Goal: Task Accomplishment & Management: Manage account settings

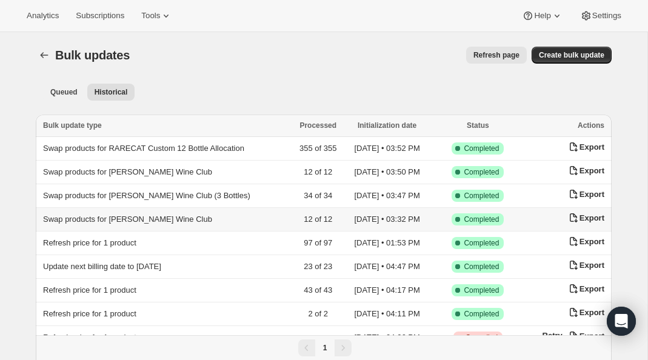
scroll to position [10, 0]
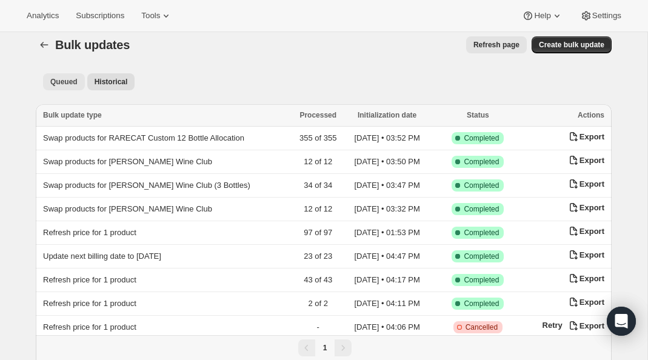
click at [75, 79] on span "Queued" at bounding box center [63, 82] width 27 height 10
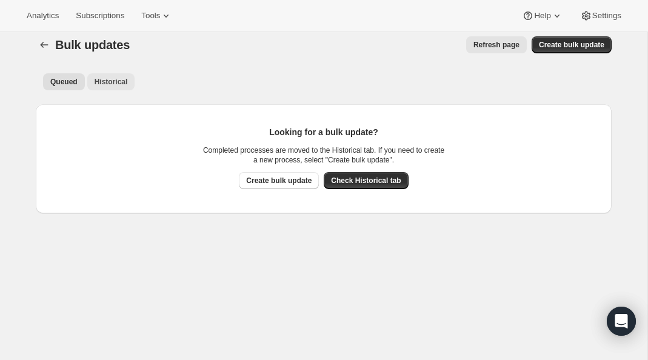
click at [119, 79] on span "Historical" at bounding box center [111, 82] width 33 height 10
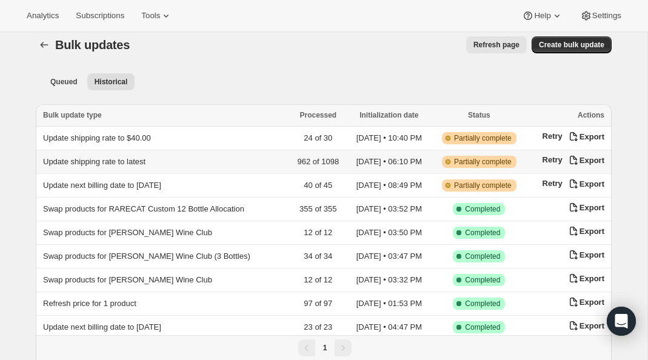
click at [114, 155] on td "Update shipping rate to latest" at bounding box center [163, 162] width 254 height 24
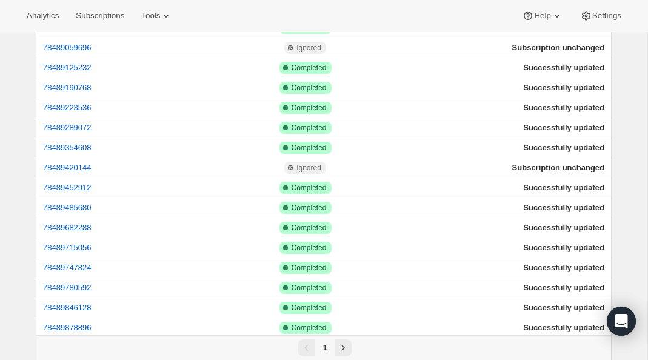
scroll to position [1785, 0]
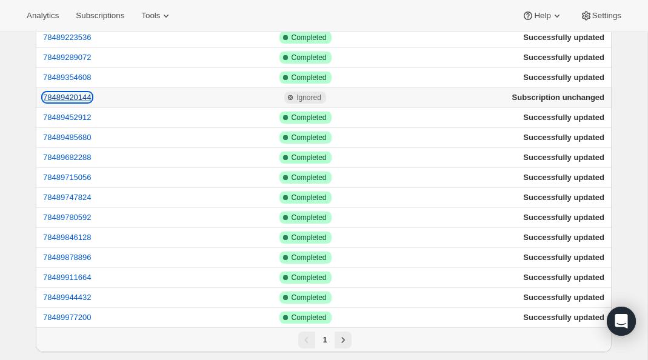
click at [90, 93] on button "78489420144" at bounding box center [67, 97] width 49 height 9
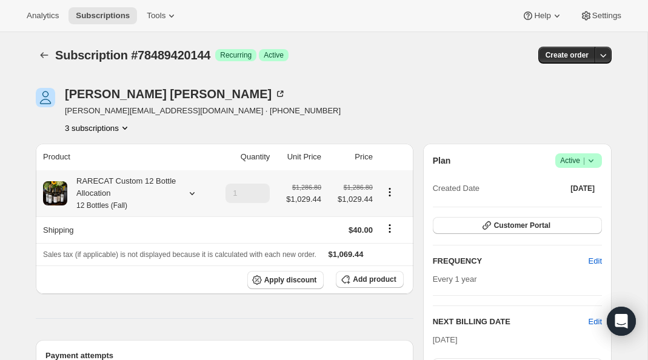
click at [128, 190] on div "RARECAT Custom 12 Bottle Allocation 12 Bottles (Fall)" at bounding box center [121, 193] width 109 height 36
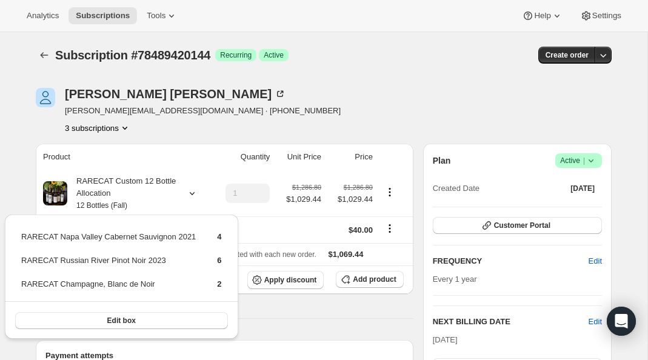
click at [110, 127] on button "3 subscriptions" at bounding box center [98, 128] width 66 height 12
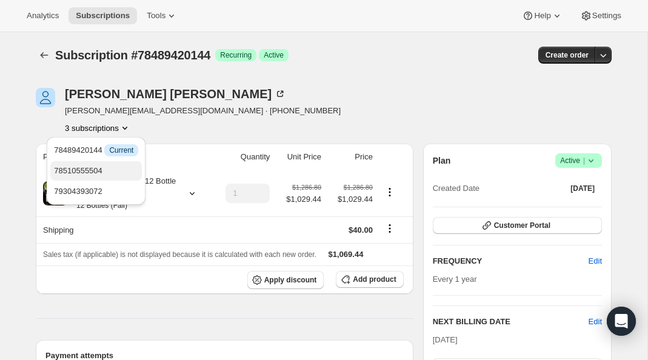
click at [100, 170] on span "78510555504" at bounding box center [78, 170] width 49 height 9
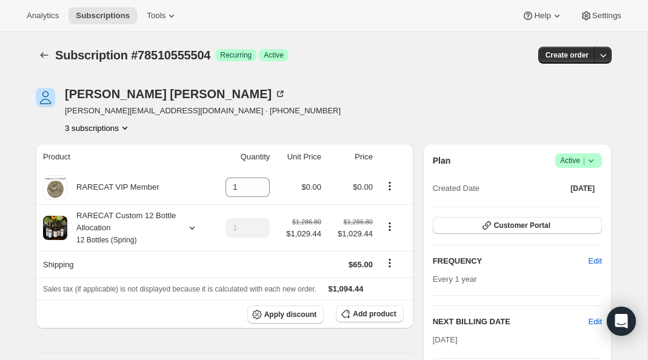
click at [119, 125] on button "3 subscriptions" at bounding box center [98, 128] width 66 height 12
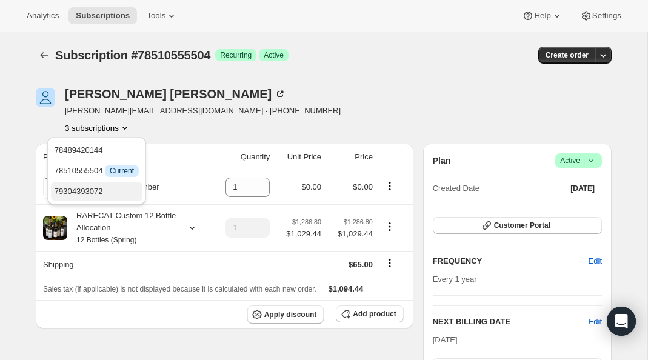
click at [101, 192] on span "79304393072" at bounding box center [79, 191] width 49 height 9
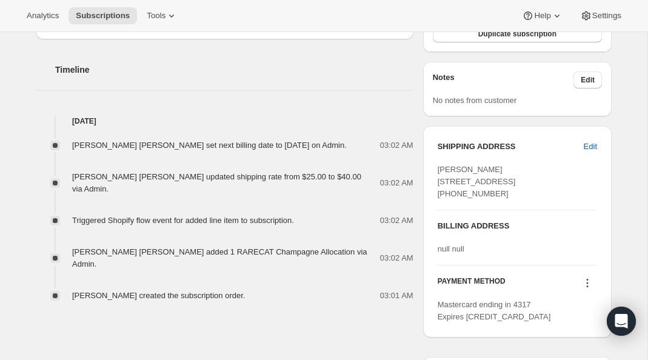
scroll to position [415, 0]
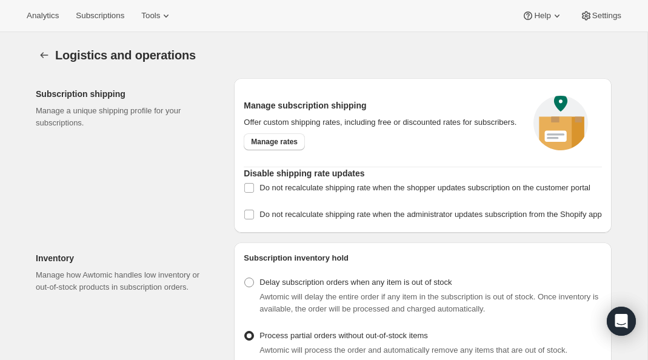
select select "DAY"
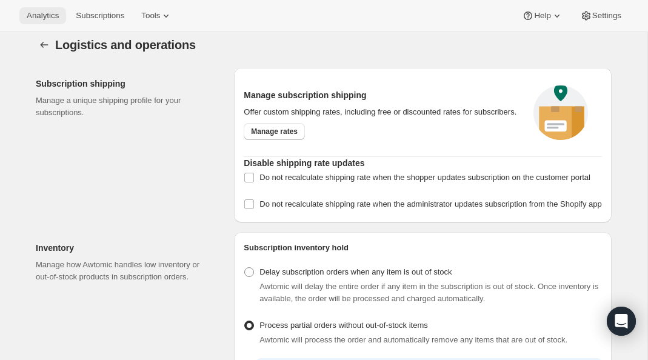
scroll to position [10, 0]
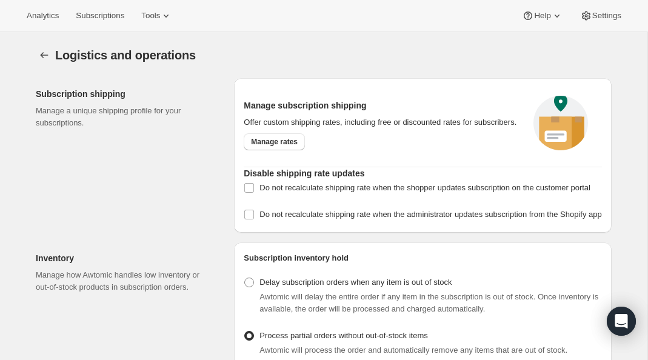
select select "DAY"
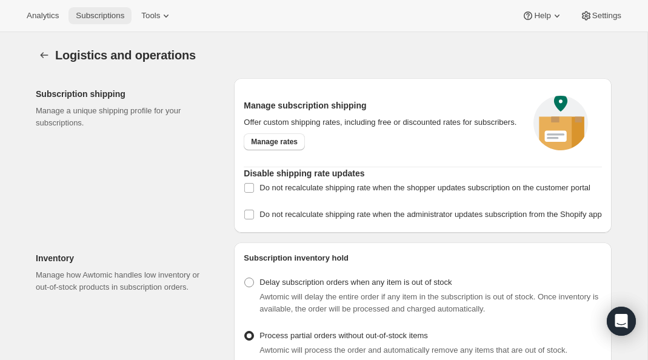
click at [92, 18] on span "Subscriptions" at bounding box center [100, 16] width 49 height 10
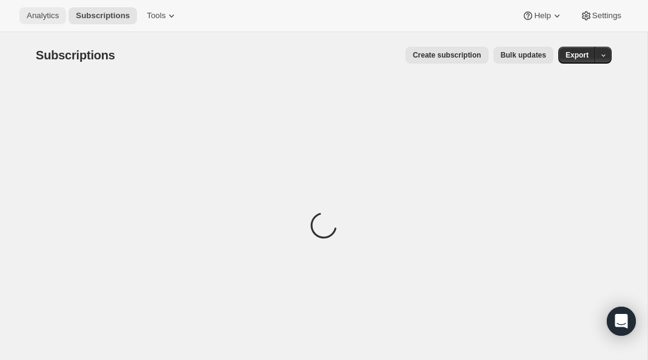
click at [38, 9] on button "Analytics" at bounding box center [42, 15] width 47 height 17
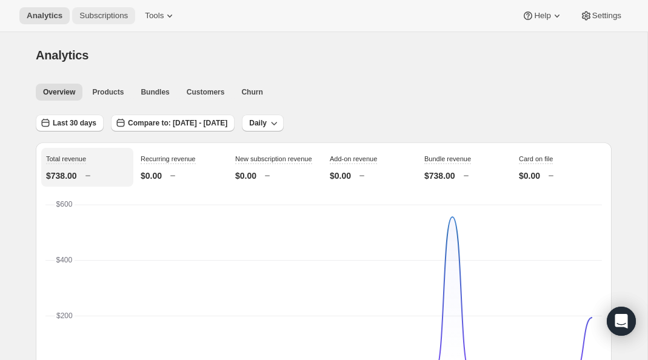
click at [93, 15] on span "Subscriptions" at bounding box center [103, 16] width 49 height 10
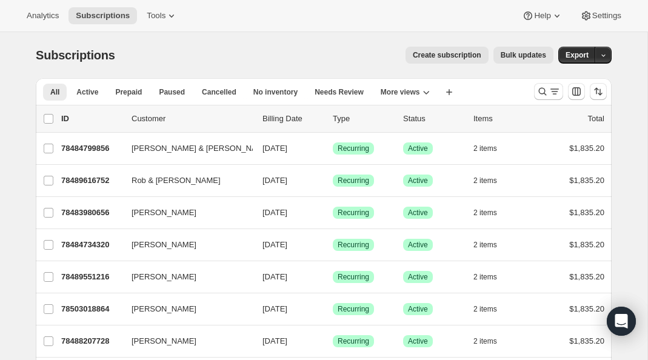
click at [510, 50] on span "Bulk updates" at bounding box center [523, 55] width 45 height 10
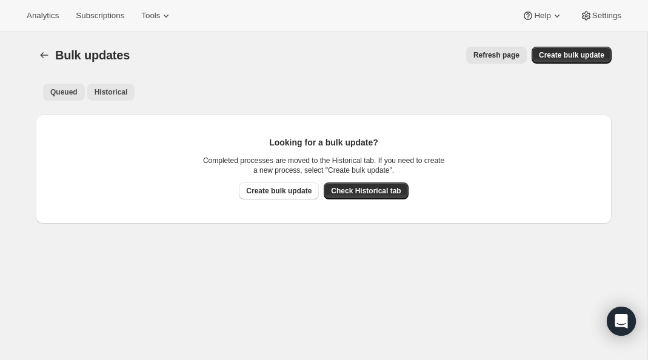
click at [109, 94] on span "Historical" at bounding box center [111, 92] width 33 height 10
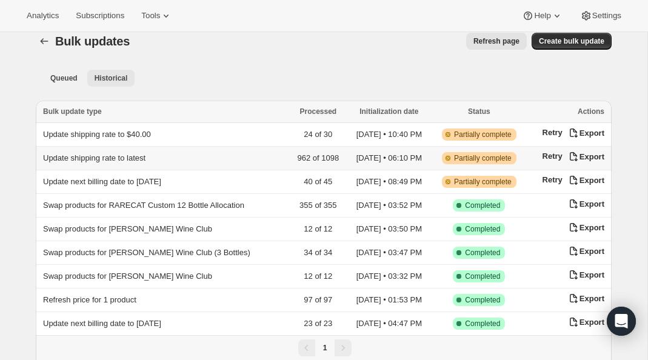
scroll to position [16, 0]
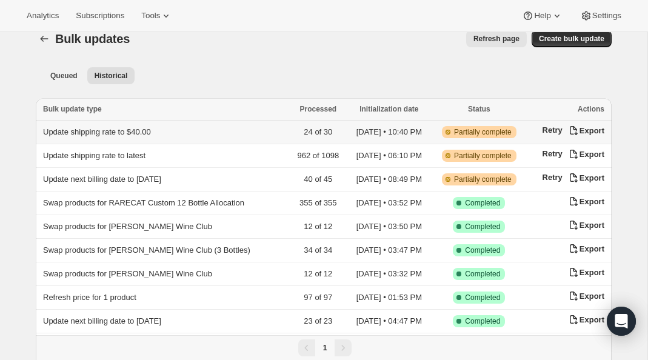
click at [186, 140] on td "Update shipping rate to $40.00" at bounding box center [163, 133] width 254 height 24
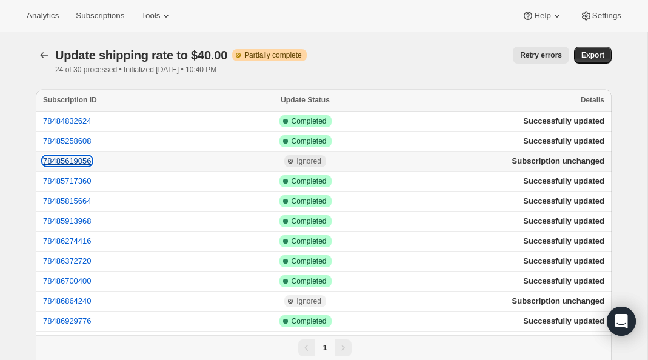
click at [89, 161] on button "78485619056" at bounding box center [67, 161] width 49 height 9
click at [47, 52] on icon "button" at bounding box center [44, 55] width 12 height 12
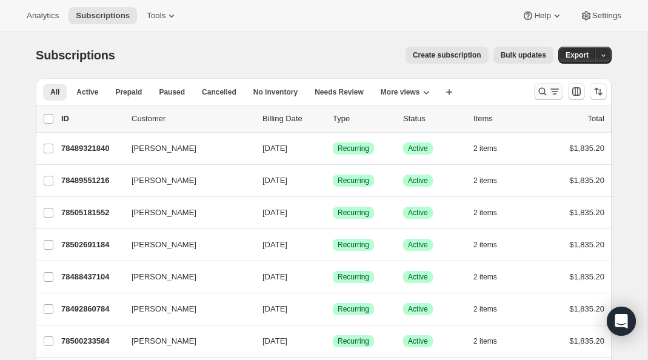
click at [543, 90] on icon "Search and filter results" at bounding box center [543, 92] width 12 height 12
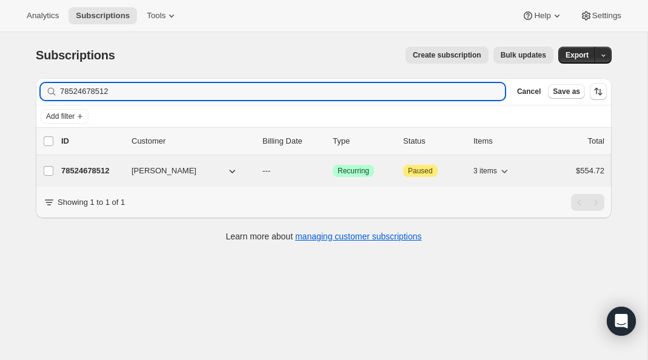
type input "78524678512"
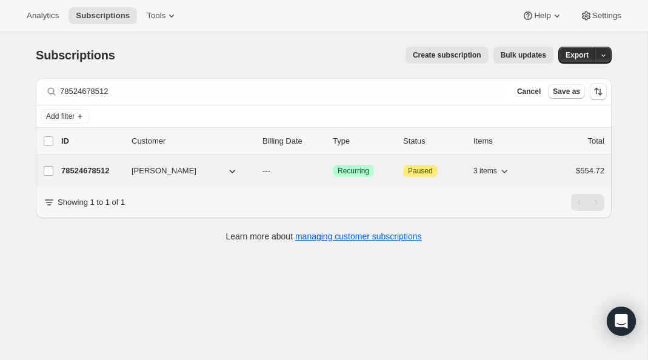
click at [85, 172] on p "78524678512" at bounding box center [91, 171] width 61 height 12
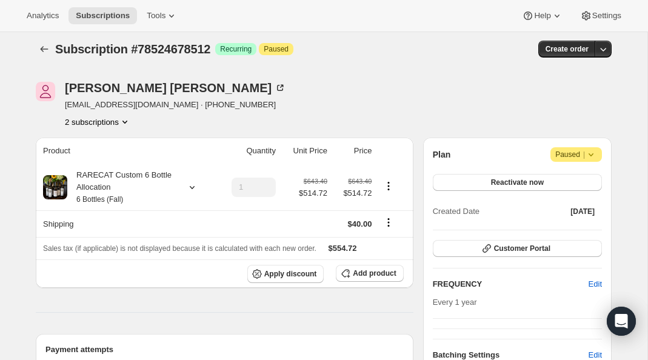
scroll to position [5, 0]
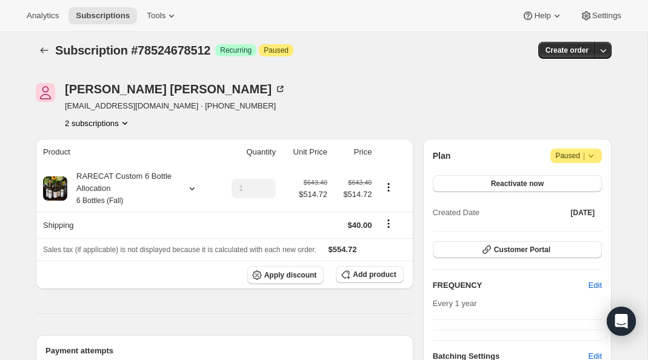
click at [88, 129] on button "2 subscriptions" at bounding box center [98, 123] width 66 height 12
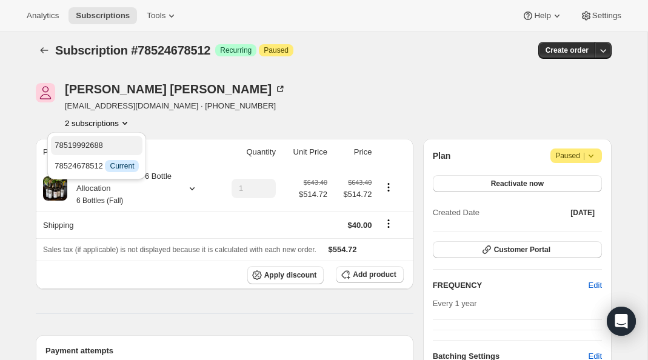
click at [86, 147] on span "78519992688" at bounding box center [79, 145] width 49 height 9
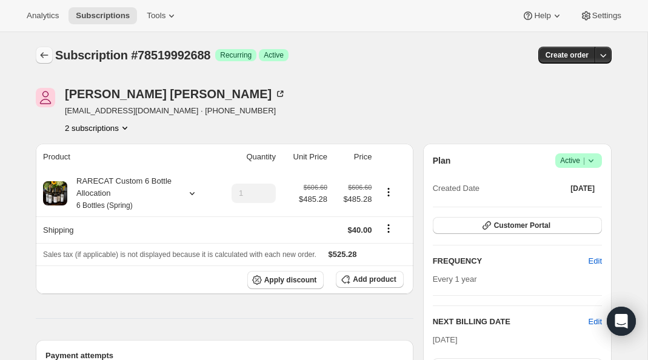
click at [41, 52] on icon "Subscriptions" at bounding box center [44, 55] width 12 height 12
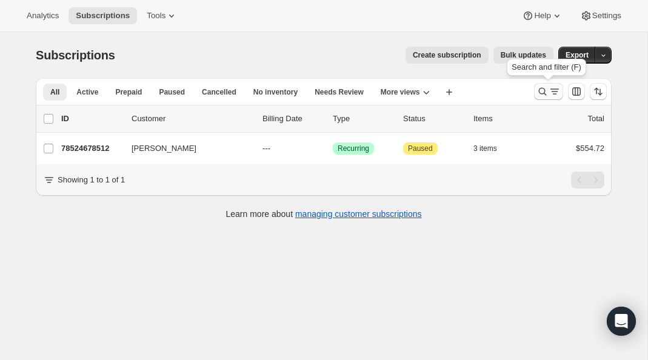
click at [534, 93] on button "Search and filter results" at bounding box center [548, 91] width 29 height 17
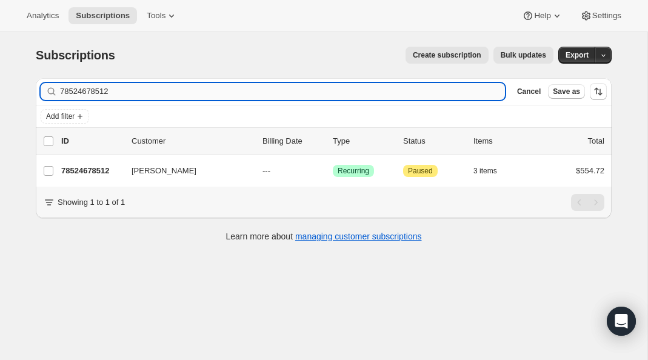
click at [315, 90] on input "78524678512" at bounding box center [282, 91] width 445 height 17
click at [97, 96] on input "78525006192" at bounding box center [271, 91] width 423 height 17
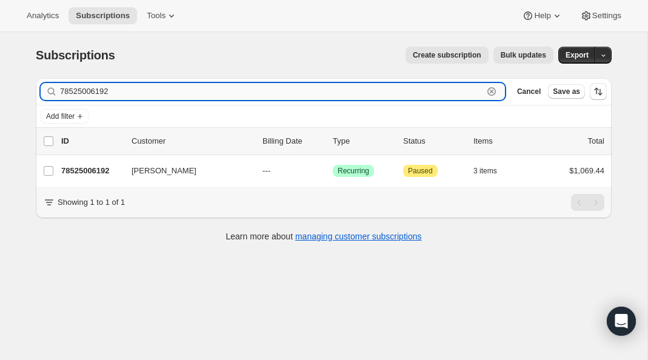
click at [97, 96] on input "78525006192" at bounding box center [271, 91] width 423 height 17
paste input "07508080"
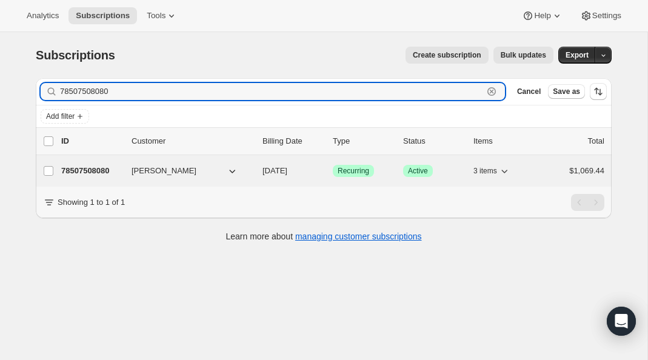
type input "78507508080"
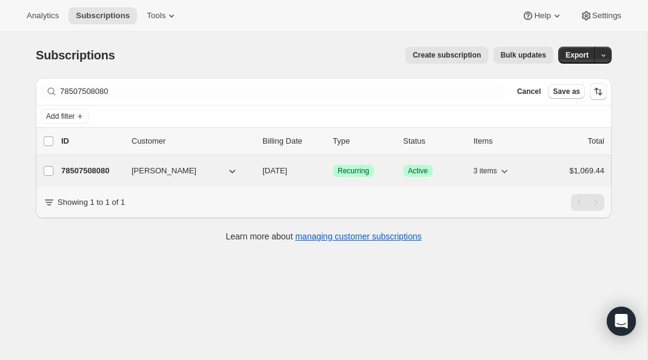
click at [87, 172] on p "78507508080" at bounding box center [91, 171] width 61 height 12
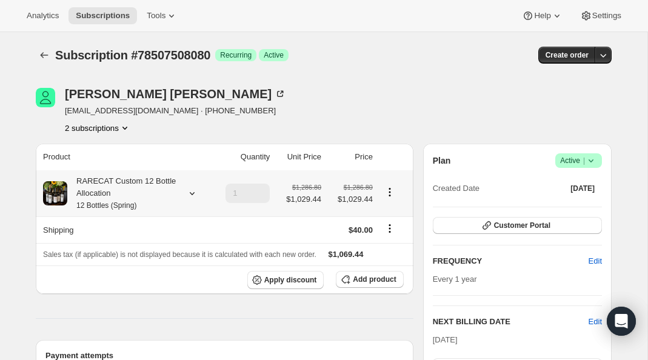
click at [118, 184] on div "RARECAT Custom 12 Bottle Allocation 12 Bottles (Spring)" at bounding box center [121, 193] width 109 height 36
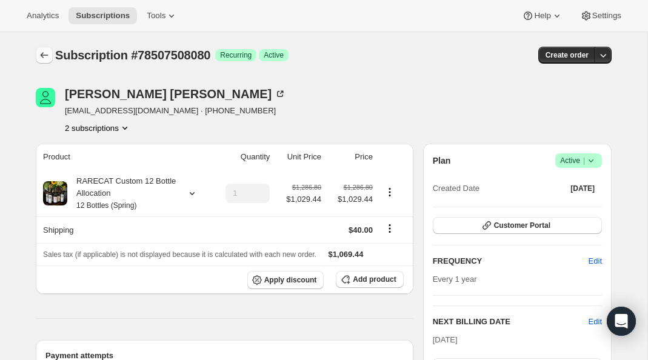
click at [39, 52] on icon "Subscriptions" at bounding box center [44, 55] width 12 height 12
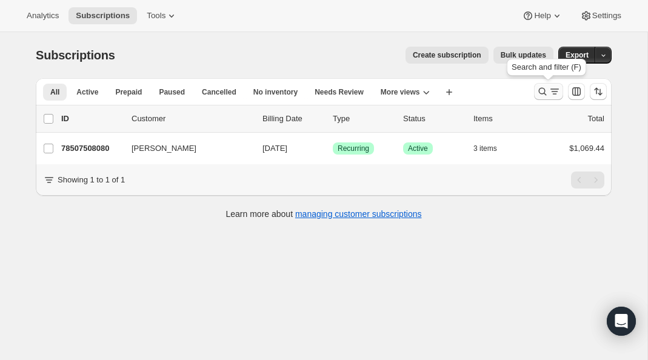
click at [543, 92] on icon "Search and filter results" at bounding box center [543, 92] width 12 height 12
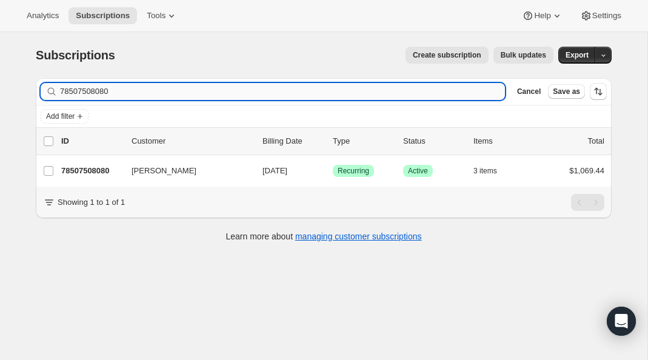
click at [389, 92] on input "78507508080" at bounding box center [282, 91] width 445 height 17
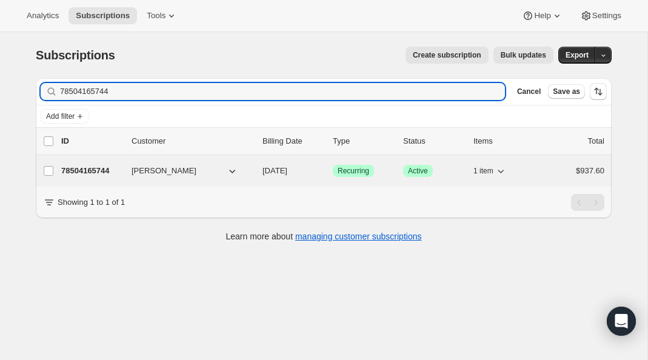
type input "78504165744"
click at [84, 169] on p "78504165744" at bounding box center [91, 171] width 61 height 12
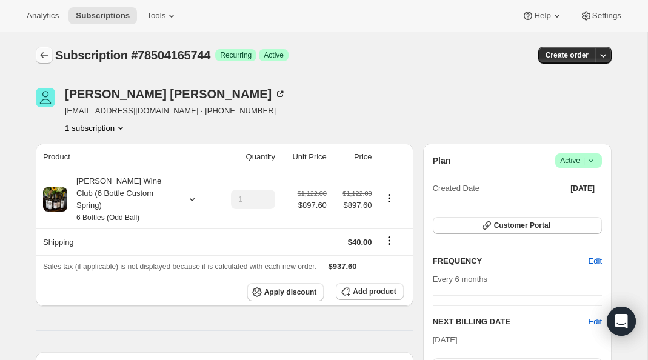
click at [44, 61] on icon "Subscriptions" at bounding box center [44, 55] width 12 height 12
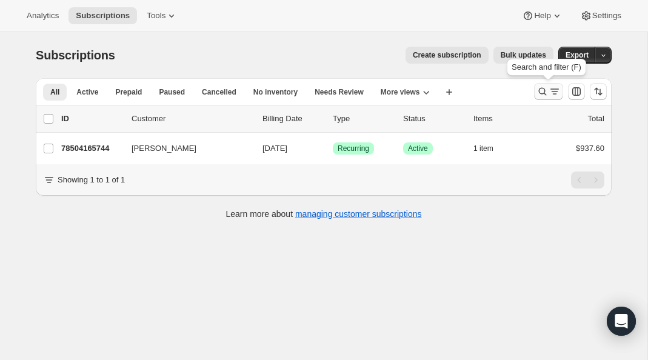
click at [538, 98] on button "Search and filter results" at bounding box center [548, 91] width 29 height 17
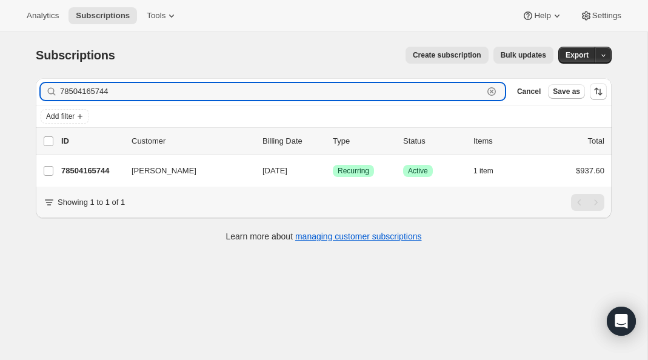
click at [494, 92] on icon "button" at bounding box center [492, 92] width 12 height 12
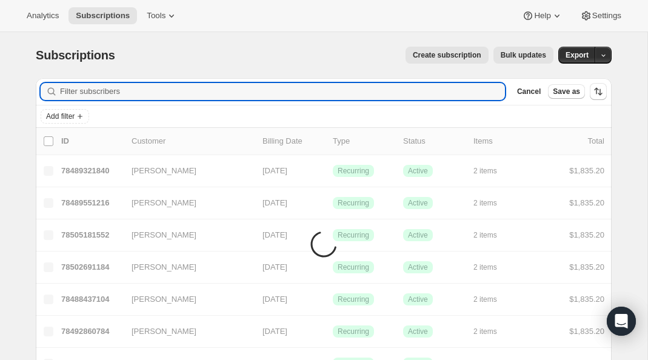
paste input "78486274416"
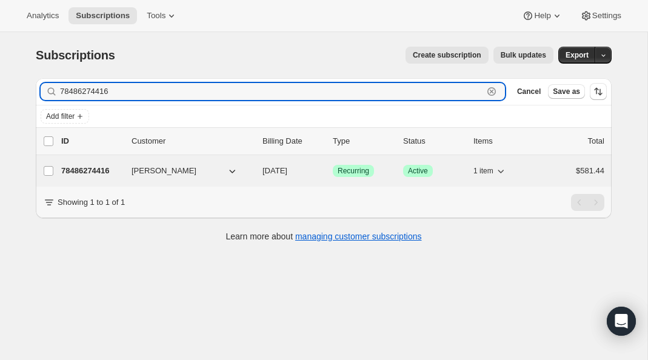
type input "78486274416"
click at [69, 170] on p "78486274416" at bounding box center [91, 171] width 61 height 12
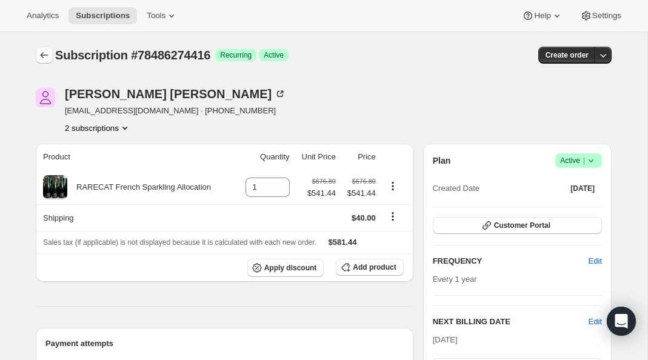
click at [44, 55] on icon "Subscriptions" at bounding box center [44, 55] width 12 height 12
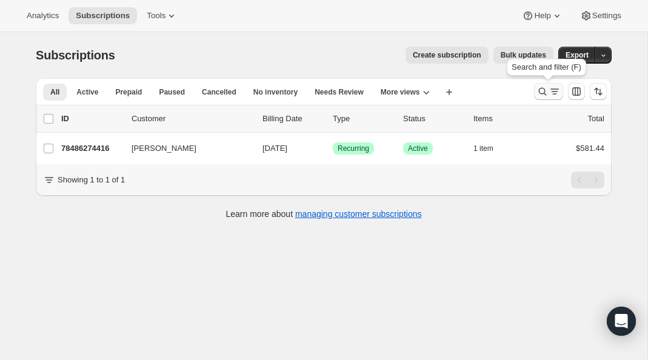
click at [545, 95] on icon "Search and filter results" at bounding box center [543, 92] width 12 height 12
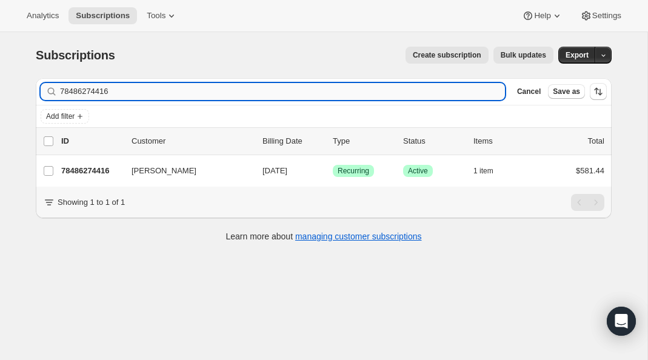
click at [269, 90] on input "78486274416" at bounding box center [282, 91] width 445 height 17
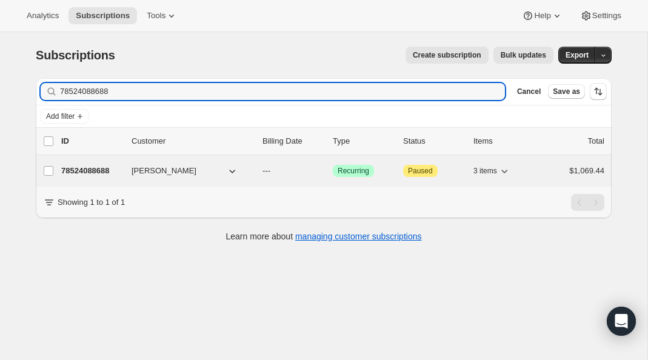
type input "78524088688"
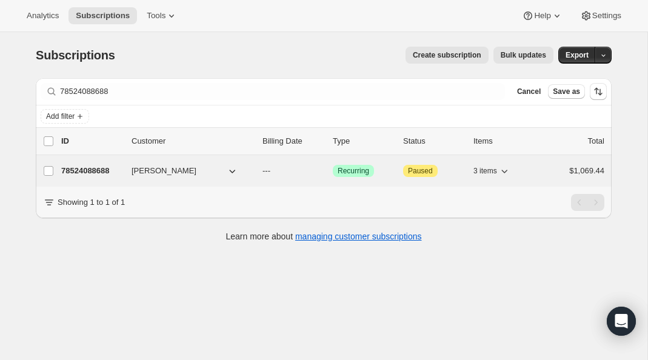
click at [98, 174] on p "78524088688" at bounding box center [91, 171] width 61 height 12
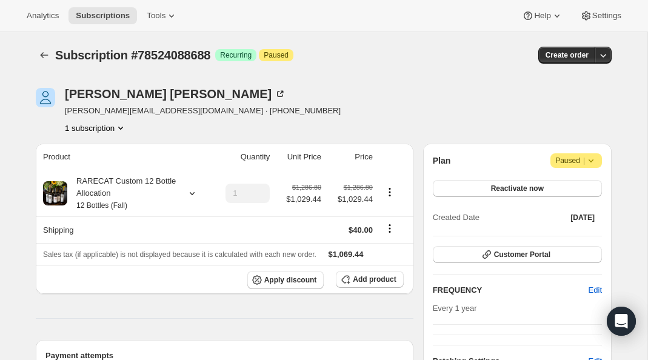
click at [121, 129] on icon "Product actions" at bounding box center [121, 128] width 12 height 12
click at [263, 122] on div "Nancy Pfotenhauer kurt@firstam.com · +17035850998 1 subscription" at bounding box center [237, 111] width 403 height 46
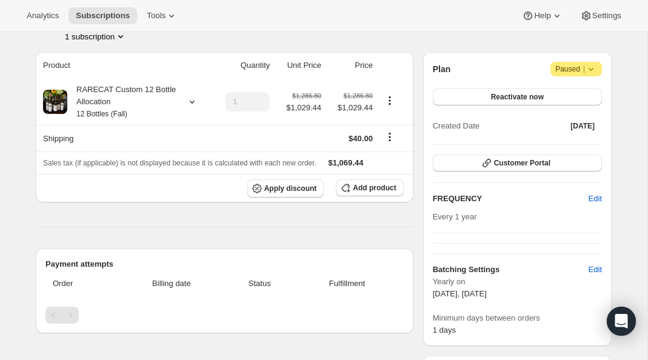
scroll to position [66, 0]
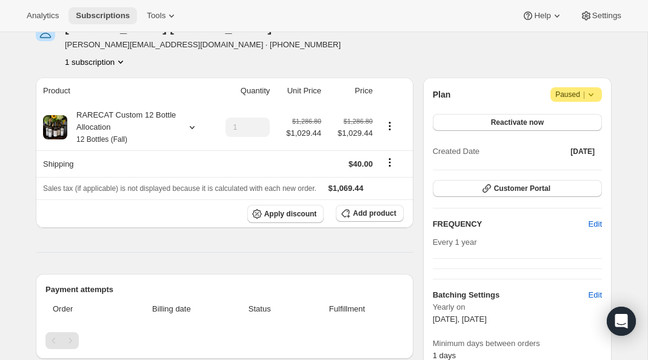
click at [126, 19] on span "Subscriptions" at bounding box center [103, 16] width 54 height 10
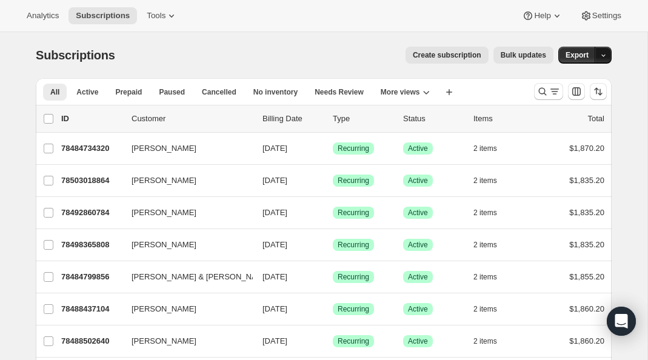
click at [603, 58] on icon "button" at bounding box center [604, 56] width 8 height 8
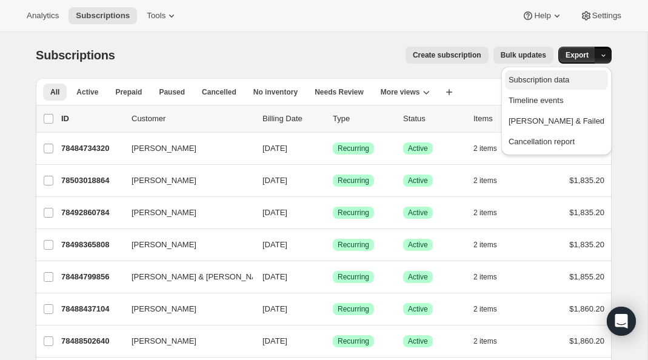
click at [570, 81] on span "Subscription data" at bounding box center [539, 79] width 61 height 9
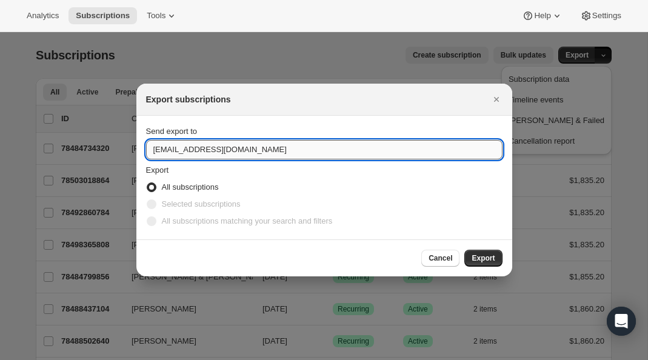
click at [279, 157] on input "info@rarecatwines.com" at bounding box center [324, 149] width 357 height 19
type input "beauharris1472@gmail.com"
click at [486, 252] on button "Export" at bounding box center [484, 258] width 38 height 17
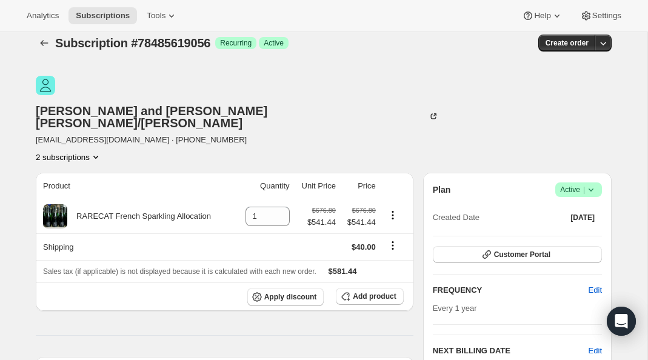
scroll to position [15, 0]
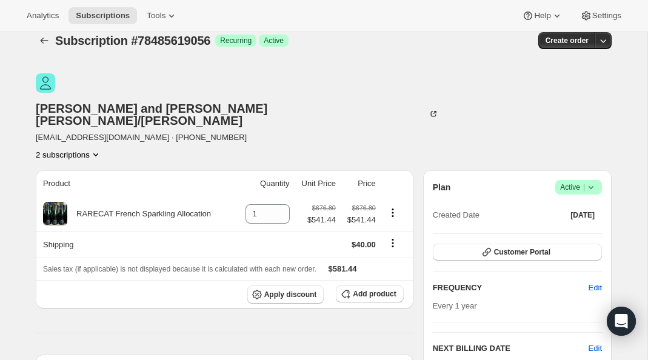
click at [102, 149] on button "2 subscriptions" at bounding box center [69, 155] width 66 height 12
click at [95, 156] on span "78485782896" at bounding box center [78, 156] width 49 height 9
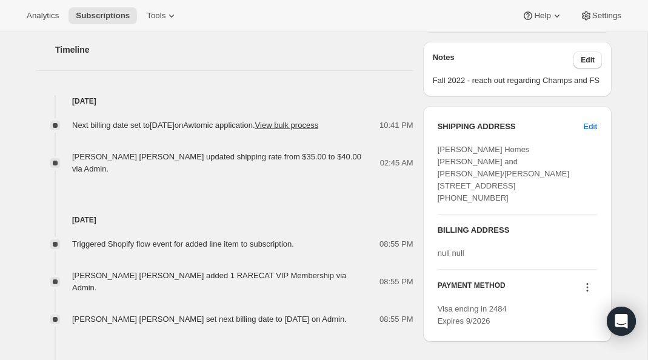
scroll to position [460, 0]
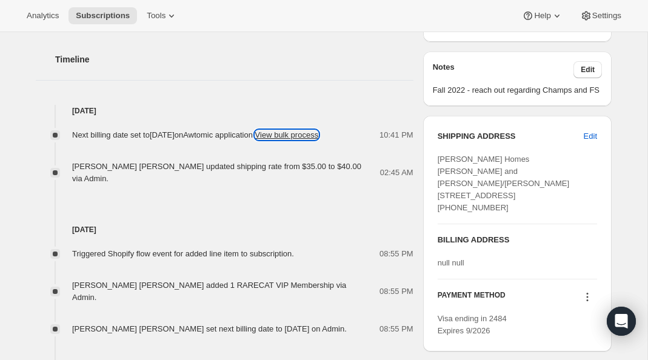
click at [255, 130] on button "View bulk process" at bounding box center [287, 134] width 64 height 9
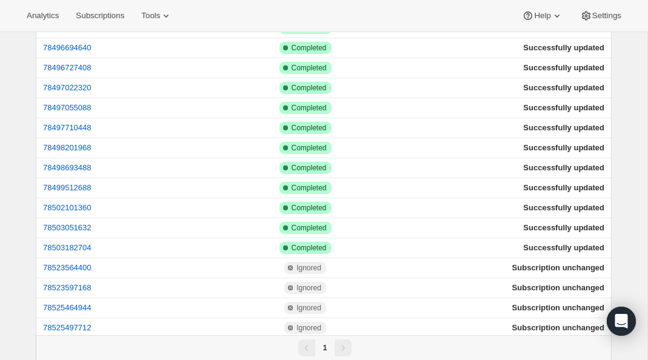
scroll to position [687, 0]
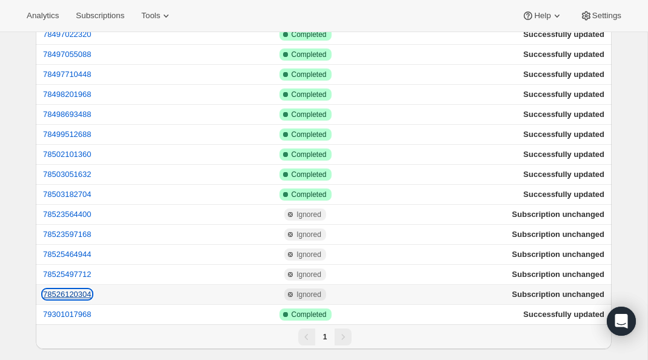
click at [66, 290] on button "78526120304" at bounding box center [67, 294] width 49 height 9
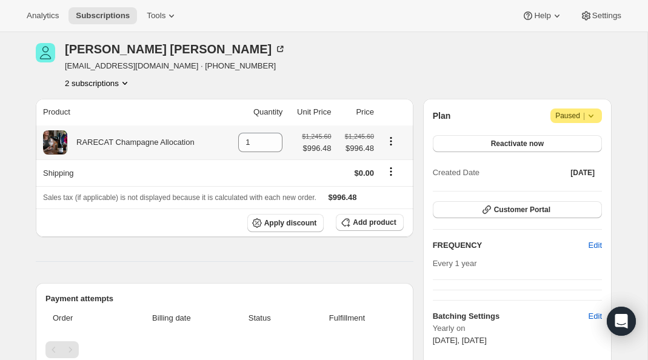
scroll to position [46, 0]
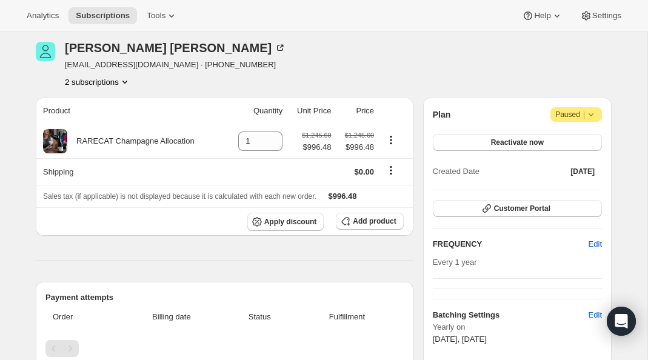
click at [112, 84] on button "2 subscriptions" at bounding box center [98, 82] width 66 height 12
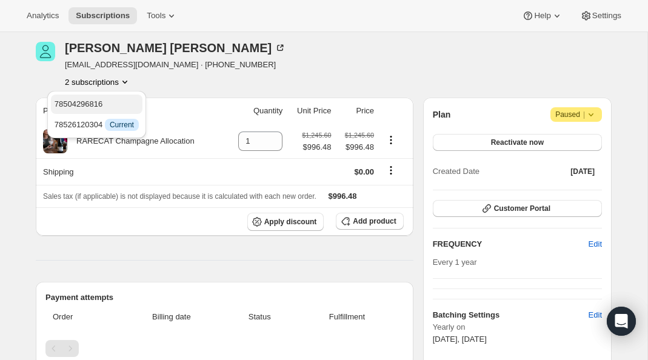
click at [103, 104] on span "78504296816" at bounding box center [79, 103] width 49 height 9
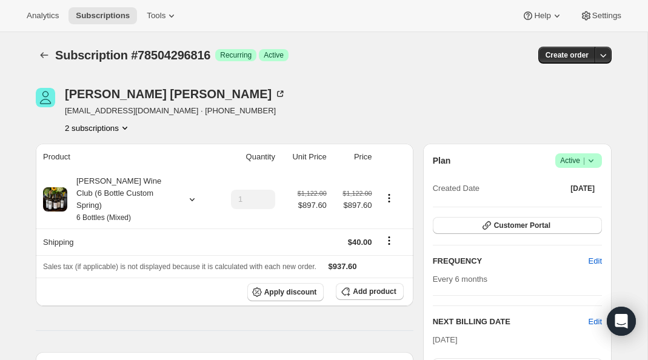
click at [122, 132] on button "2 subscriptions" at bounding box center [98, 128] width 66 height 12
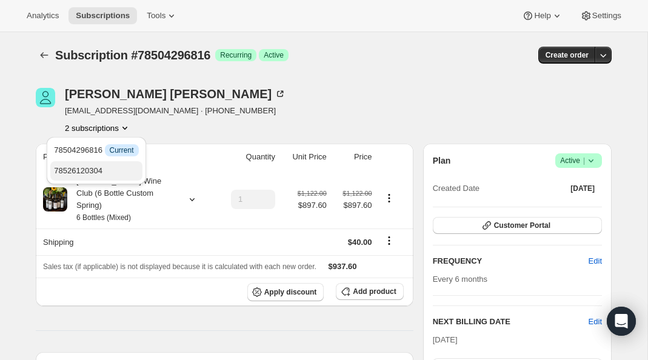
click at [112, 167] on span "78526120304" at bounding box center [96, 171] width 84 height 12
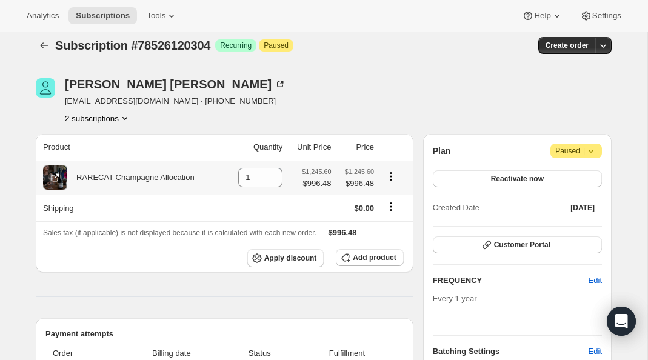
scroll to position [30, 0]
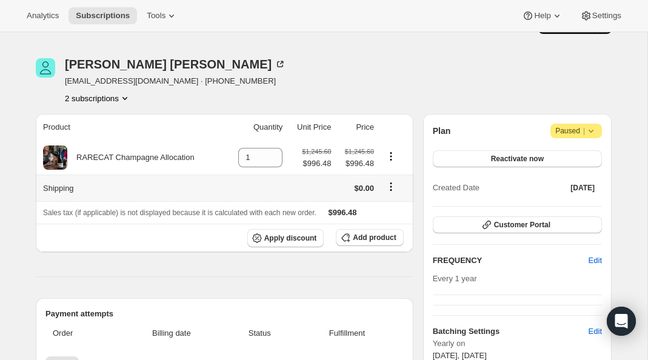
click at [389, 187] on icon "Shipping actions" at bounding box center [391, 187] width 12 height 12
click at [375, 212] on span "Edit shipping rate" at bounding box center [390, 210] width 61 height 9
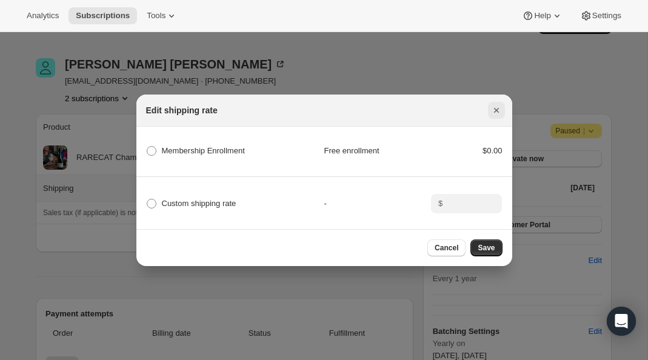
click at [493, 107] on icon "Close" at bounding box center [497, 110] width 12 height 12
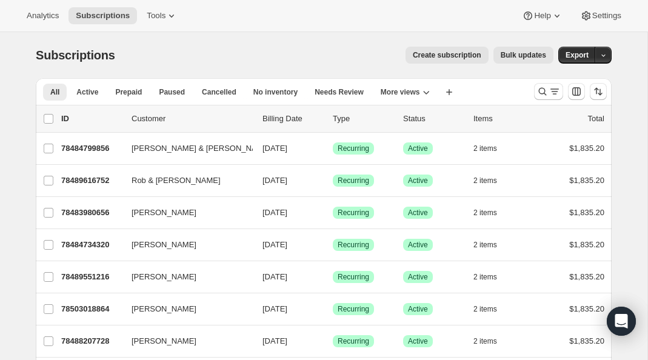
click at [507, 55] on span "Bulk updates" at bounding box center [523, 55] width 45 height 10
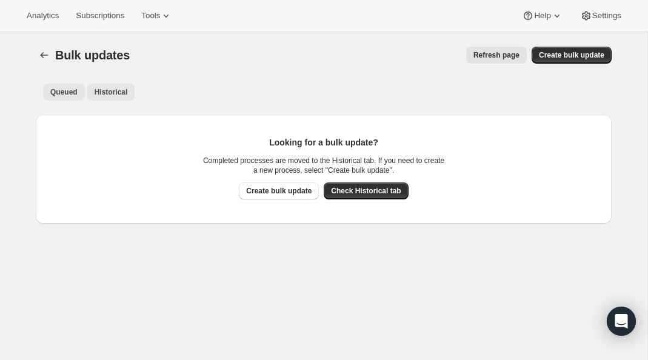
click at [98, 96] on span "Historical" at bounding box center [111, 92] width 33 height 10
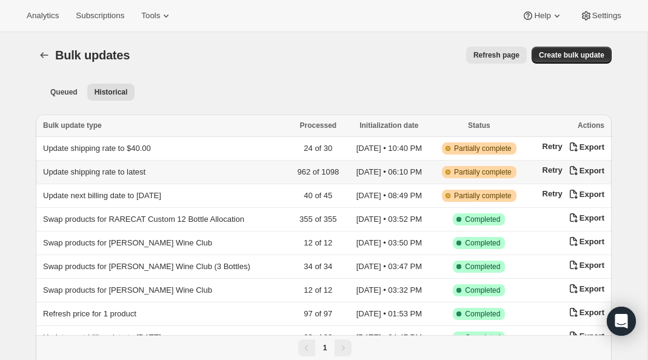
click at [146, 170] on span "Update shipping rate to latest" at bounding box center [94, 171] width 103 height 9
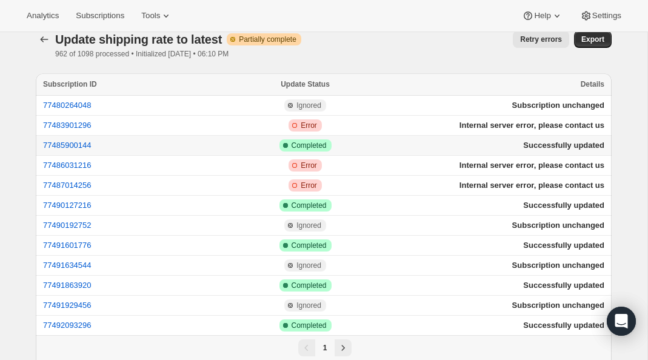
scroll to position [21, 0]
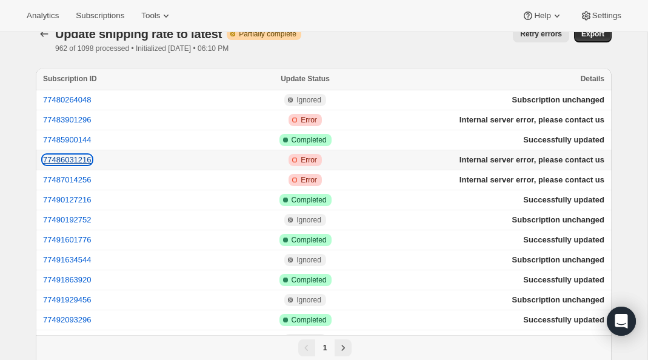
click at [80, 159] on button "77486031216" at bounding box center [67, 159] width 49 height 9
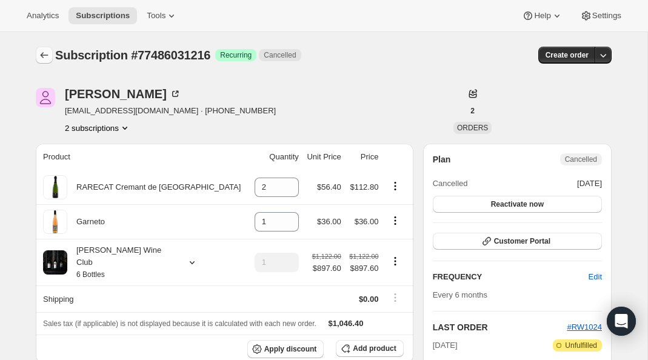
click at [45, 54] on icon "Subscriptions" at bounding box center [44, 55] width 12 height 12
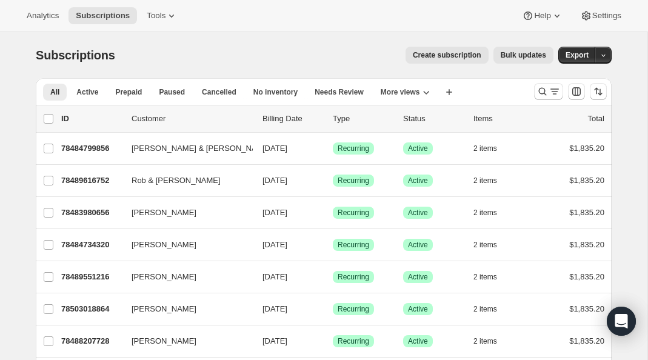
click at [499, 59] on button "Bulk updates" at bounding box center [524, 55] width 60 height 17
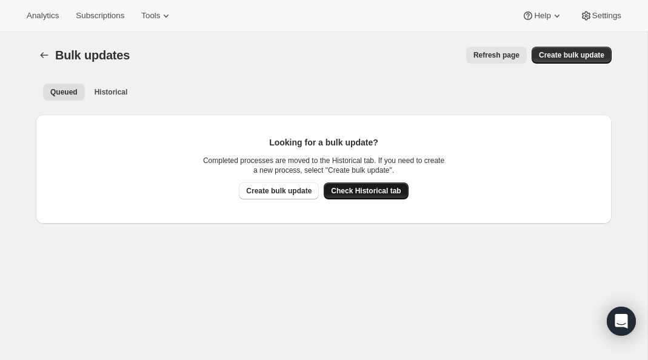
click at [357, 196] on button "Check Historical tab" at bounding box center [366, 191] width 84 height 17
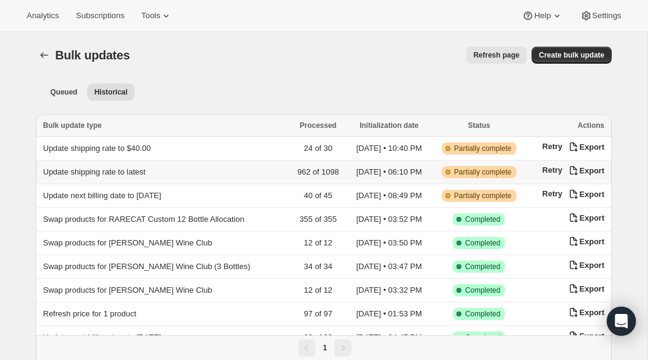
click at [198, 175] on td "Update shipping rate to latest" at bounding box center [163, 173] width 254 height 24
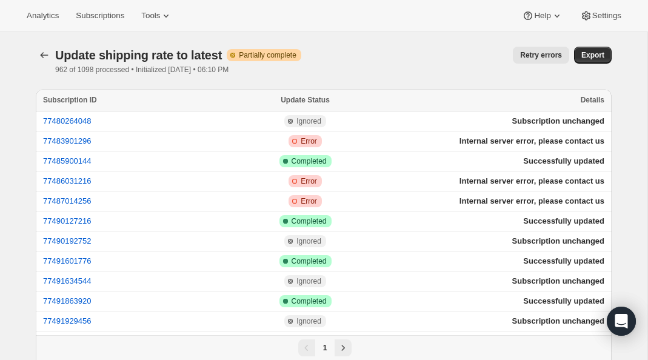
click at [320, 101] on span "Update Status" at bounding box center [305, 100] width 49 height 8
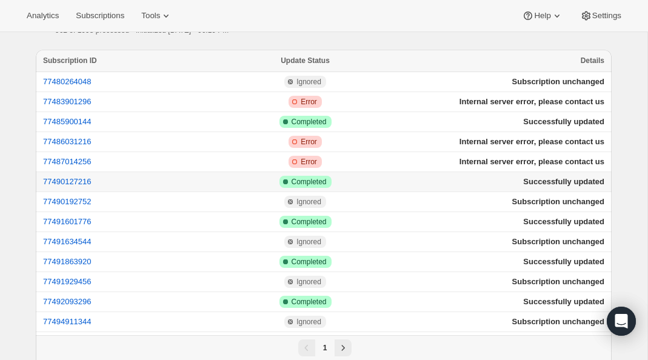
scroll to position [51, 0]
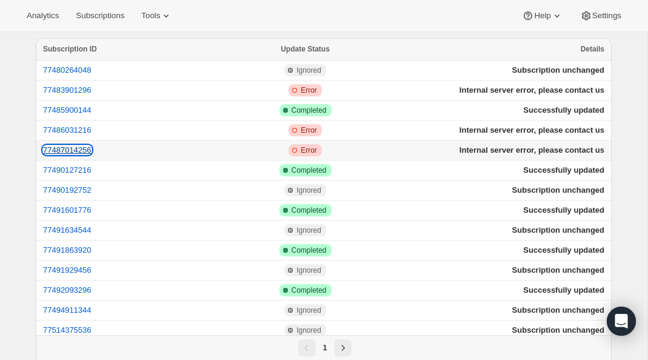
click at [87, 152] on button "77487014256" at bounding box center [67, 150] width 49 height 9
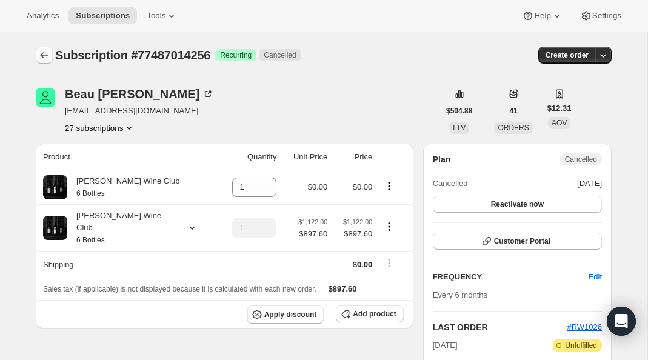
click at [48, 53] on icon "Subscriptions" at bounding box center [44, 55] width 12 height 12
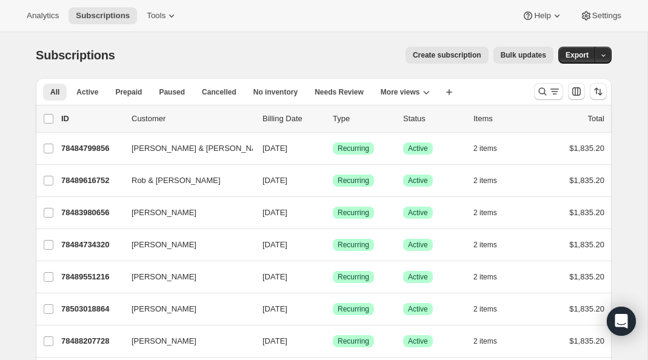
click at [516, 61] on button "Bulk updates" at bounding box center [524, 55] width 60 height 17
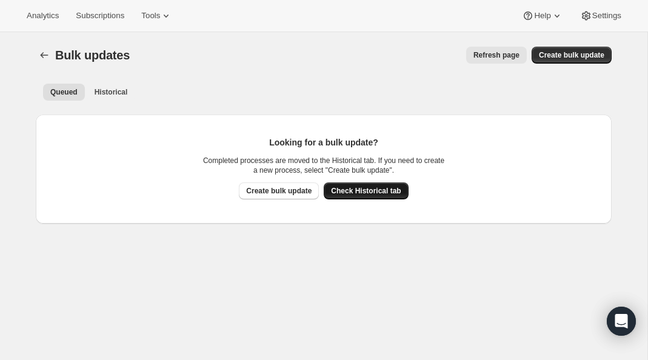
click at [339, 194] on span "Check Historical tab" at bounding box center [366, 191] width 70 height 10
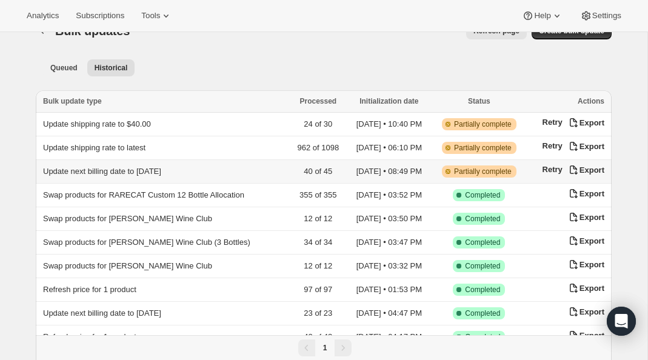
scroll to position [25, 0]
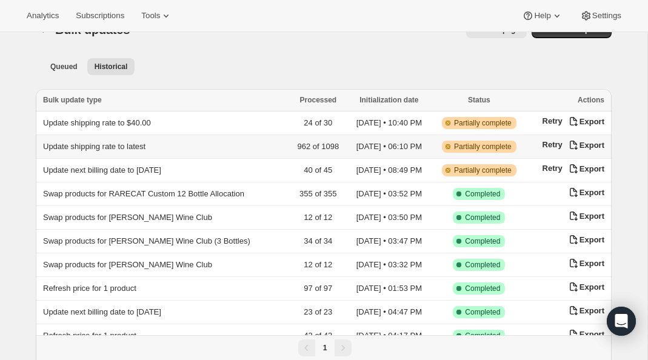
click at [163, 146] on td "Update shipping rate to latest" at bounding box center [163, 147] width 254 height 24
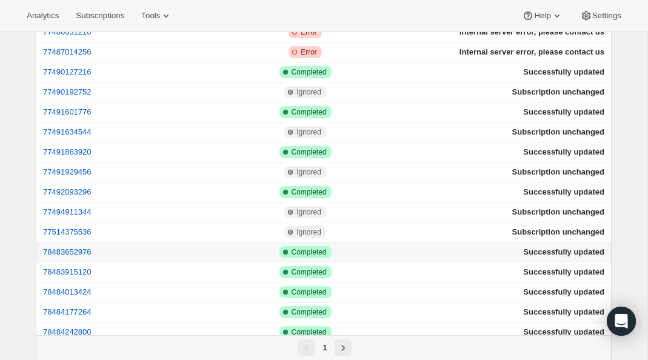
scroll to position [155, 0]
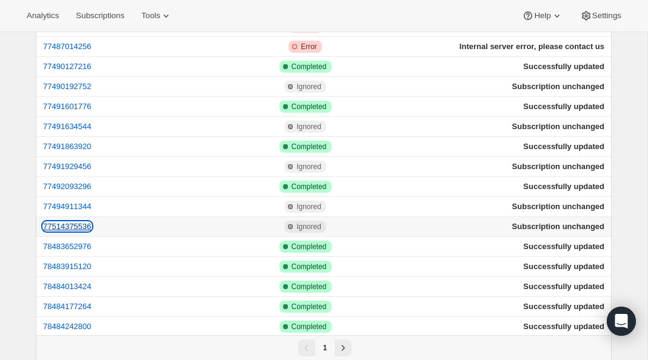
click at [87, 229] on button "77514375536" at bounding box center [67, 226] width 49 height 9
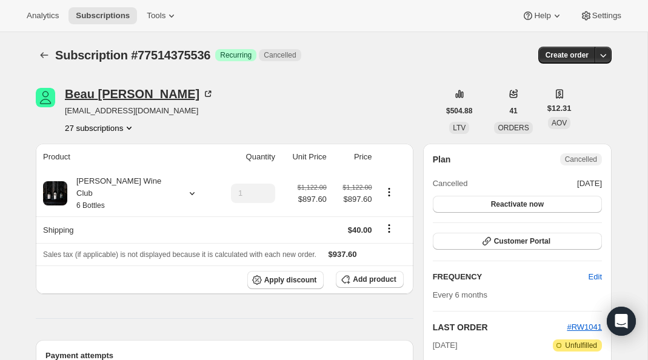
scroll to position [12, 0]
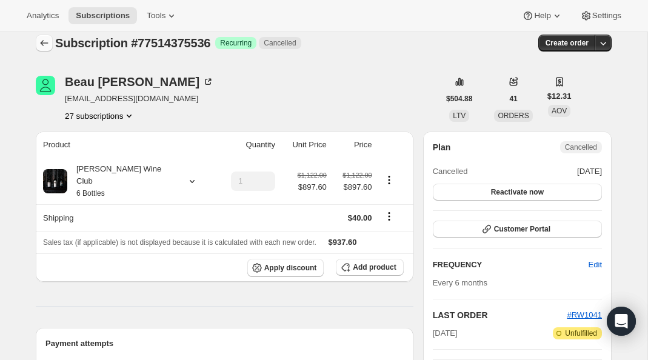
click at [44, 41] on icon "Subscriptions" at bounding box center [44, 43] width 12 height 12
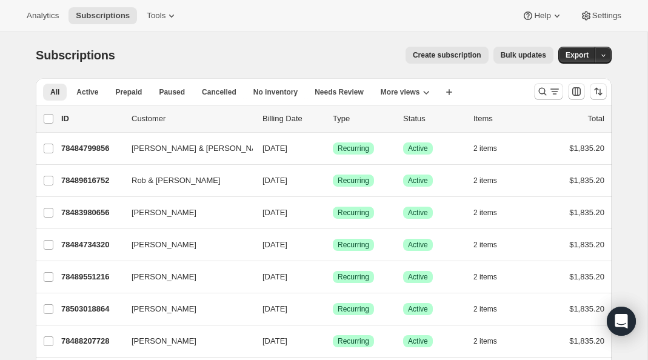
click at [510, 56] on span "Bulk updates" at bounding box center [523, 55] width 45 height 10
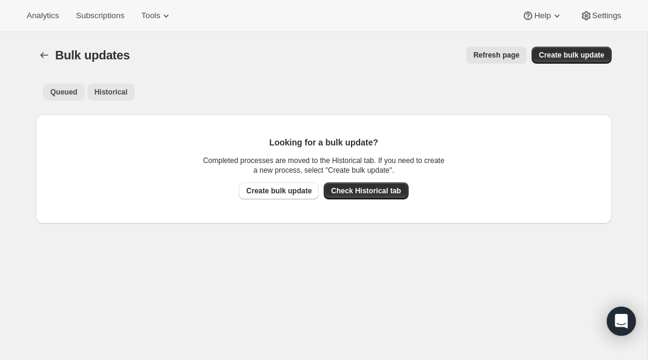
click at [112, 96] on span "Historical" at bounding box center [111, 92] width 33 height 10
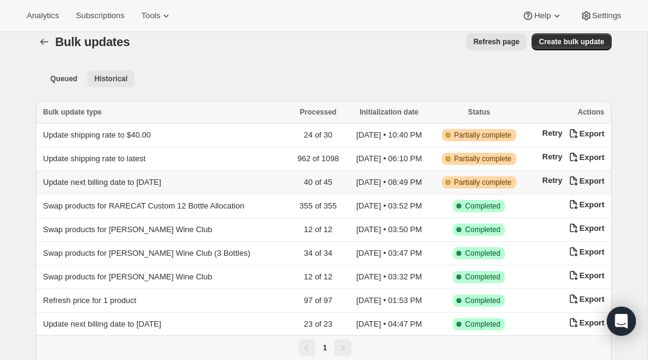
scroll to position [13, 0]
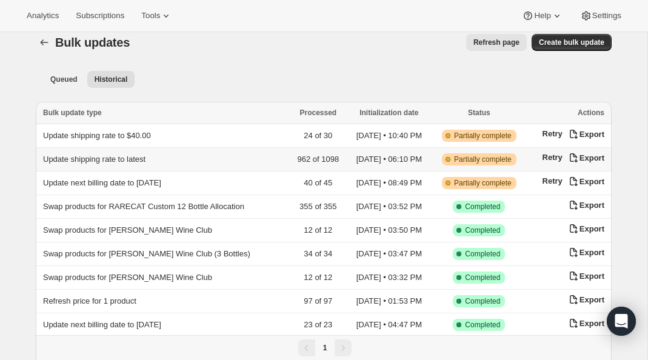
click at [142, 158] on span "Update shipping rate to latest" at bounding box center [94, 159] width 103 height 9
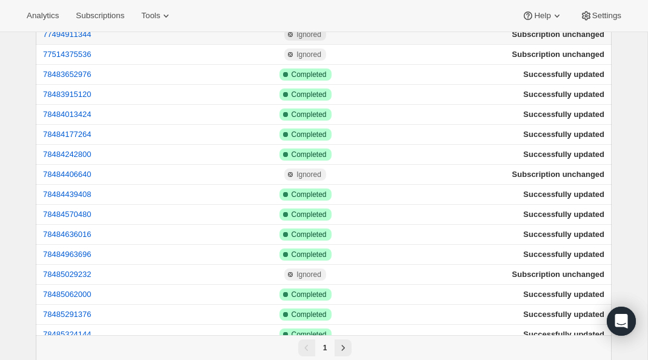
scroll to position [328, 0]
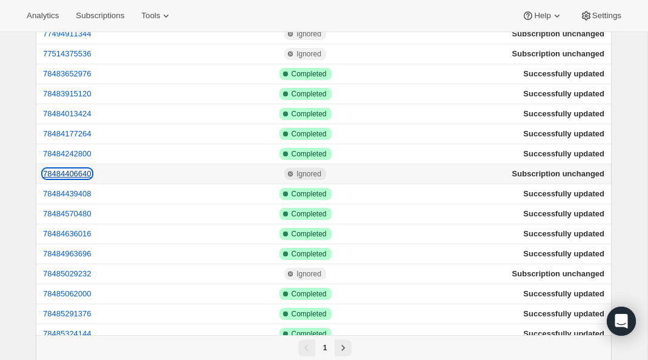
click at [92, 177] on button "78484406640" at bounding box center [67, 173] width 49 height 9
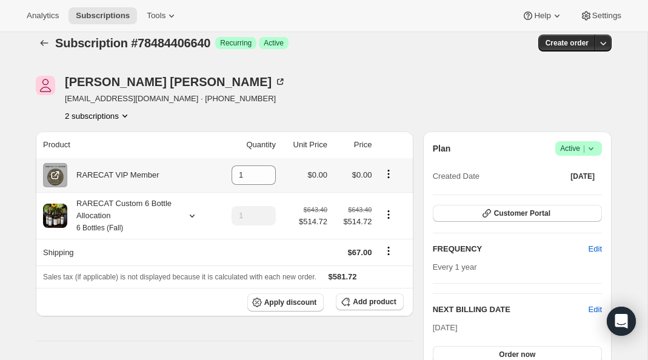
scroll to position [27, 0]
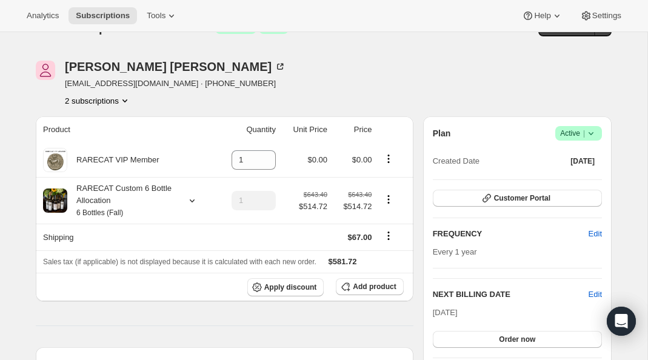
click at [124, 99] on icon "Product actions" at bounding box center [125, 101] width 12 height 12
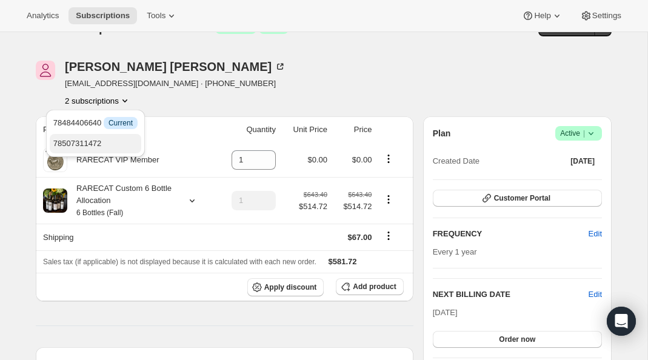
click at [110, 146] on span "78507311472" at bounding box center [95, 144] width 84 height 12
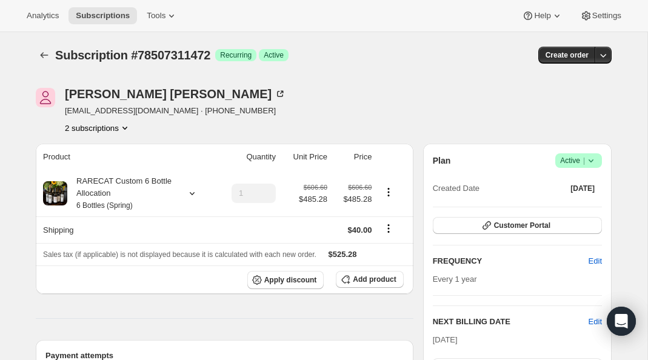
click at [116, 127] on button "2 subscriptions" at bounding box center [98, 128] width 66 height 12
click at [104, 150] on span "78484406640" at bounding box center [80, 150] width 49 height 9
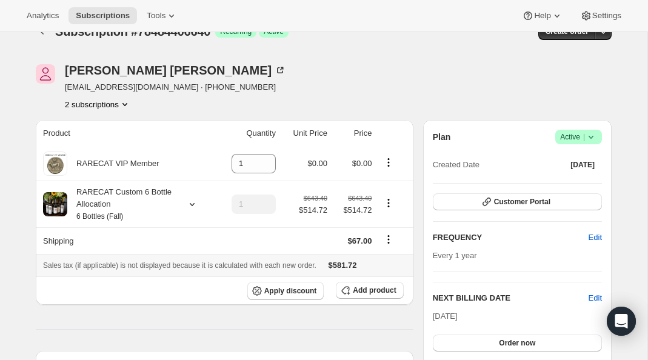
scroll to position [24, 0]
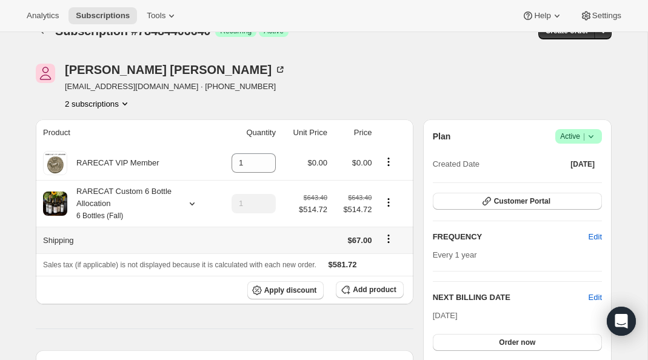
click at [389, 244] on icon "Shipping actions" at bounding box center [389, 239] width 12 height 12
click at [381, 261] on span "Edit shipping rate" at bounding box center [387, 262] width 61 height 9
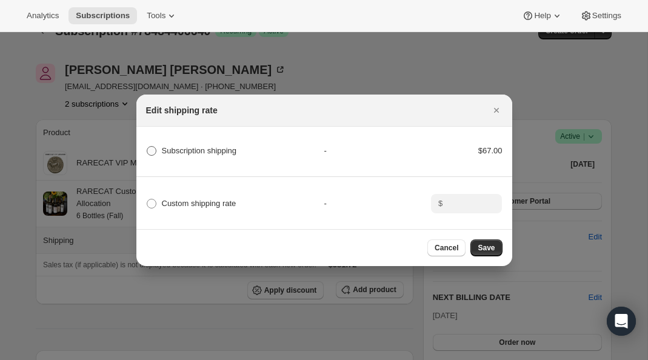
click at [234, 150] on span "Subscription shipping" at bounding box center [199, 150] width 75 height 9
click at [147, 147] on shipping "Subscription shipping" at bounding box center [147, 146] width 1 height 1
radio shipping "true"
click at [494, 108] on icon "Close" at bounding box center [496, 110] width 5 height 5
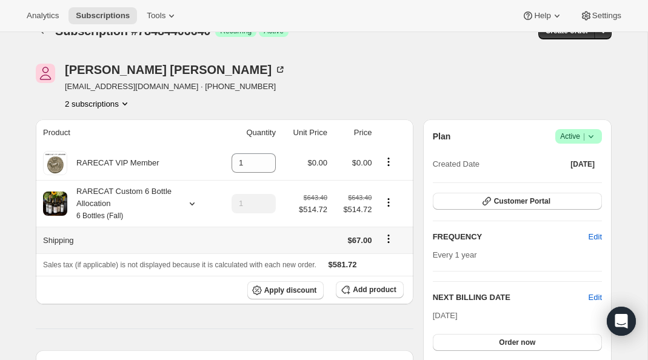
scroll to position [0, 0]
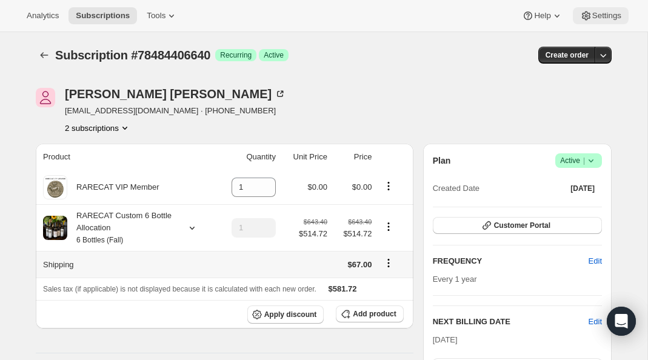
click at [599, 15] on span "Settings" at bounding box center [607, 16] width 29 height 10
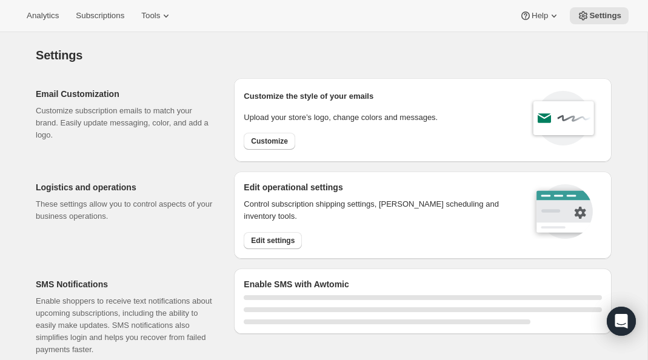
select select "22:00"
select select "09:00"
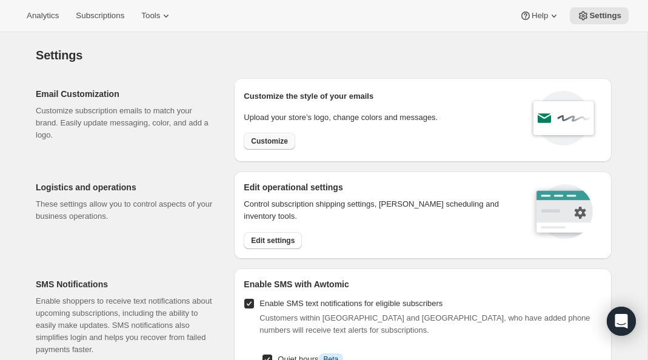
click at [276, 141] on span "Customize" at bounding box center [269, 141] width 37 height 10
select select "subscriptionMessage"
select select "5"
select select "15"
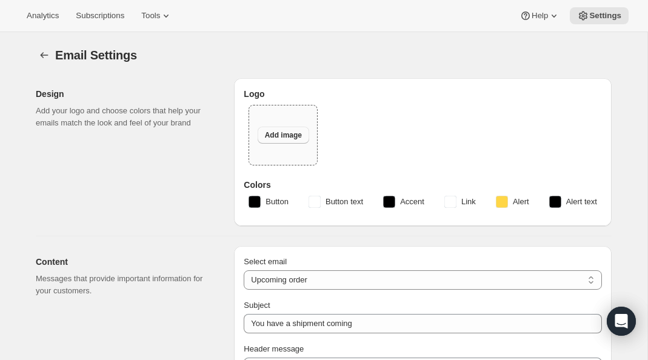
type input "You have a RARECAT shipment coming, time to take a look."
type textarea "Your next RARECAT membership shipment is almost ready. With just 14 days left, …"
select select "14"
type input "RARECAT Membership"
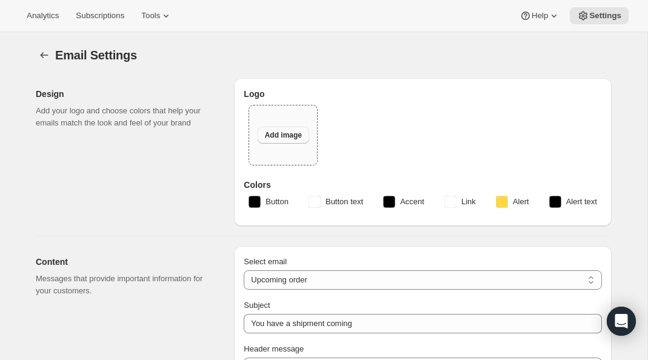
checkbox input "false"
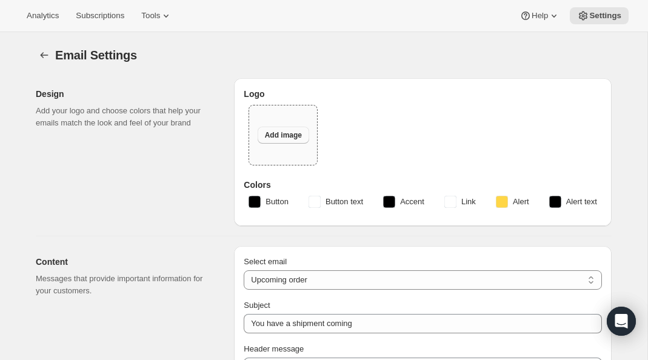
checkbox input "false"
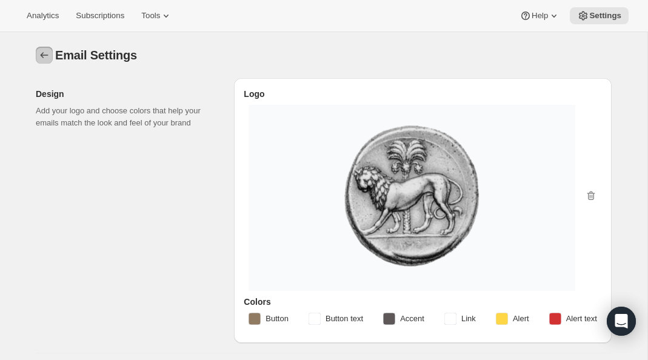
click at [44, 57] on icon "Settings" at bounding box center [44, 55] width 12 height 12
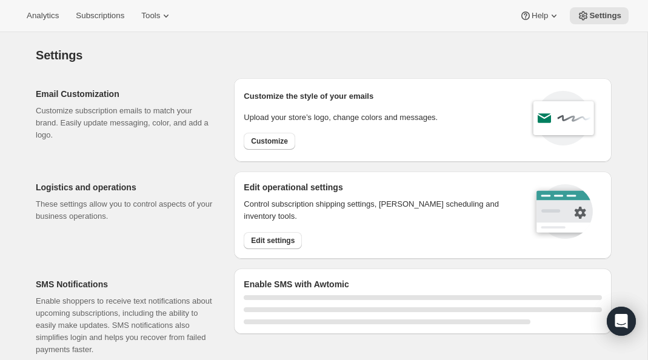
select select "22:00"
select select "09:00"
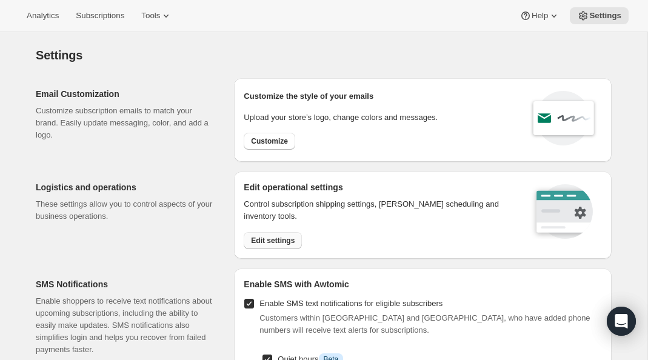
click at [271, 237] on span "Edit settings" at bounding box center [273, 241] width 44 height 10
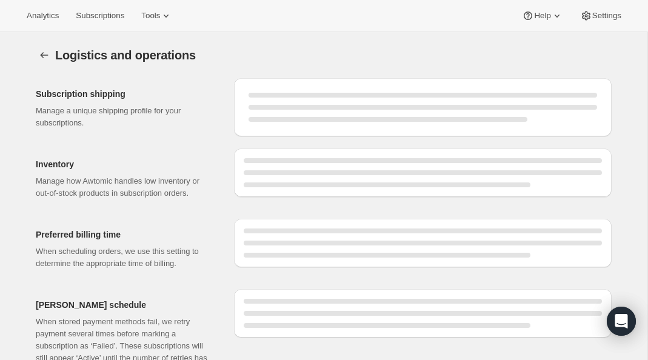
select select "DAY"
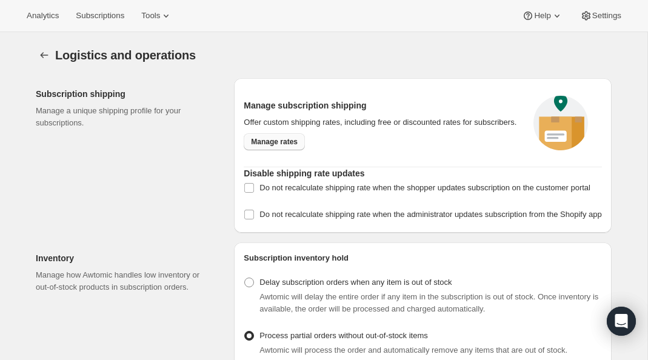
click at [289, 147] on span "Manage rates" at bounding box center [274, 142] width 47 height 10
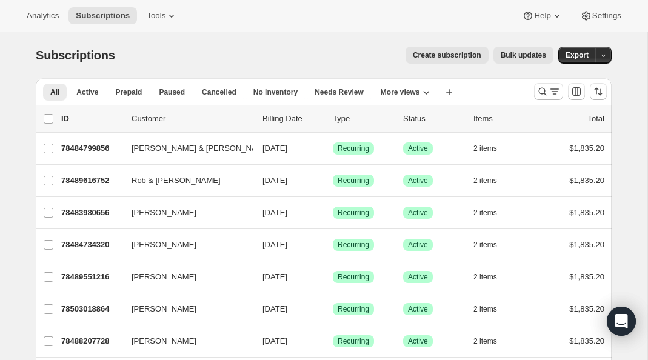
click at [515, 55] on span "Bulk updates" at bounding box center [523, 55] width 45 height 10
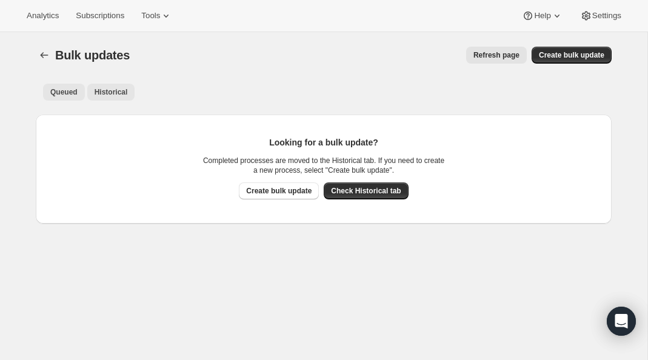
click at [129, 93] on button "Historical" at bounding box center [111, 92] width 48 height 17
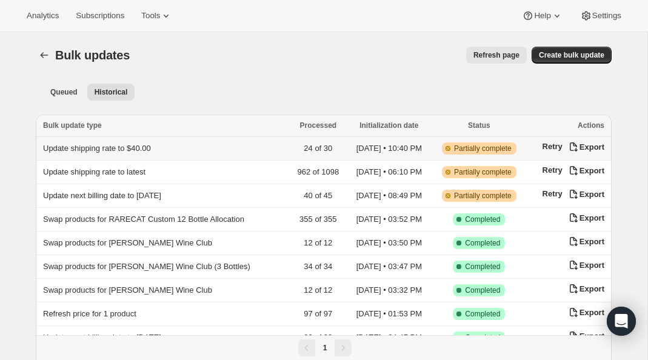
click at [146, 157] on td "Update shipping rate to $40.00" at bounding box center [163, 149] width 254 height 24
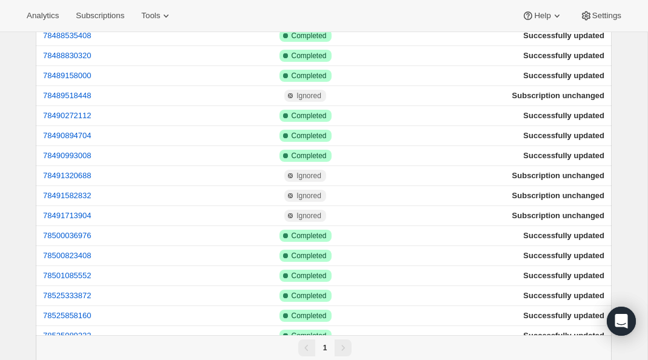
scroll to position [331, 0]
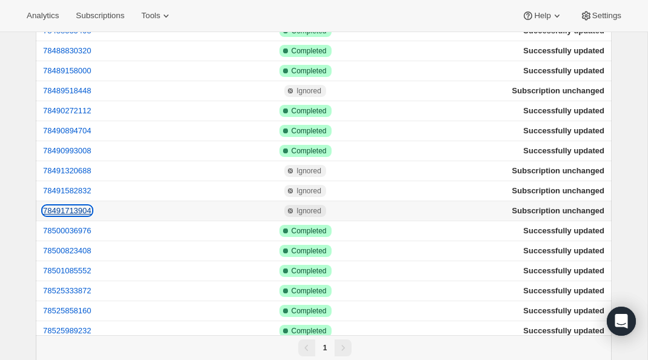
click at [84, 210] on button "78491713904" at bounding box center [67, 210] width 49 height 9
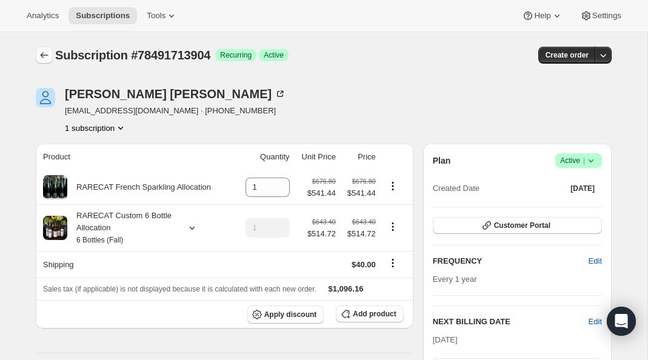
click at [42, 53] on icon "Subscriptions" at bounding box center [45, 55] width 8 height 6
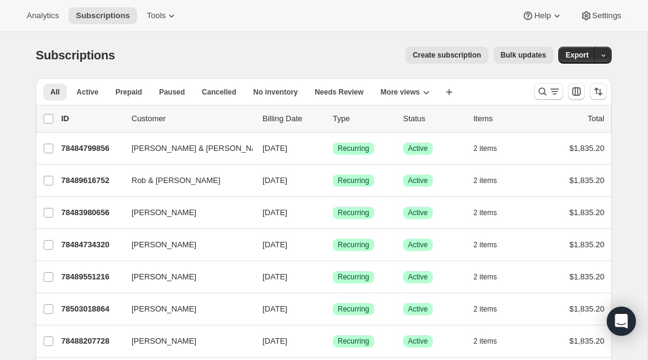
click at [514, 62] on button "Bulk updates" at bounding box center [524, 55] width 60 height 17
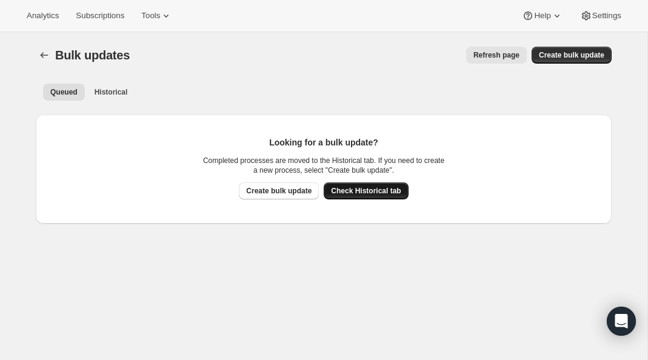
click at [346, 192] on span "Check Historical tab" at bounding box center [366, 191] width 70 height 10
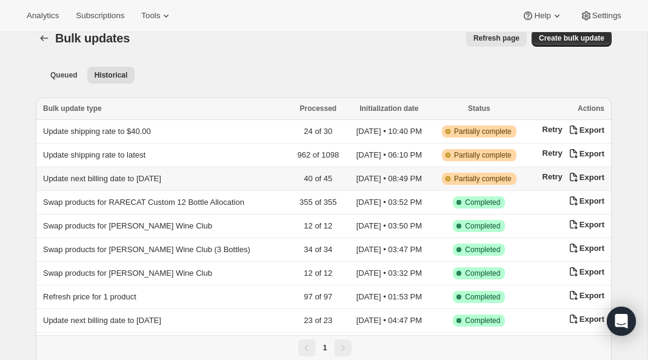
scroll to position [21, 0]
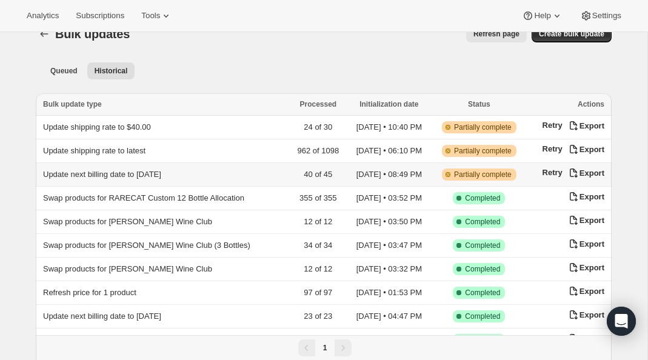
click at [156, 173] on span "Update next billing date to [DATE]" at bounding box center [102, 174] width 118 height 9
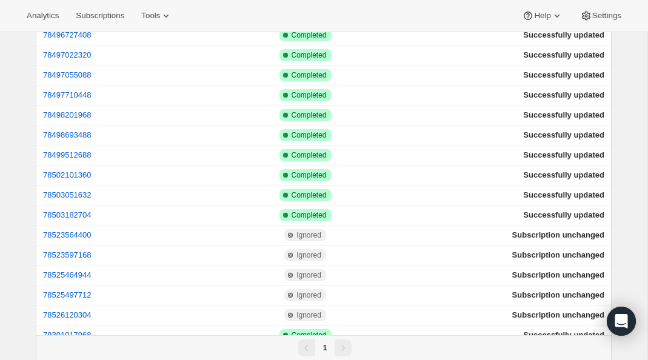
scroll to position [687, 0]
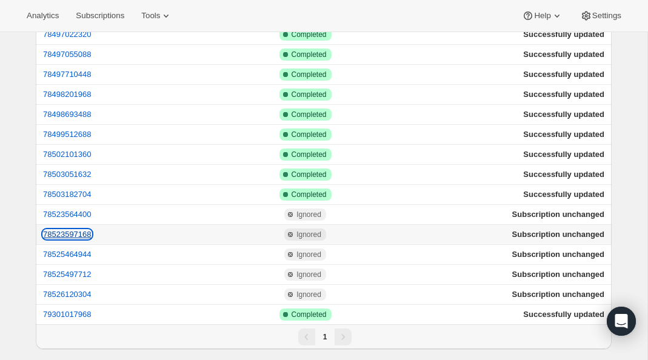
click at [71, 236] on button "78523597168" at bounding box center [67, 234] width 49 height 9
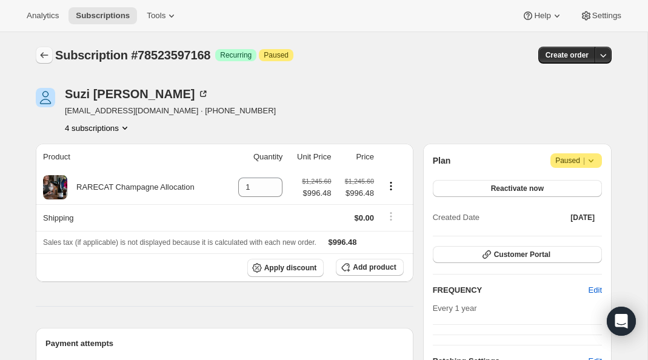
click at [44, 55] on icon "Subscriptions" at bounding box center [44, 55] width 12 height 12
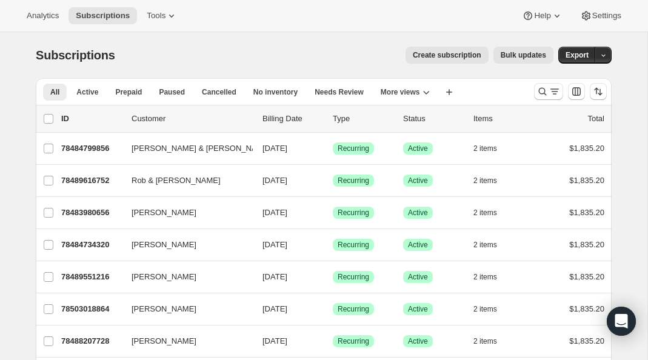
click at [510, 59] on span "Bulk updates" at bounding box center [523, 55] width 45 height 10
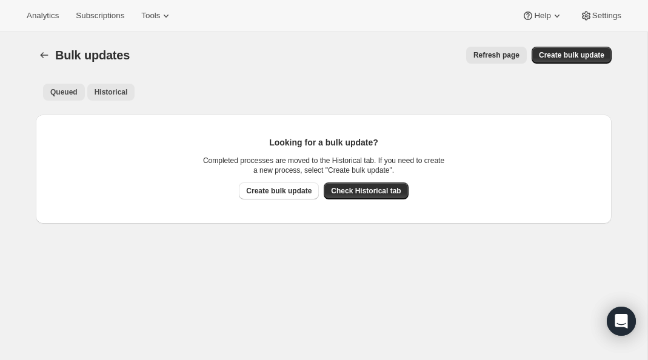
click at [116, 85] on button "Historical" at bounding box center [111, 92] width 48 height 17
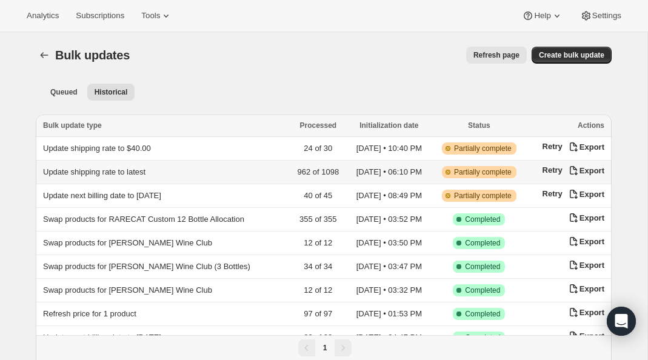
click at [115, 175] on span "Update shipping rate to latest" at bounding box center [94, 171] width 103 height 9
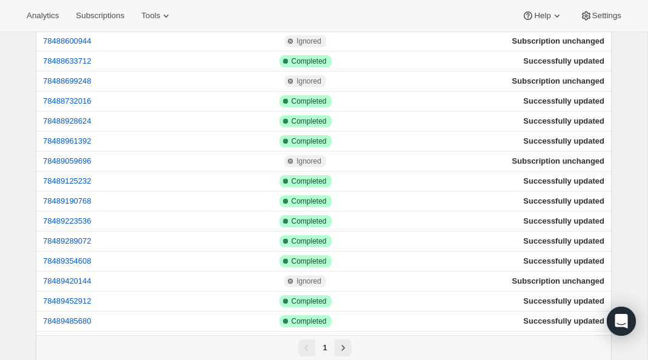
scroll to position [1602, 0]
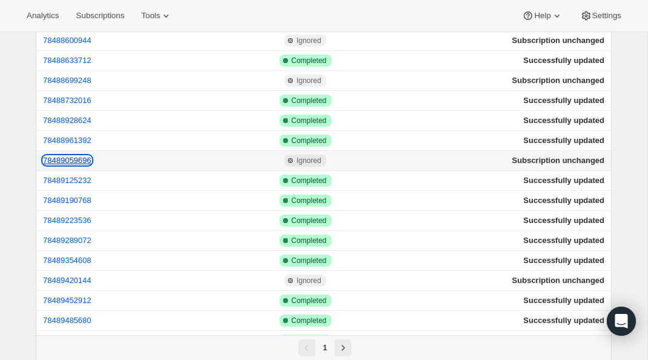
click at [82, 156] on button "78489059696" at bounding box center [67, 160] width 49 height 9
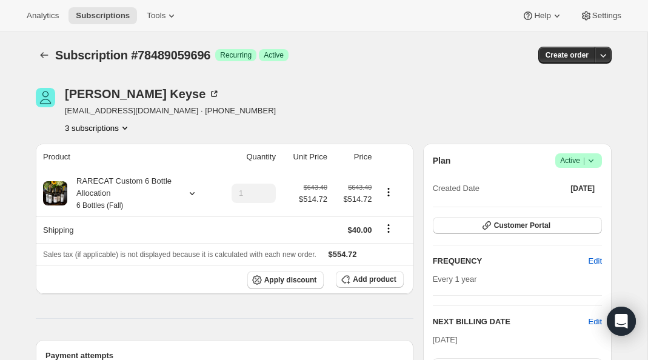
click at [124, 129] on icon "Product actions" at bounding box center [125, 128] width 12 height 12
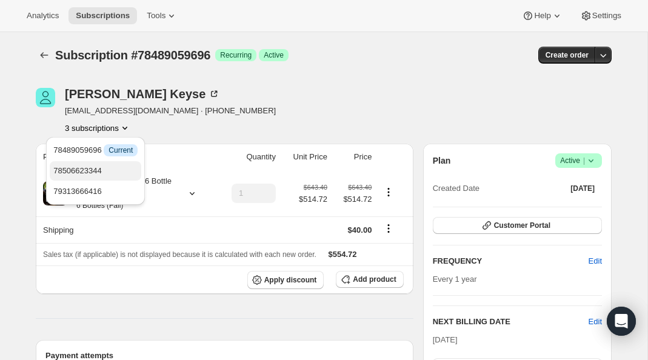
click at [115, 163] on button "78506623344" at bounding box center [96, 170] width 92 height 19
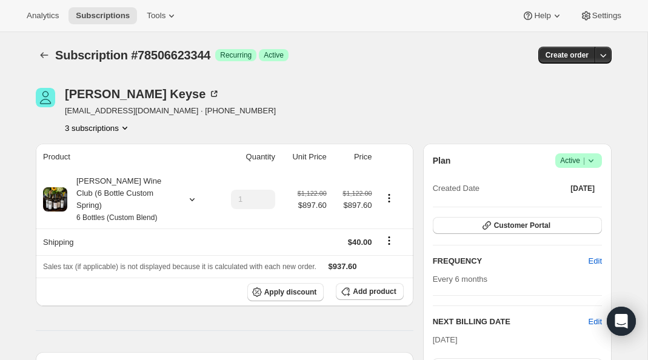
click at [124, 127] on icon "Product actions" at bounding box center [125, 128] width 12 height 12
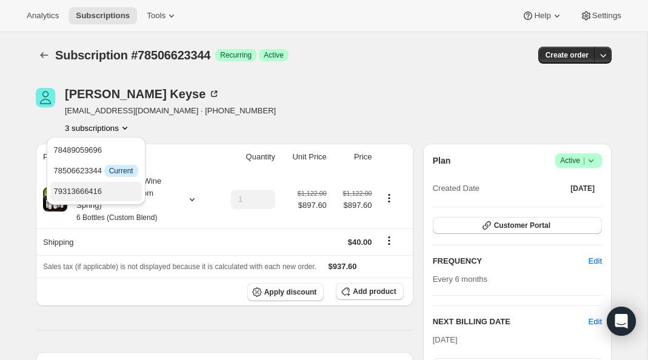
click at [112, 193] on span "79313666416" at bounding box center [96, 192] width 84 height 12
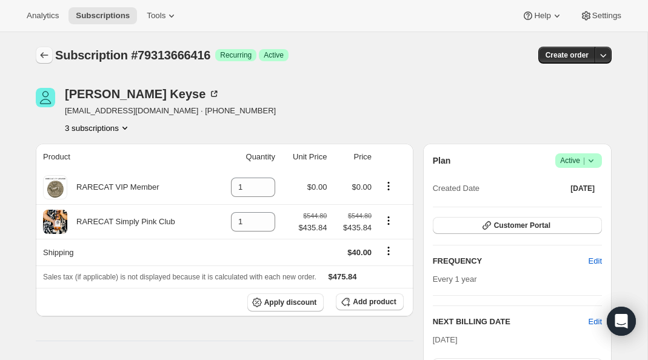
click at [47, 52] on icon "Subscriptions" at bounding box center [44, 55] width 12 height 12
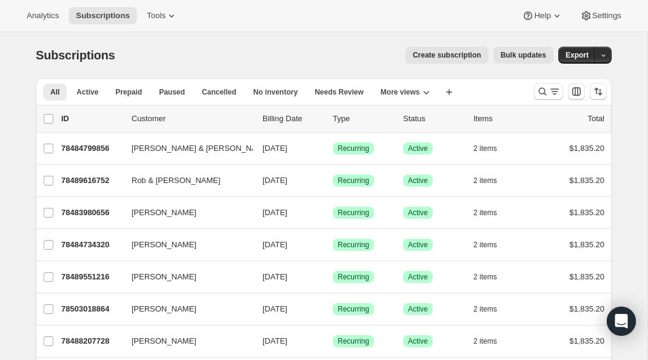
click at [537, 52] on span "Bulk updates" at bounding box center [523, 55] width 45 height 10
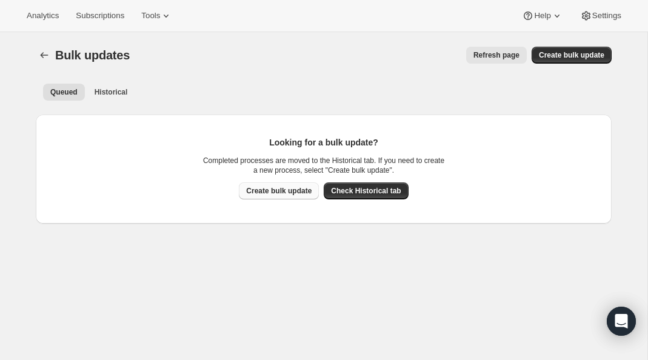
click at [291, 192] on span "Create bulk update" at bounding box center [279, 191] width 66 height 10
select select "10"
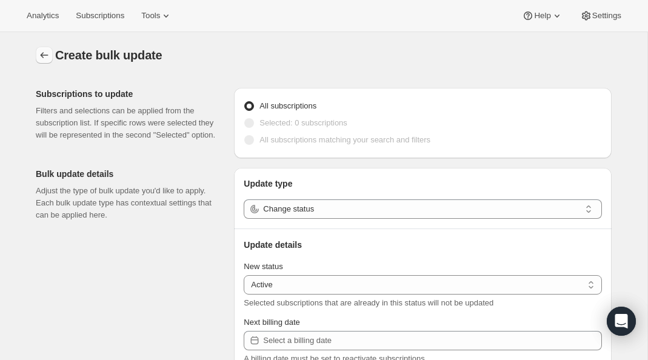
click at [42, 56] on icon "button" at bounding box center [44, 55] width 12 height 12
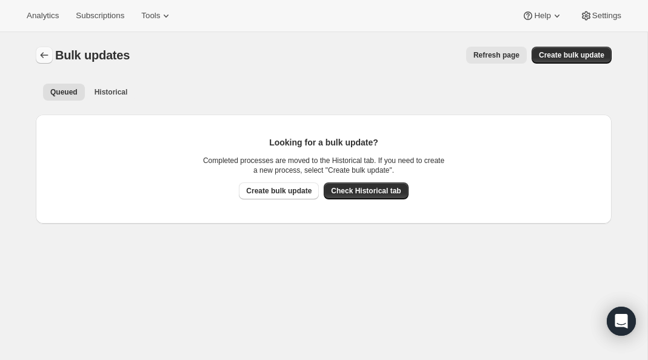
click at [42, 56] on icon "Bulk updates" at bounding box center [44, 55] width 12 height 12
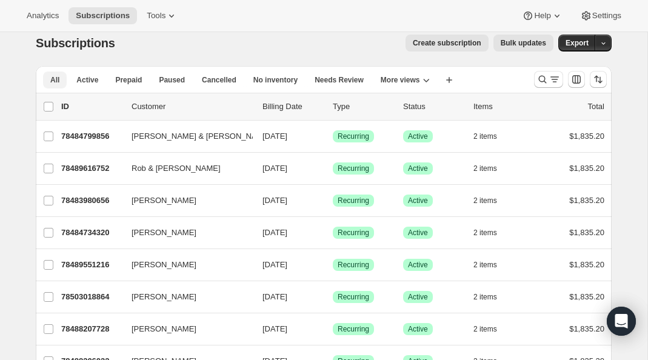
scroll to position [24, 0]
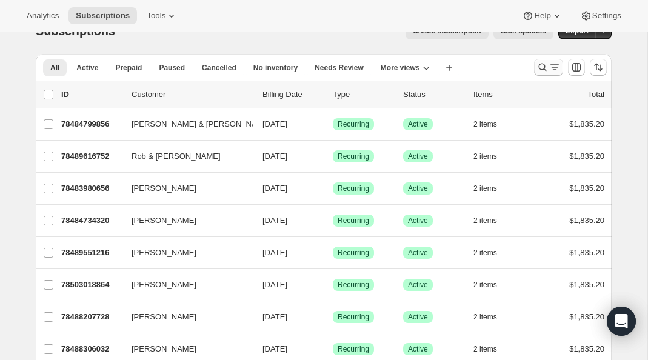
click at [540, 66] on icon "Search and filter results" at bounding box center [543, 67] width 12 height 12
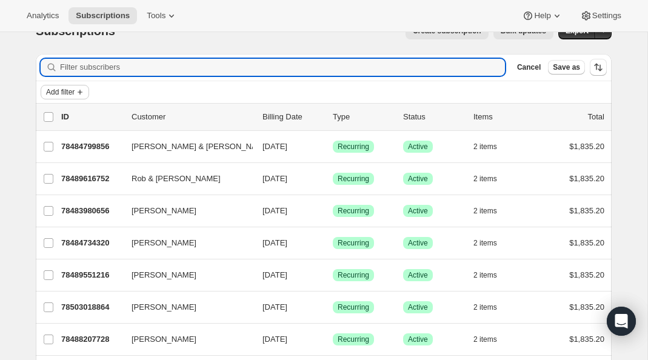
click at [75, 86] on button "Add filter" at bounding box center [65, 92] width 49 height 15
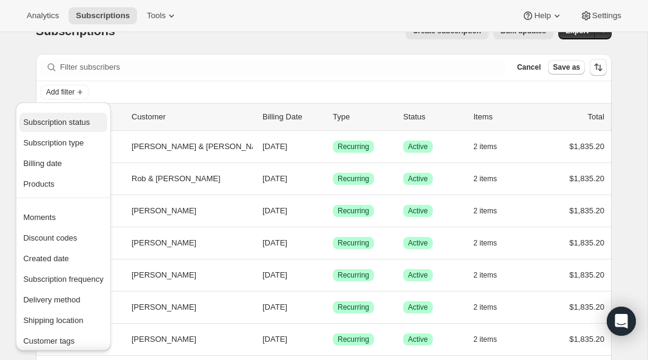
click at [66, 123] on span "Subscription status" at bounding box center [56, 122] width 67 height 9
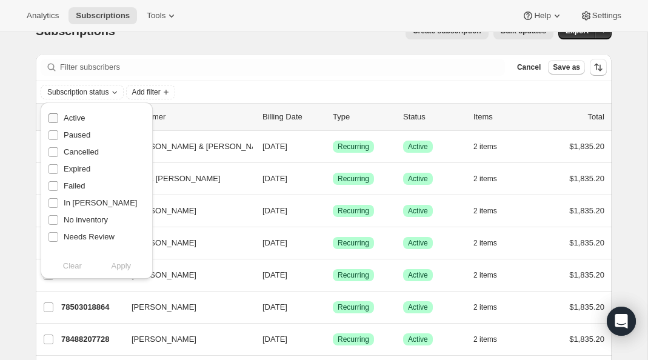
click at [72, 120] on span "Active" at bounding box center [74, 117] width 21 height 9
click at [58, 120] on input "Active" at bounding box center [54, 118] width 10 height 10
checkbox input "true"
click at [69, 136] on span "Paused" at bounding box center [77, 134] width 27 height 9
click at [58, 136] on input "Paused" at bounding box center [54, 135] width 10 height 10
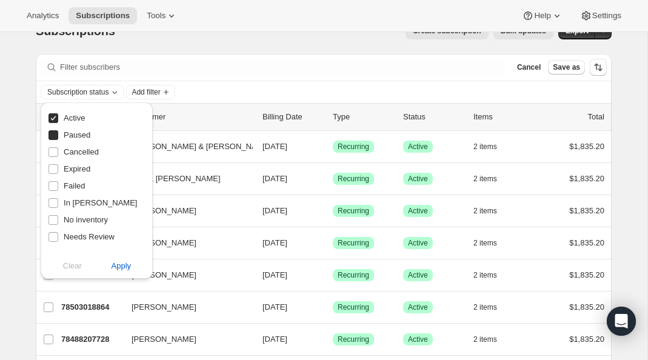
checkbox input "true"
click at [119, 264] on span "Apply" at bounding box center [122, 266] width 20 height 12
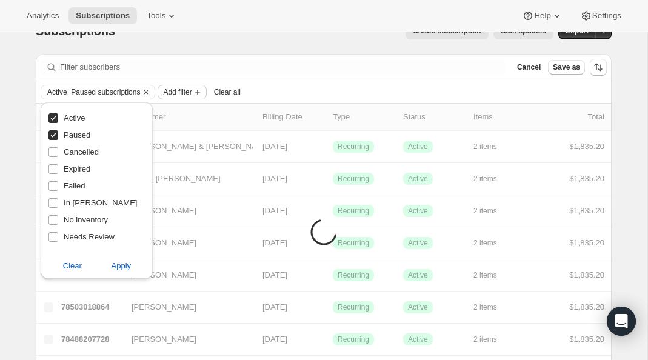
click at [188, 92] on span "Add filter" at bounding box center [177, 92] width 29 height 10
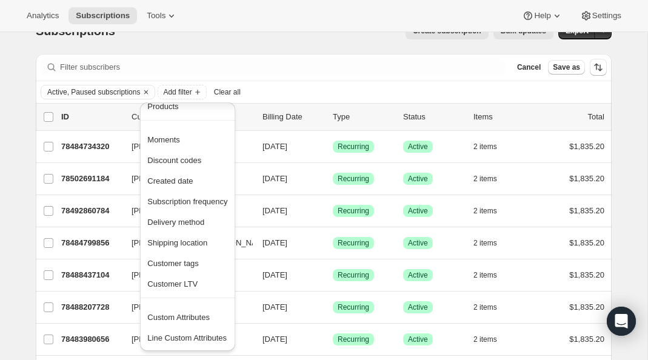
scroll to position [56, 0]
click at [302, 82] on div "Active, Paused subscriptions Add filter Clear all" at bounding box center [324, 92] width 576 height 22
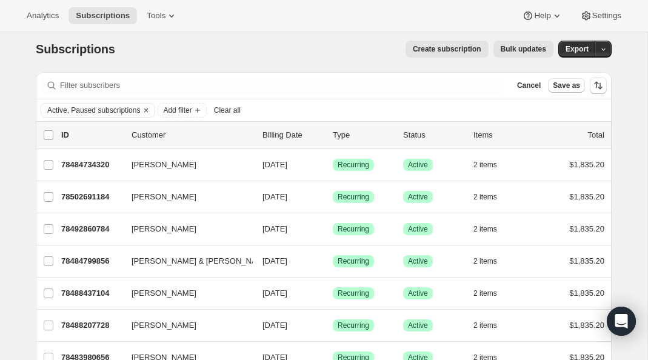
scroll to position [0, 0]
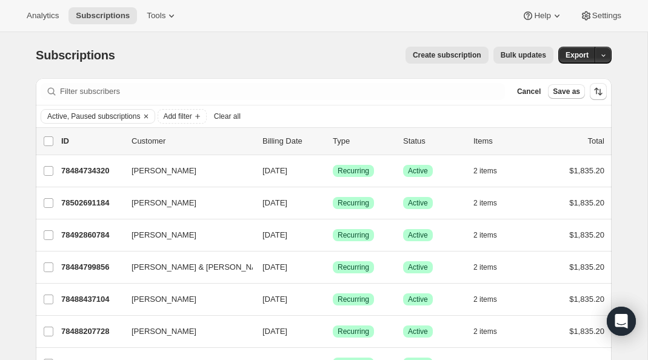
click at [516, 53] on span "Bulk updates" at bounding box center [523, 55] width 45 height 10
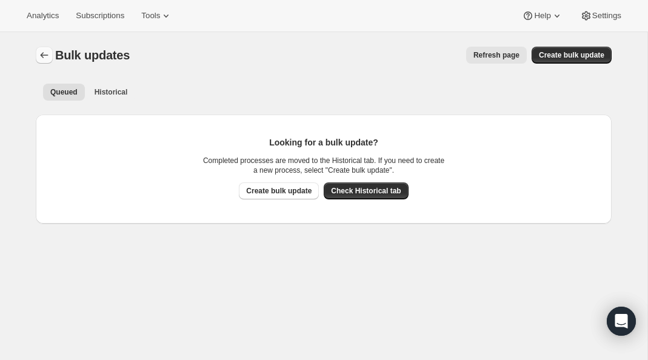
click at [52, 60] on button "Bulk updates" at bounding box center [44, 55] width 17 height 17
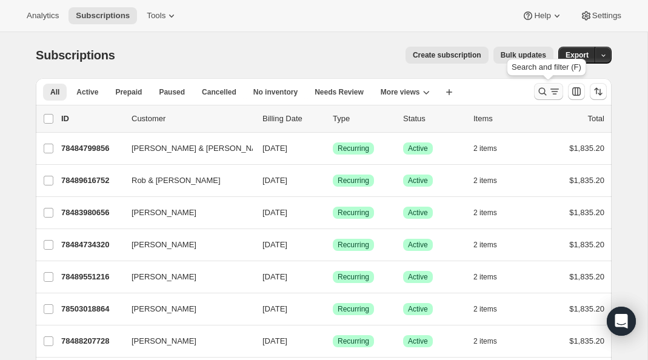
click at [542, 89] on icon "Search and filter results" at bounding box center [543, 92] width 12 height 12
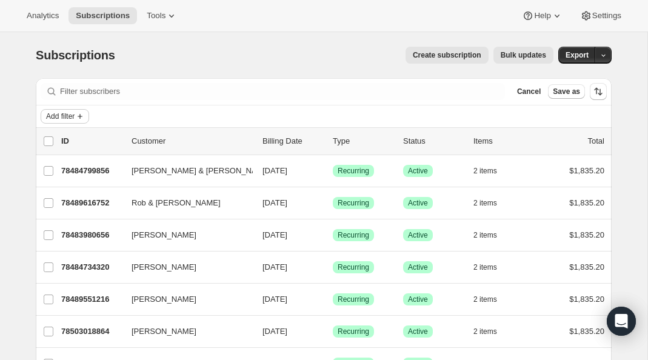
click at [84, 116] on icon "Add filter" at bounding box center [80, 117] width 10 height 10
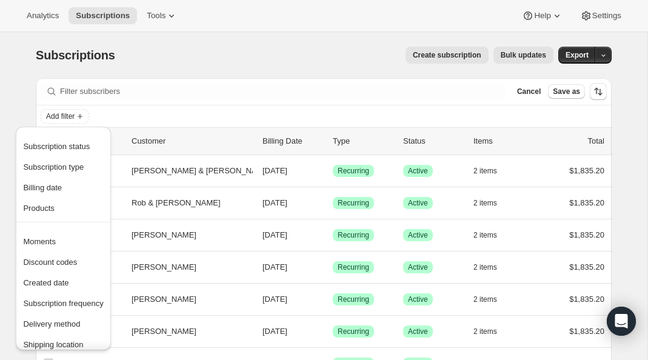
click at [133, 113] on div "Add filter" at bounding box center [324, 116] width 567 height 15
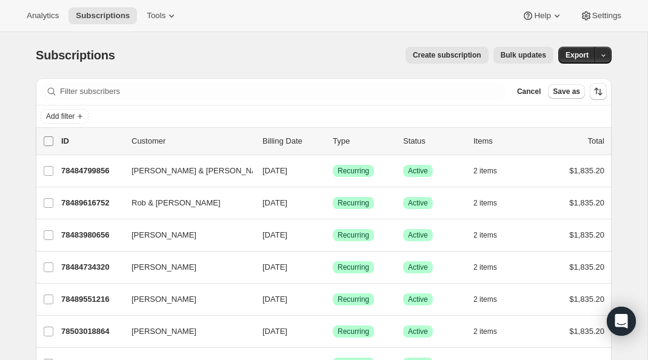
click at [48, 140] on input "0 selected" at bounding box center [49, 141] width 10 height 10
checkbox input "true"
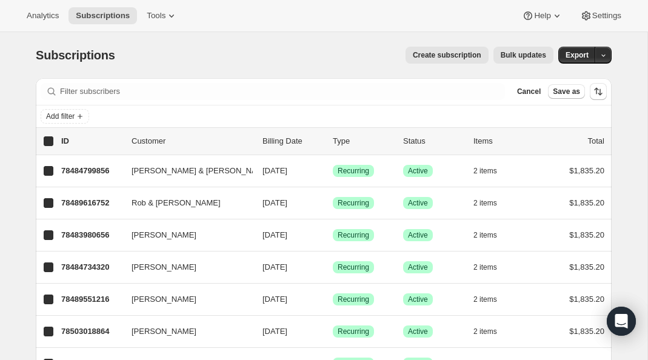
checkbox input "true"
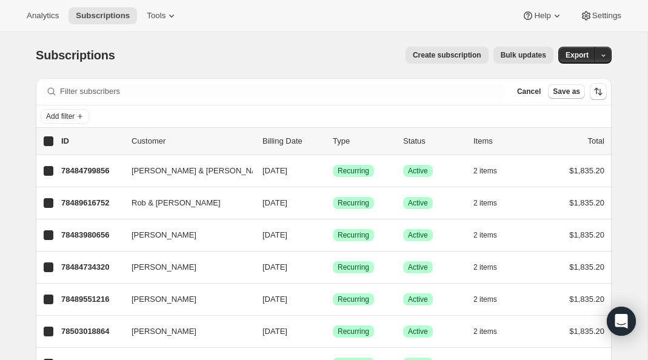
checkbox input "true"
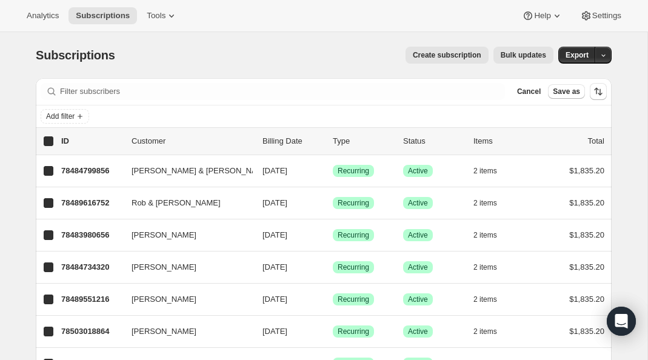
checkbox input "true"
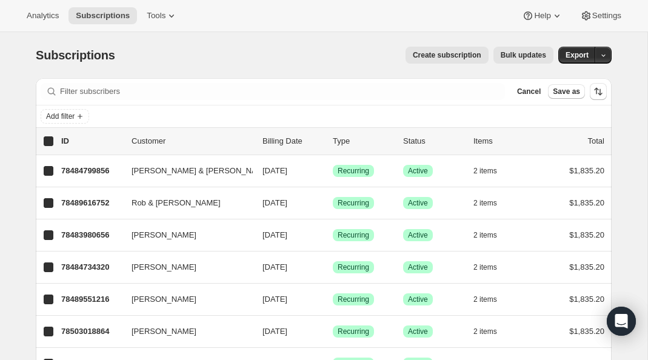
checkbox input "true"
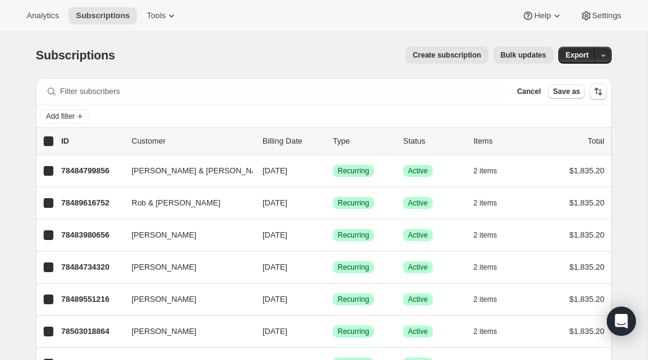
checkbox input "true"
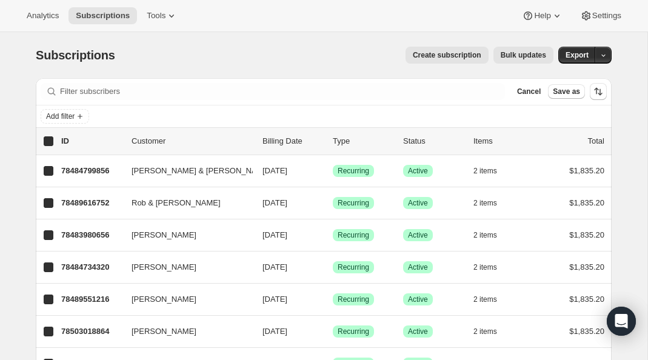
checkbox input "true"
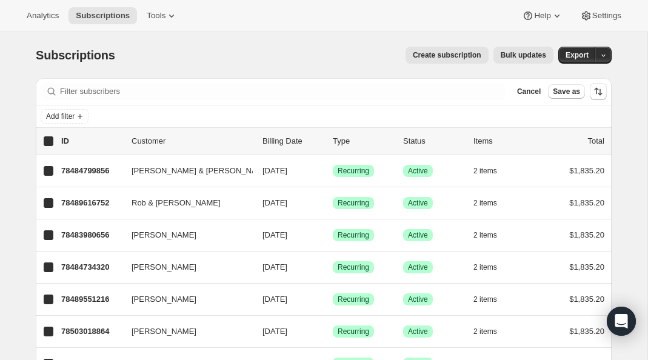
checkbox input "true"
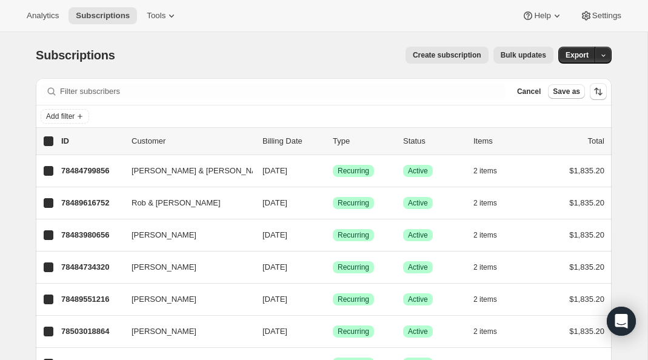
checkbox input "true"
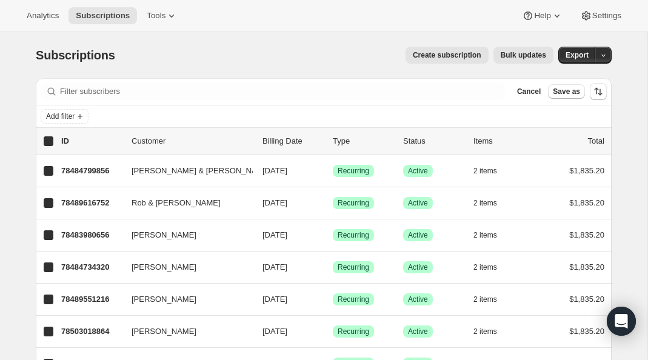
checkbox input "true"
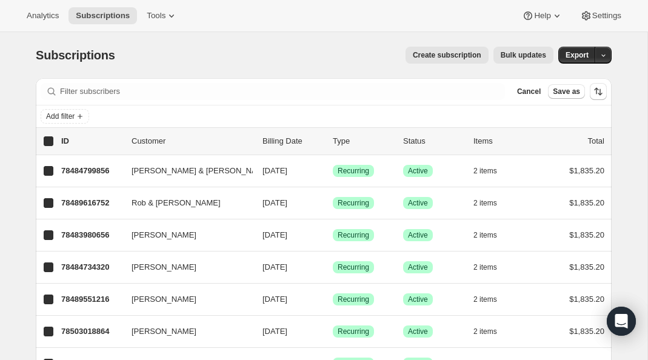
checkbox input "true"
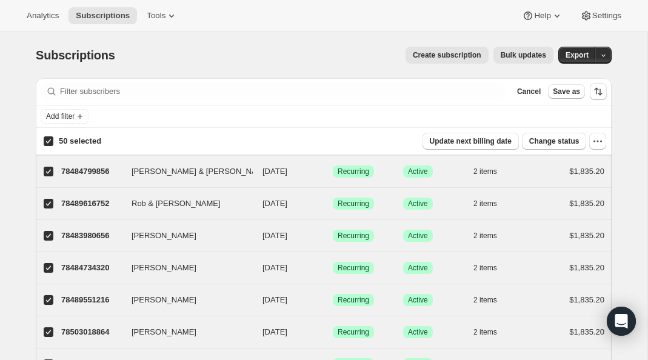
click at [45, 144] on input "50 selected" at bounding box center [49, 141] width 10 height 10
checkbox input "false"
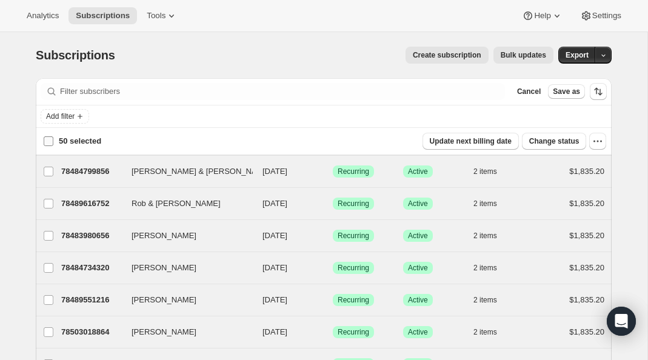
checkbox input "false"
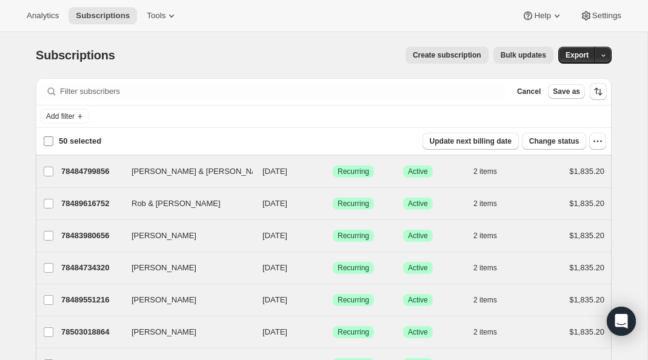
checkbox input "false"
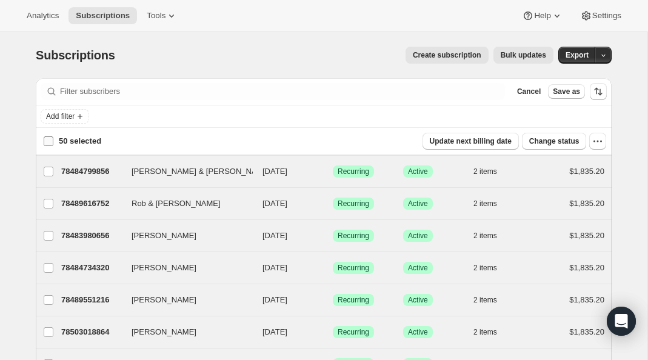
checkbox input "false"
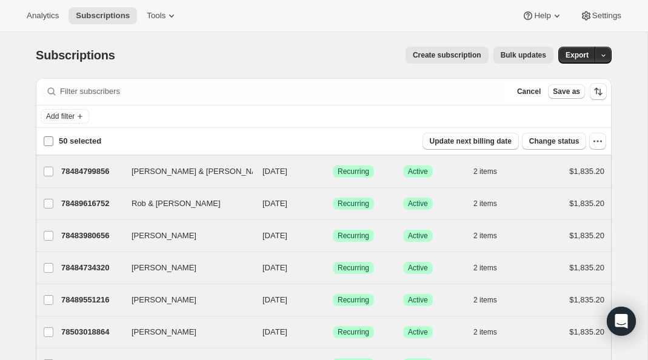
checkbox input "false"
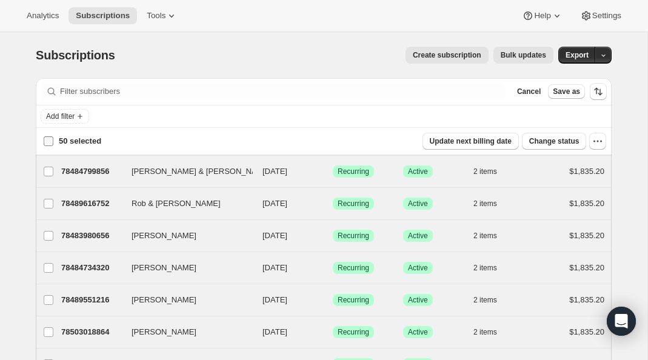
checkbox input "false"
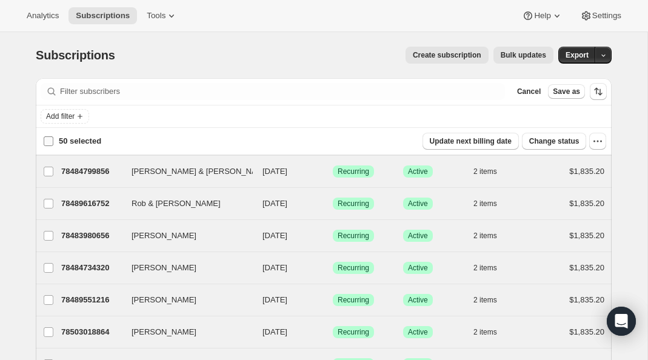
checkbox input "false"
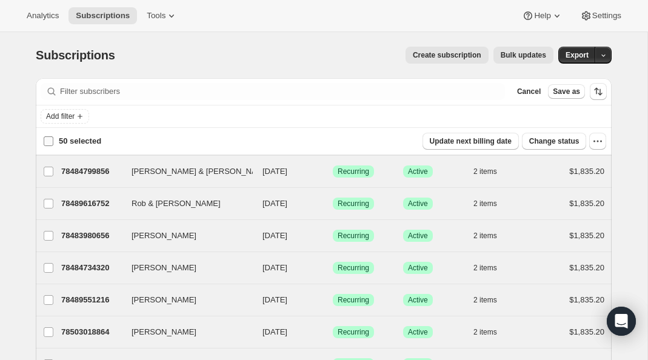
checkbox input "false"
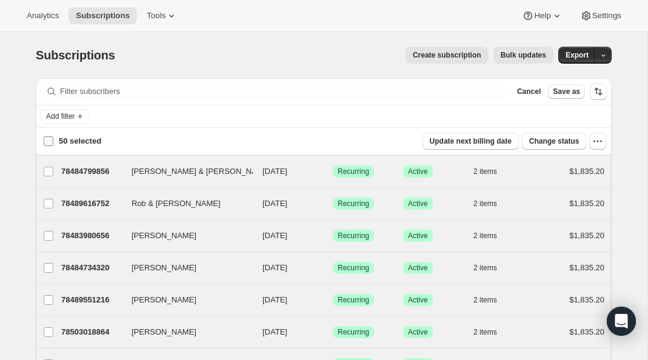
checkbox input "false"
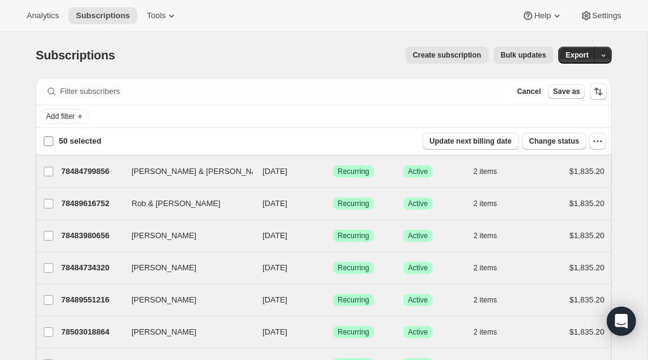
checkbox input "false"
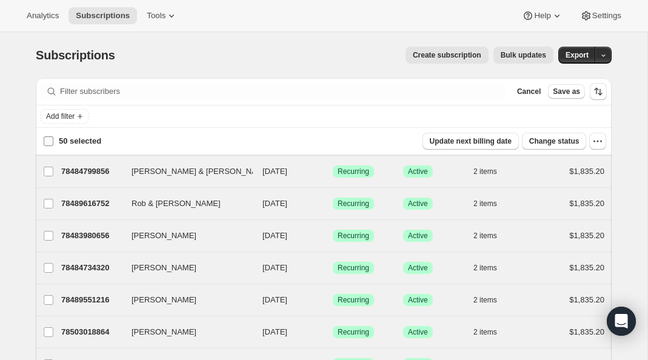
checkbox input "false"
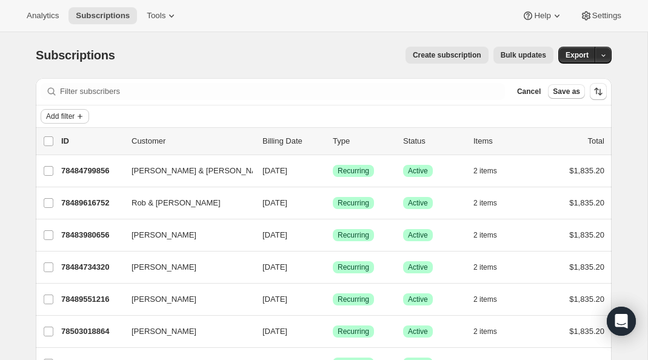
click at [74, 115] on span "Add filter" at bounding box center [60, 117] width 29 height 10
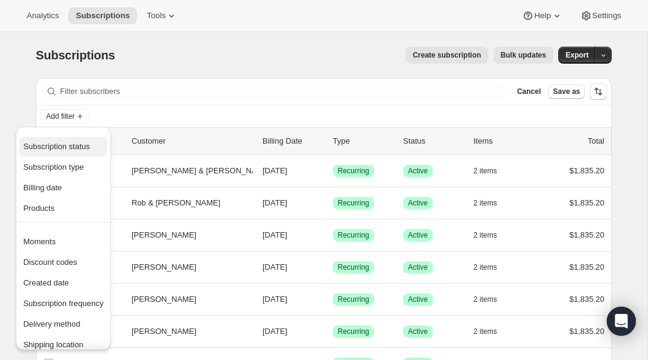
click at [62, 150] on span "Subscription status" at bounding box center [56, 146] width 67 height 9
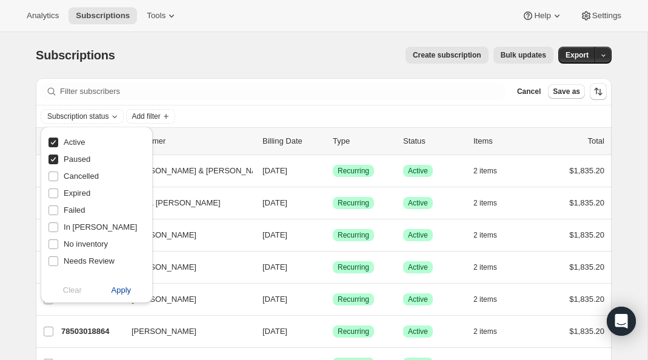
click at [113, 292] on span "Apply" at bounding box center [122, 290] width 20 height 12
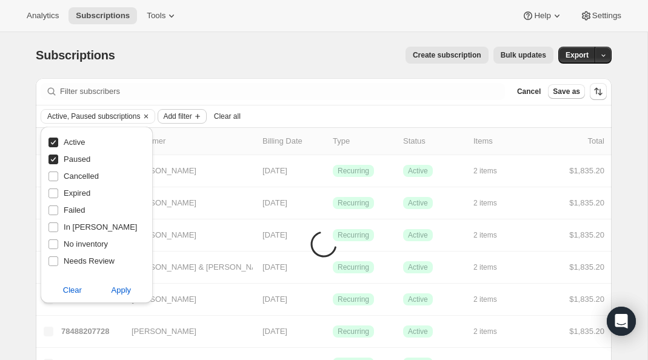
click at [182, 113] on span "Add filter" at bounding box center [177, 117] width 29 height 10
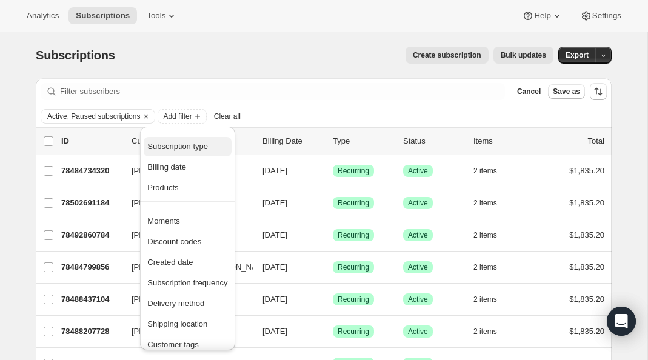
click at [170, 148] on span "Subscription type" at bounding box center [177, 146] width 61 height 9
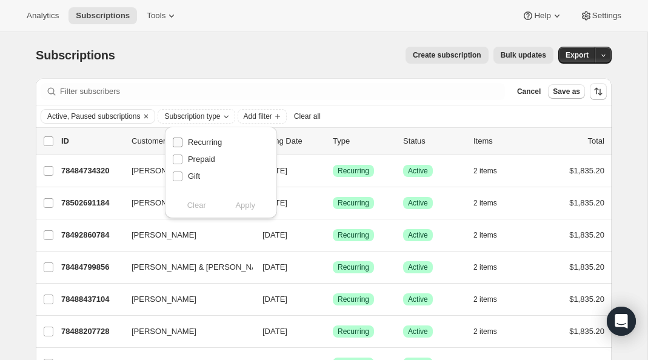
click at [210, 141] on span "Recurring" at bounding box center [205, 142] width 34 height 9
click at [183, 141] on input "Recurring" at bounding box center [178, 143] width 10 height 10
checkbox input "true"
click at [244, 209] on span "Apply" at bounding box center [245, 206] width 20 height 12
click at [390, 111] on div "Active, Paused subscriptions Recurring subscriptions Add filter Clear all" at bounding box center [324, 116] width 567 height 15
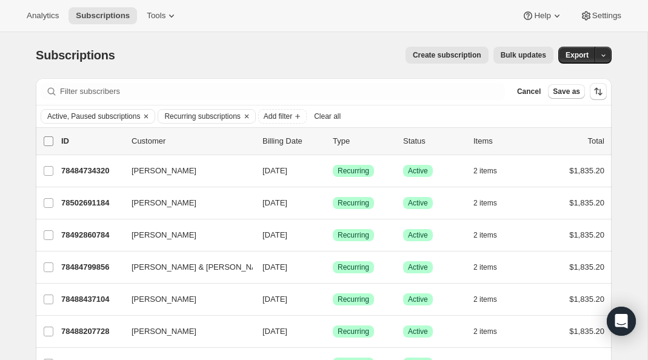
click at [49, 141] on input "0 selected" at bounding box center [49, 141] width 10 height 10
checkbox input "true"
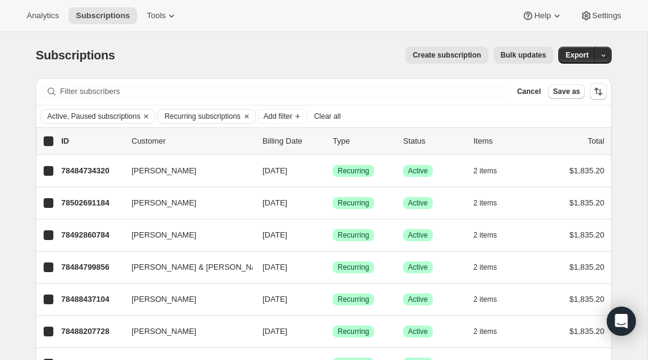
checkbox input "true"
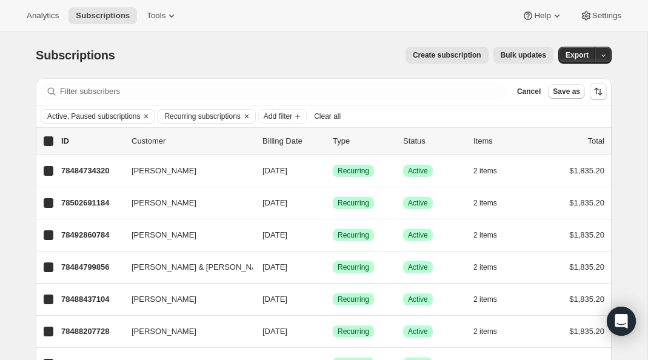
checkbox input "true"
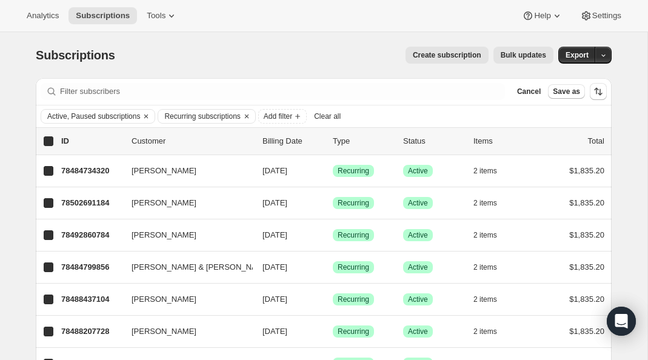
checkbox input "true"
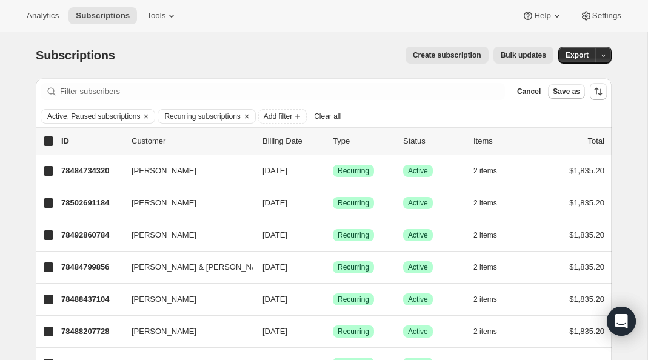
checkbox input "true"
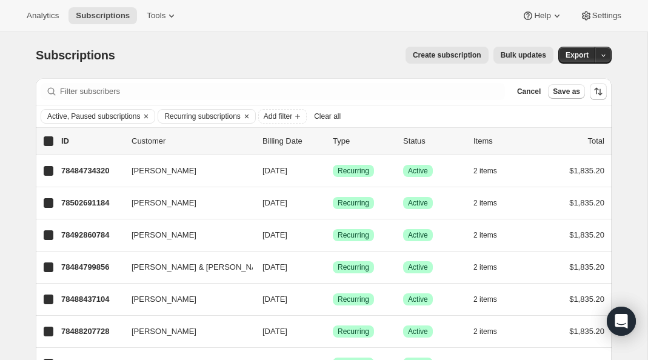
checkbox input "true"
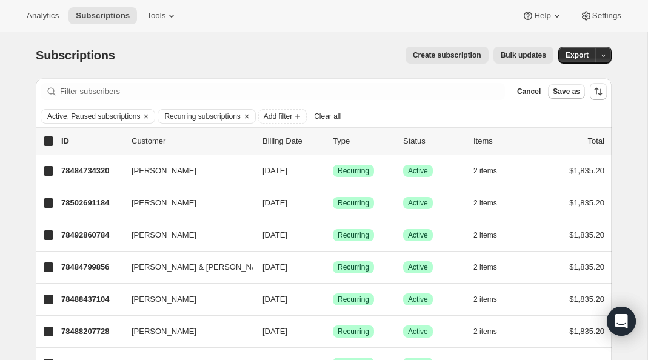
checkbox input "true"
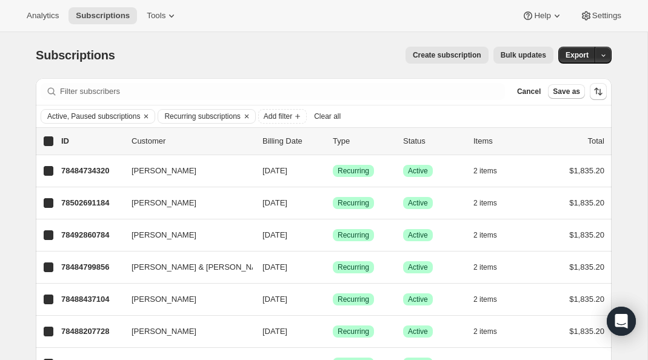
checkbox input "true"
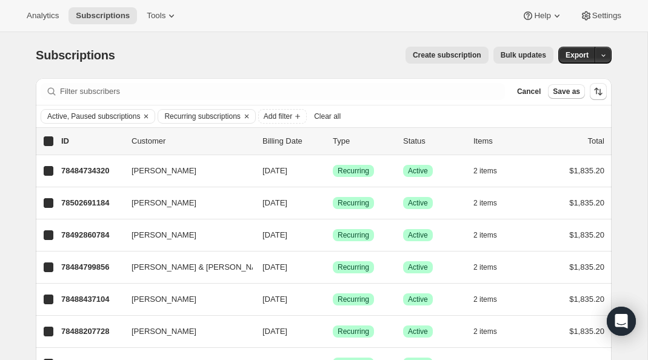
checkbox input "true"
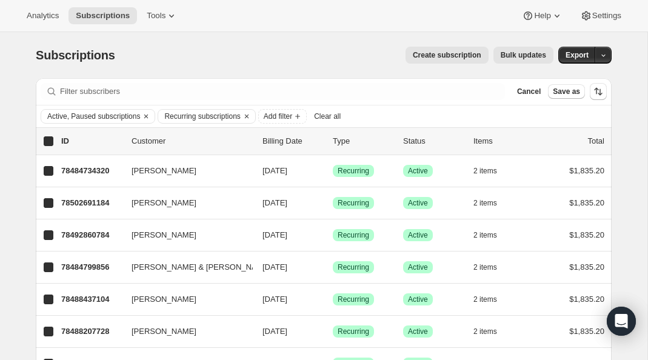
checkbox input "true"
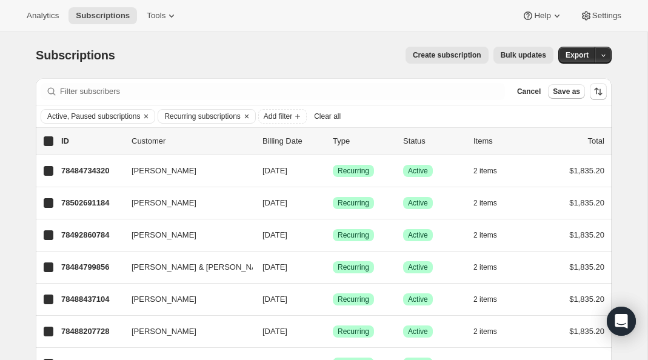
checkbox input "true"
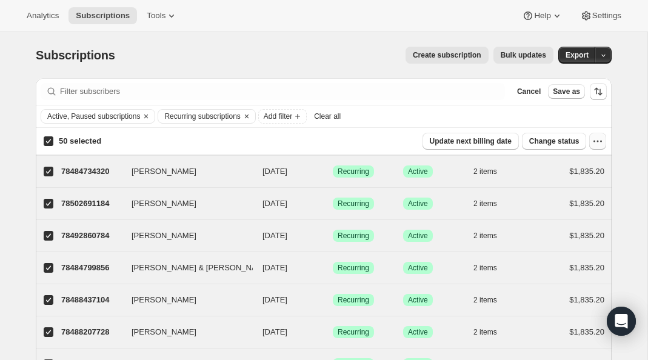
click at [594, 143] on icon "button" at bounding box center [598, 141] width 12 height 12
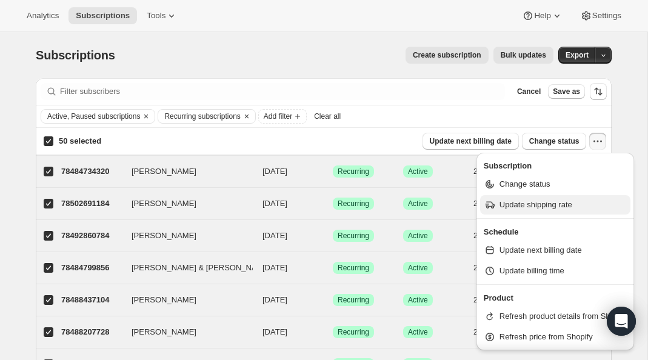
click at [562, 204] on span "Update shipping rate" at bounding box center [536, 204] width 73 height 9
select select "10"
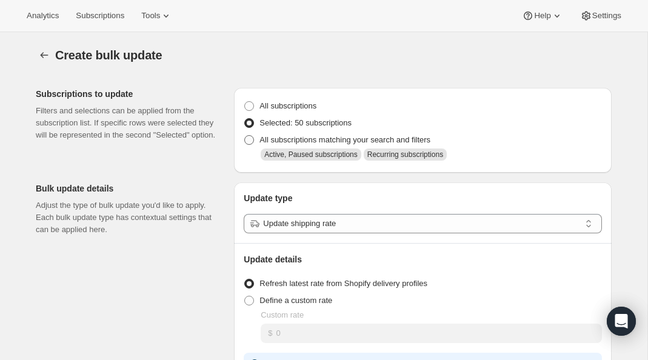
click at [325, 135] on span "All subscriptions matching your search and filters" at bounding box center [345, 140] width 171 height 12
click at [245, 135] on input "All subscriptions matching your search and filters" at bounding box center [244, 135] width 1 height 1
radio input "true"
click at [39, 59] on icon "button" at bounding box center [44, 55] width 12 height 12
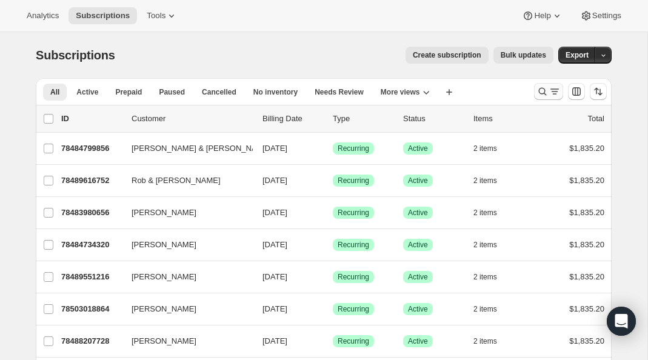
click at [542, 89] on icon "Search and filter results" at bounding box center [543, 92] width 8 height 8
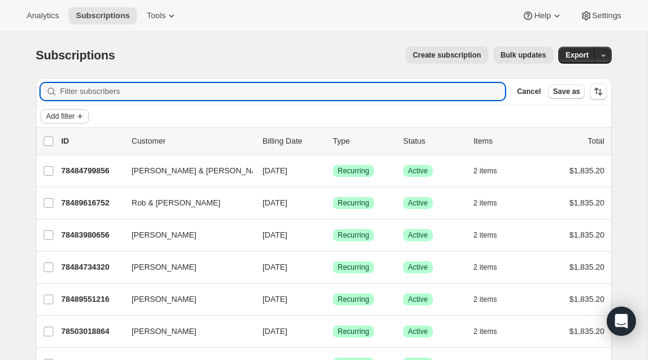
click at [79, 116] on icon "Add filter" at bounding box center [80, 117] width 10 height 10
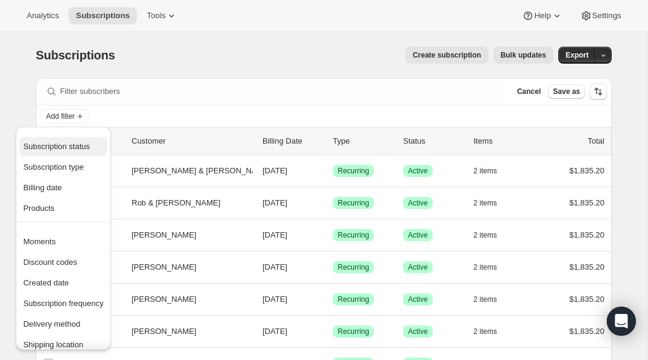
click at [66, 148] on span "Subscription status" at bounding box center [56, 146] width 67 height 9
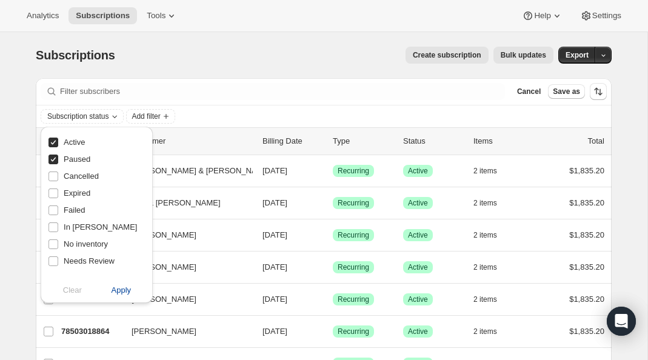
click at [112, 289] on span "Apply" at bounding box center [122, 290] width 20 height 12
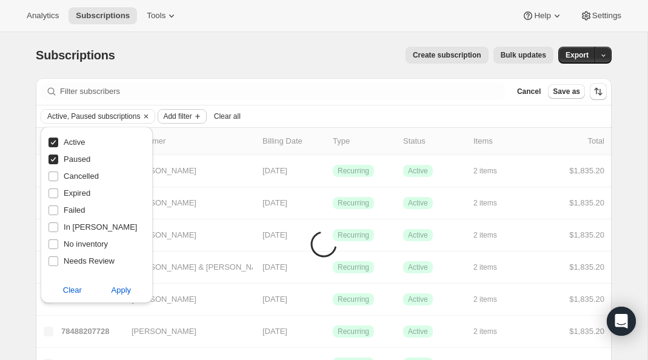
click at [183, 117] on span "Add filter" at bounding box center [177, 117] width 29 height 10
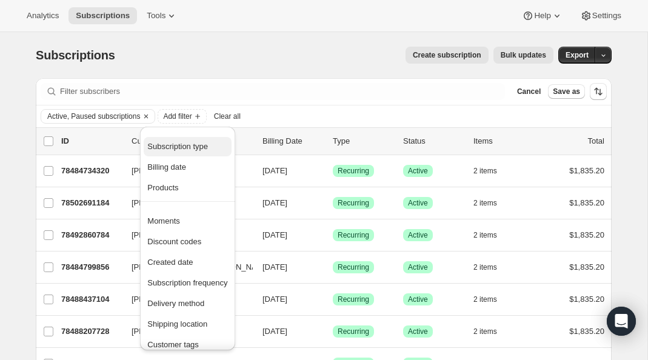
click at [174, 147] on span "Subscription type" at bounding box center [177, 146] width 61 height 9
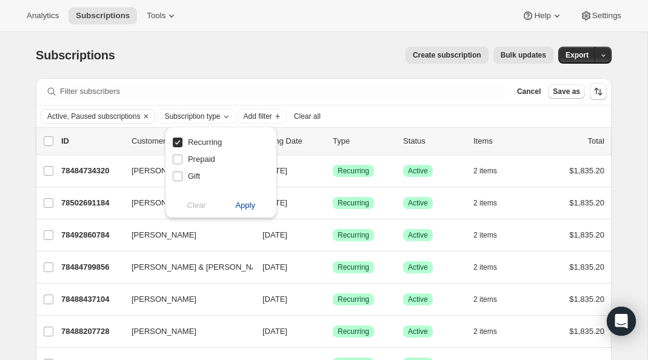
click at [241, 206] on span "Apply" at bounding box center [245, 206] width 20 height 12
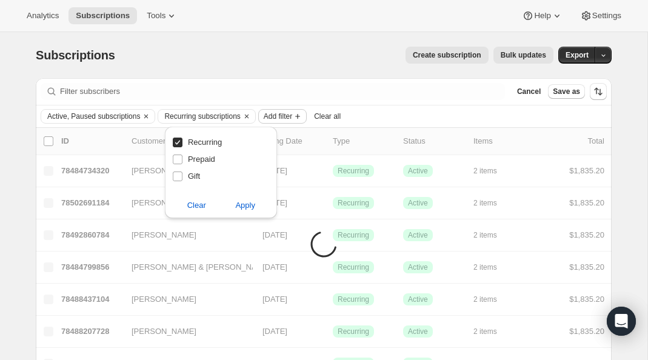
click at [292, 112] on span "Add filter" at bounding box center [278, 117] width 29 height 10
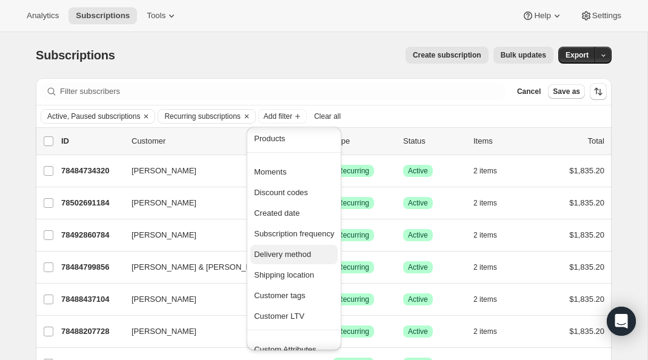
scroll to position [30, 0]
click at [269, 254] on span "Delivery method" at bounding box center [282, 253] width 57 height 9
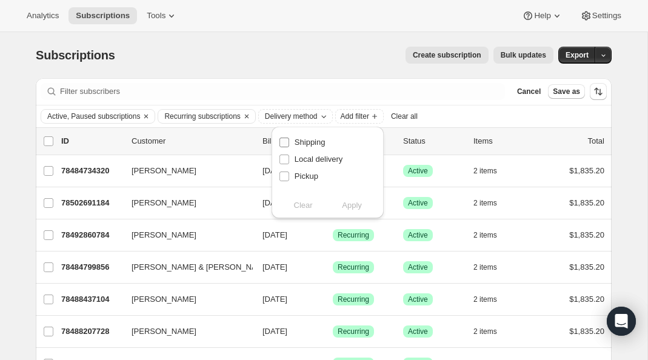
click at [318, 144] on span "Shipping" at bounding box center [310, 142] width 31 height 9
click at [289, 144] on input "Shipping" at bounding box center [285, 143] width 10 height 10
checkbox input "true"
click at [352, 211] on span "Apply" at bounding box center [352, 206] width 20 height 12
click at [375, 49] on div "Create subscription Bulk updates" at bounding box center [342, 55] width 424 height 17
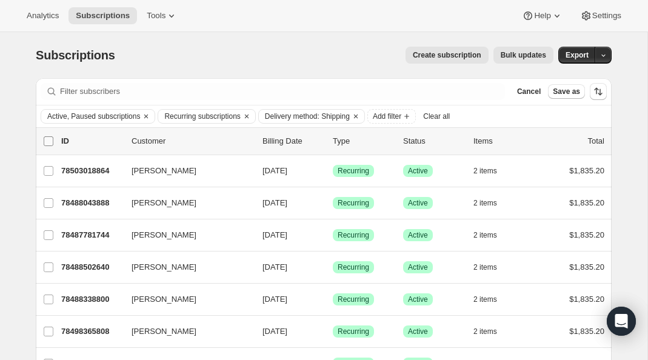
click at [49, 143] on input "0 selected" at bounding box center [49, 141] width 10 height 10
checkbox input "true"
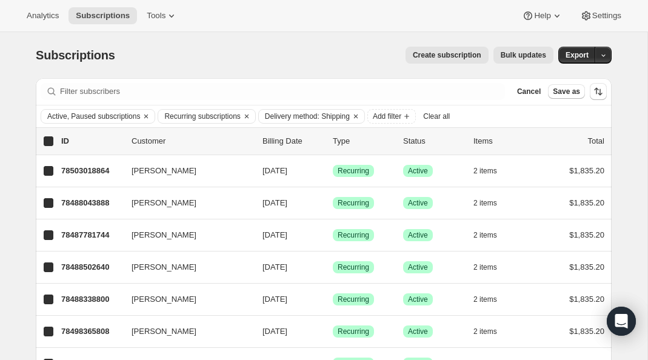
checkbox input "true"
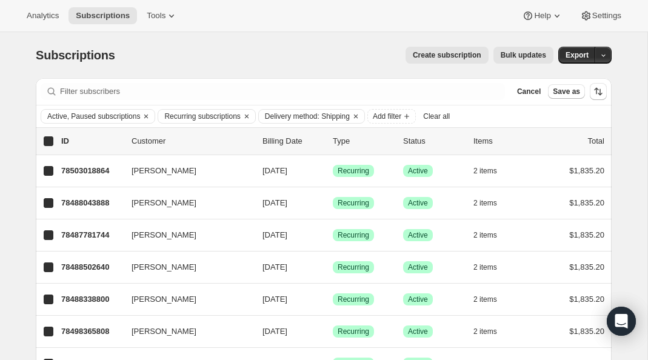
checkbox input "true"
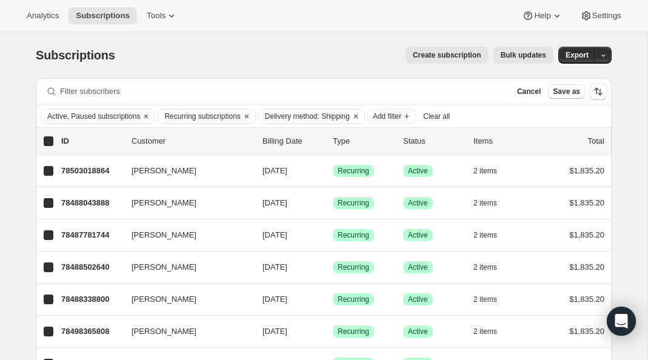
checkbox input "true"
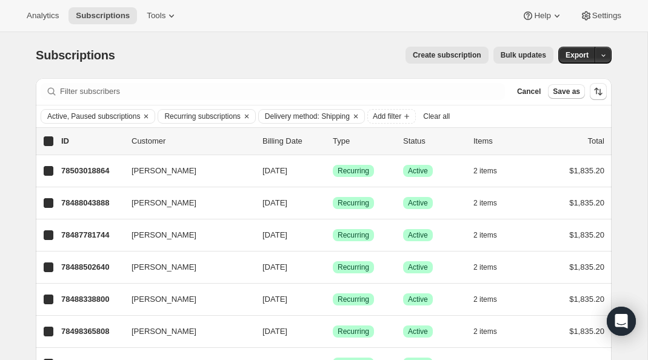
checkbox input "true"
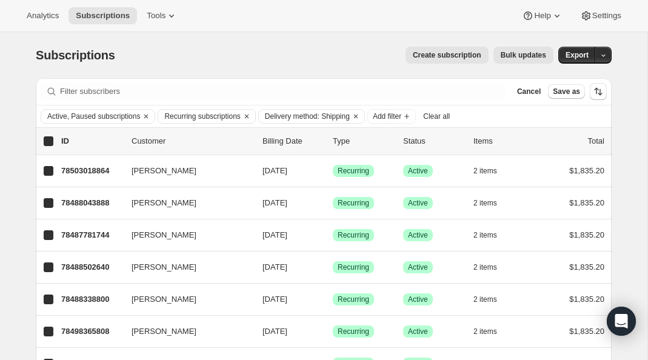
checkbox input "true"
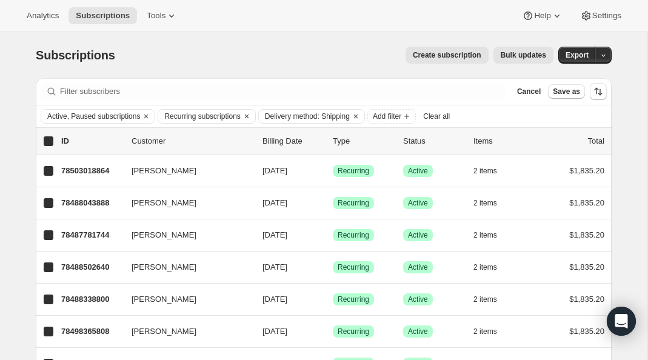
checkbox input "true"
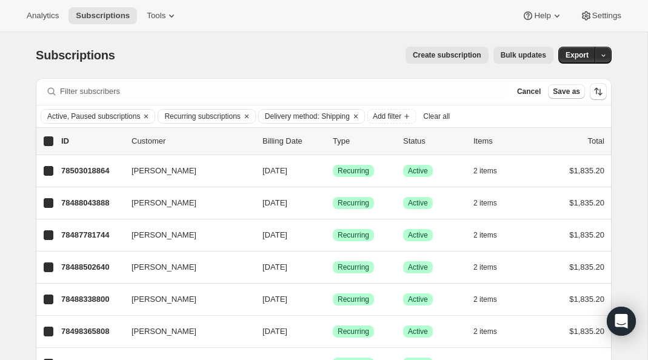
checkbox input "true"
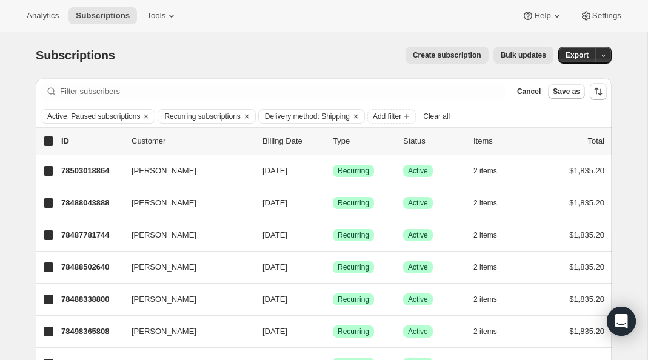
checkbox input "true"
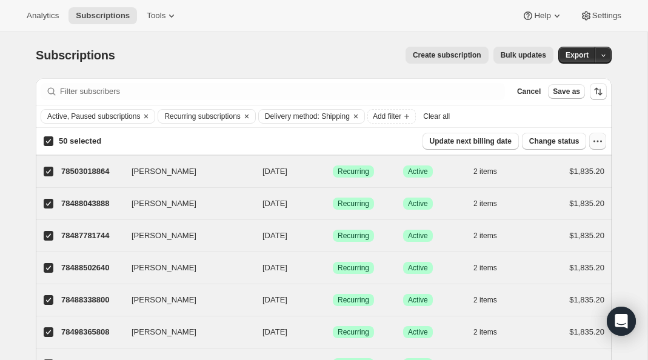
click at [599, 143] on icon "button" at bounding box center [598, 141] width 12 height 12
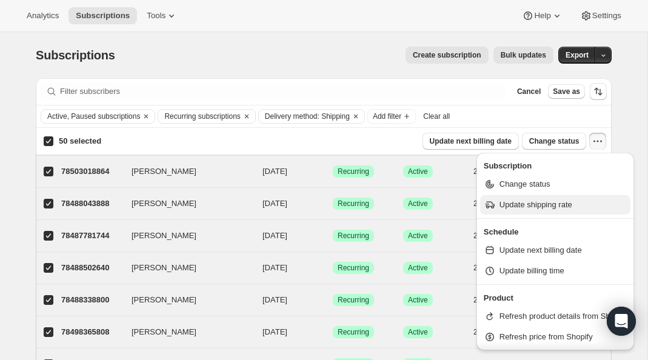
click at [574, 210] on span "Update shipping rate" at bounding box center [563, 205] width 127 height 12
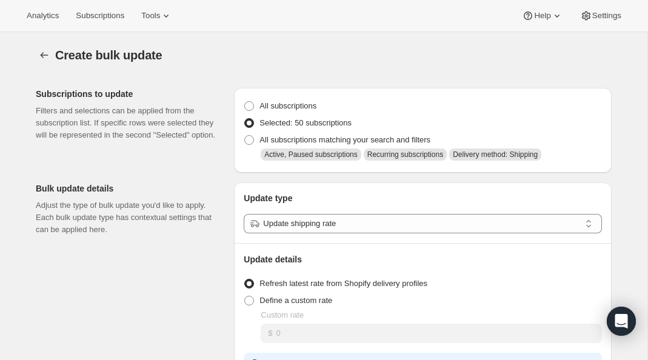
scroll to position [18, 0]
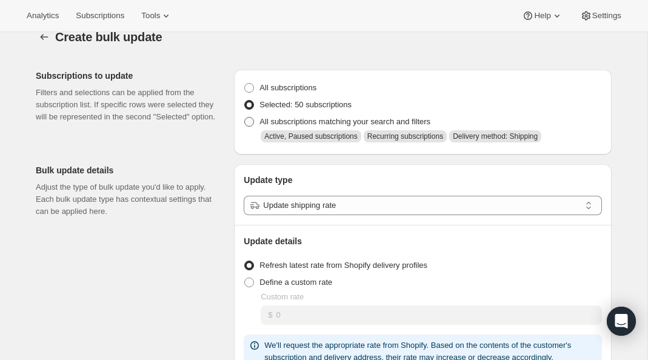
click at [338, 120] on span "All subscriptions matching your search and filters" at bounding box center [345, 121] width 171 height 9
click at [245, 118] on input "All subscriptions matching your search and filters" at bounding box center [244, 117] width 1 height 1
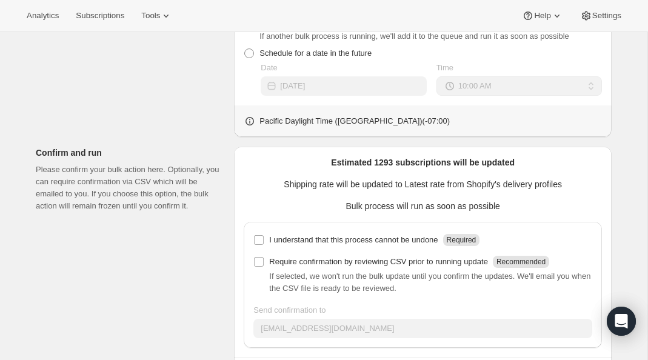
scroll to position [458, 0]
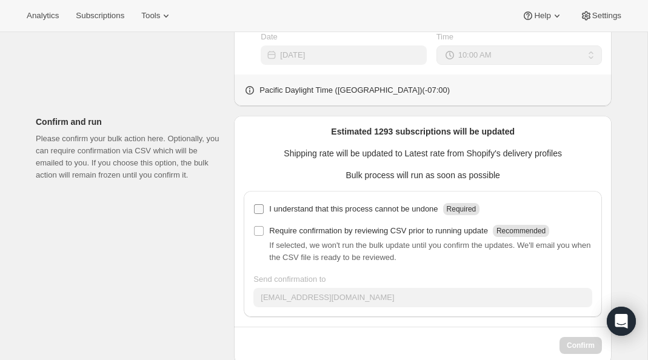
click at [306, 206] on p "I understand that this process cannot be undone" at bounding box center [353, 209] width 169 height 12
click at [264, 206] on input "I understand that this process cannot be undone Required" at bounding box center [259, 209] width 10 height 10
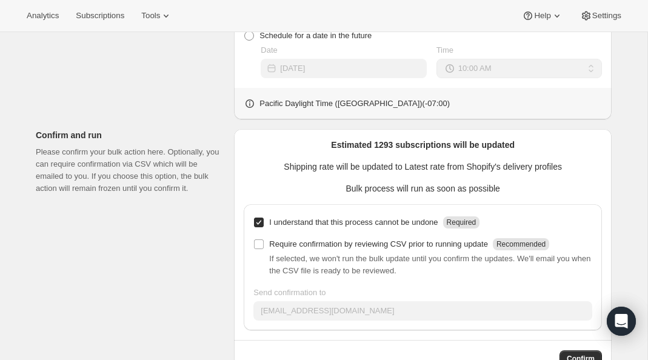
scroll to position [480, 0]
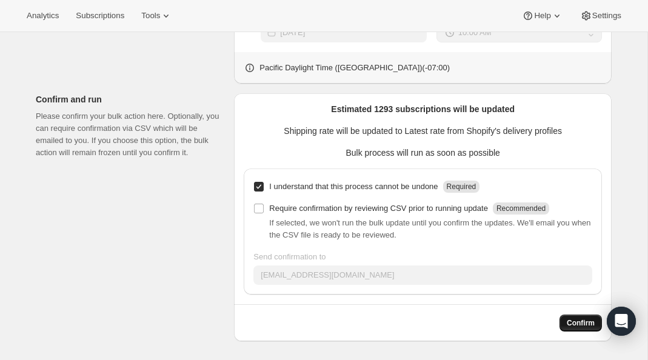
click at [563, 325] on button "Confirm" at bounding box center [581, 323] width 42 height 17
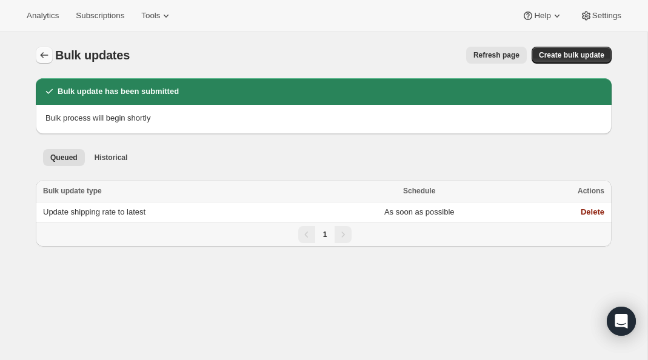
click at [47, 56] on icon "Bulk updates" at bounding box center [44, 55] width 12 height 12
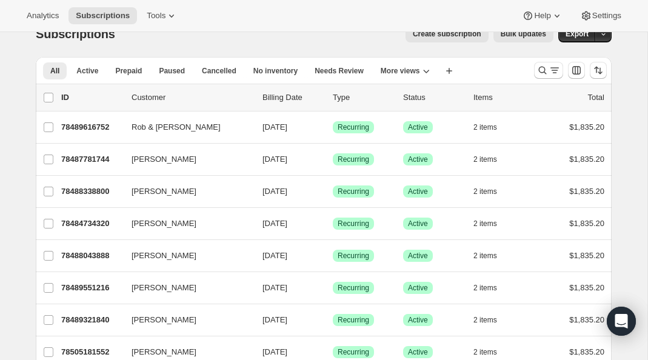
scroll to position [24, 0]
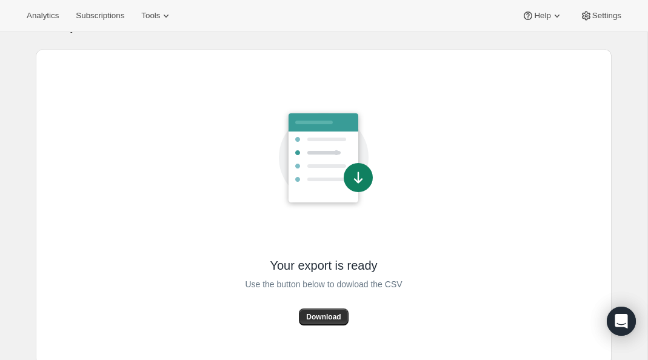
scroll to position [34, 0]
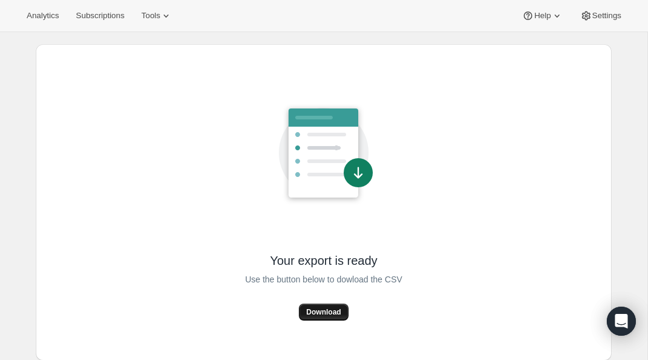
click at [312, 308] on span "Download" at bounding box center [323, 313] width 35 height 10
click at [101, 17] on span "Subscriptions" at bounding box center [100, 16] width 49 height 10
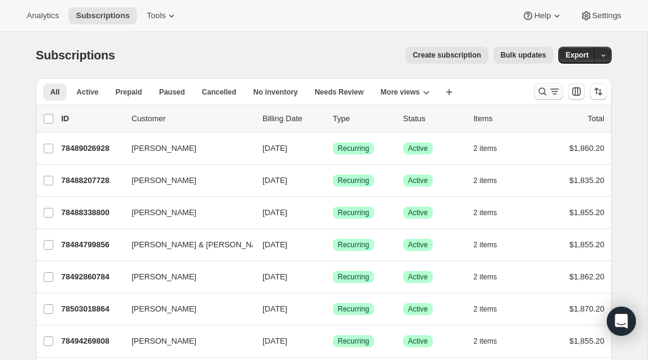
click at [541, 92] on icon "Search and filter results" at bounding box center [543, 92] width 12 height 12
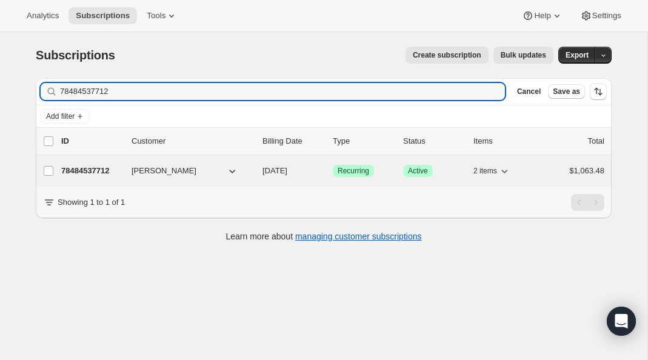
type input "78484537712"
click at [89, 171] on p "78484537712" at bounding box center [91, 171] width 61 height 12
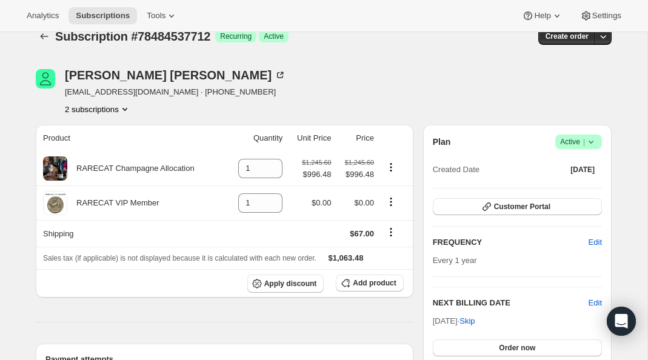
scroll to position [20, 0]
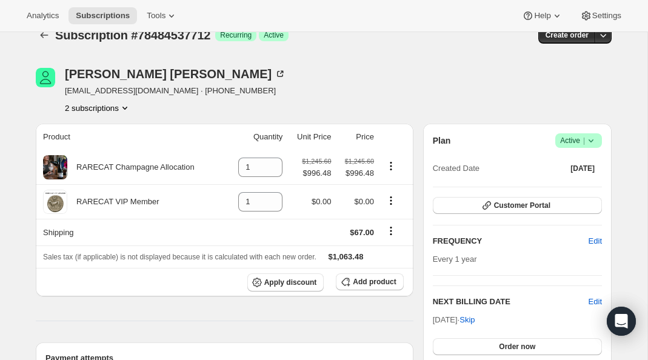
click at [119, 107] on button "2 subscriptions" at bounding box center [98, 108] width 66 height 12
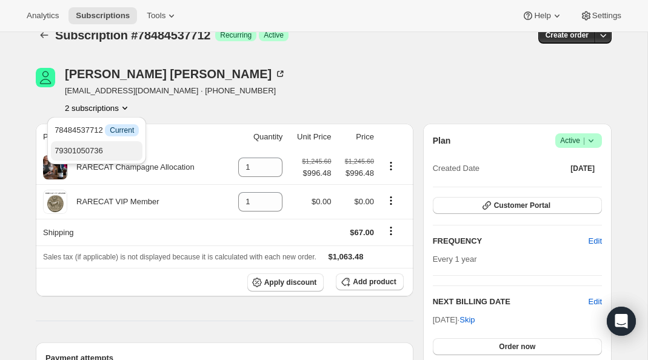
click at [112, 147] on span "79301050736" at bounding box center [97, 151] width 84 height 12
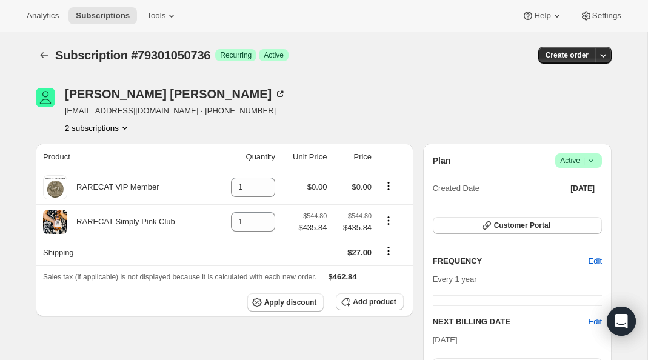
click at [121, 124] on button "2 subscriptions" at bounding box center [98, 128] width 66 height 12
click at [251, 109] on div "Lori Nawn ldnawn@mac.com · +16502088236 2 subscriptions" at bounding box center [237, 111] width 403 height 46
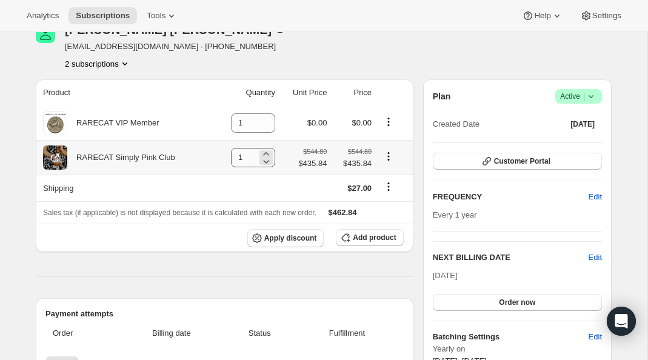
scroll to position [55, 0]
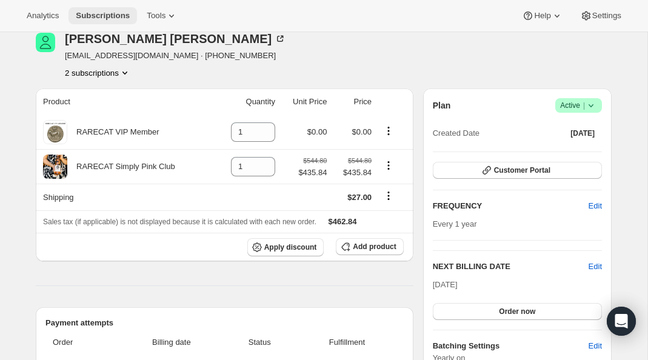
click at [105, 12] on span "Subscriptions" at bounding box center [103, 16] width 54 height 10
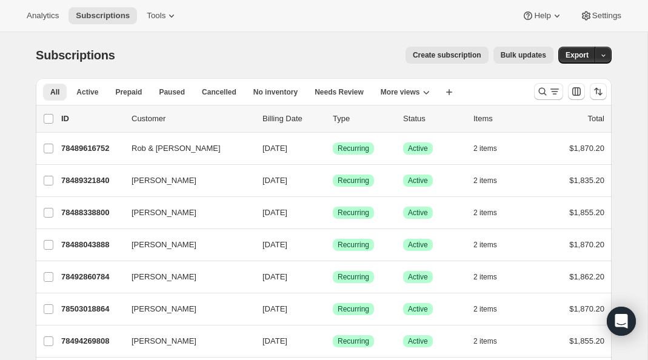
click at [500, 61] on button "Bulk updates" at bounding box center [524, 55] width 60 height 17
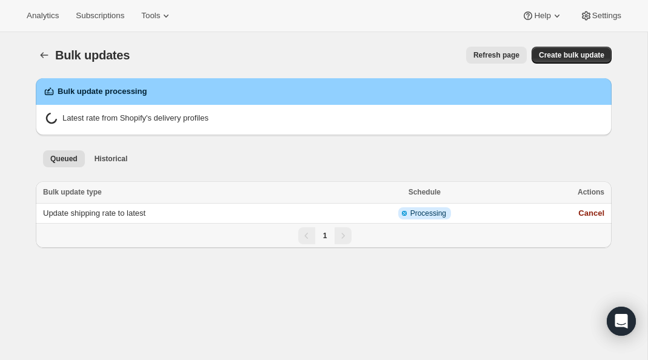
click at [486, 56] on span "Refresh page" at bounding box center [497, 55] width 46 height 10
click at [47, 52] on icon "Bulk updates" at bounding box center [44, 55] width 12 height 12
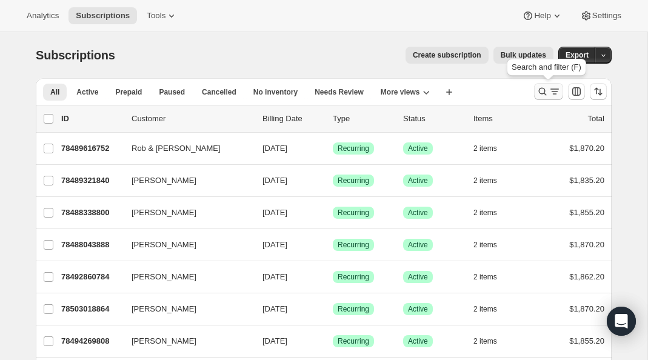
click at [534, 90] on button "Search and filter results" at bounding box center [548, 91] width 29 height 17
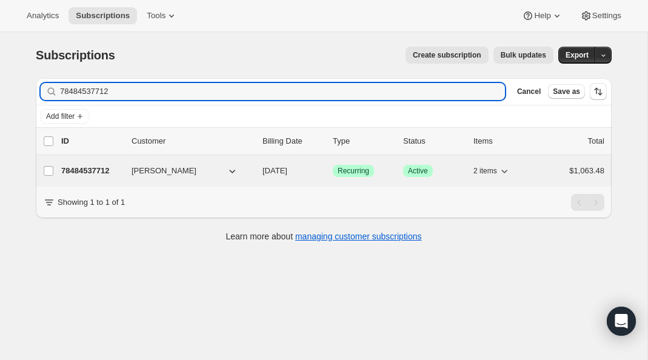
type input "78484537712"
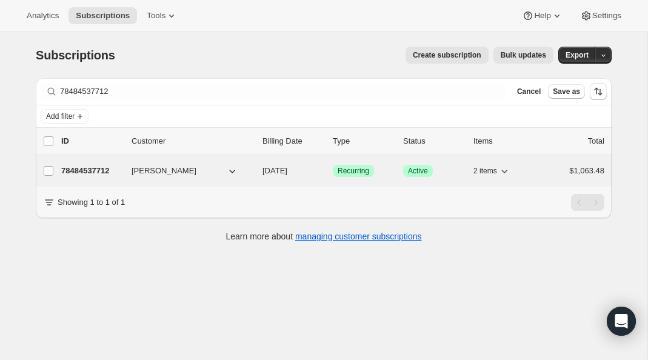
click at [99, 168] on p "78484537712" at bounding box center [91, 171] width 61 height 12
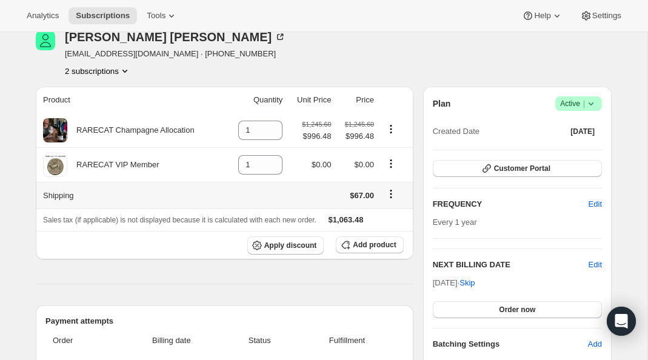
scroll to position [62, 0]
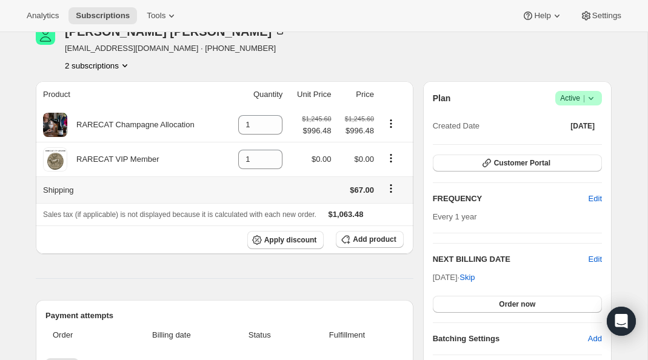
click at [390, 190] on icon "Shipping actions" at bounding box center [391, 189] width 12 height 12
click at [406, 59] on div "Lori Nawn ldnawn@mac.com · +16502088236 2 subscriptions" at bounding box center [237, 48] width 403 height 46
click at [122, 64] on icon "Product actions" at bounding box center [125, 65] width 12 height 12
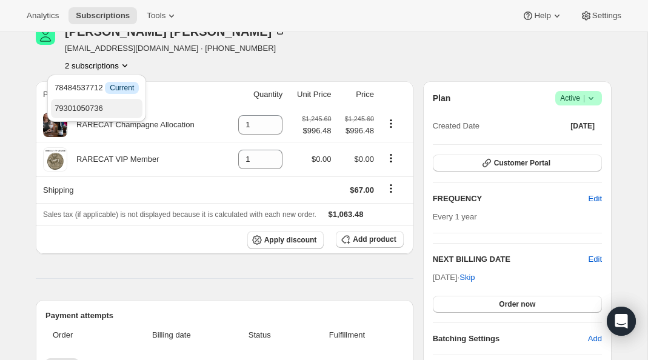
click at [118, 109] on span "79301050736" at bounding box center [97, 109] width 84 height 12
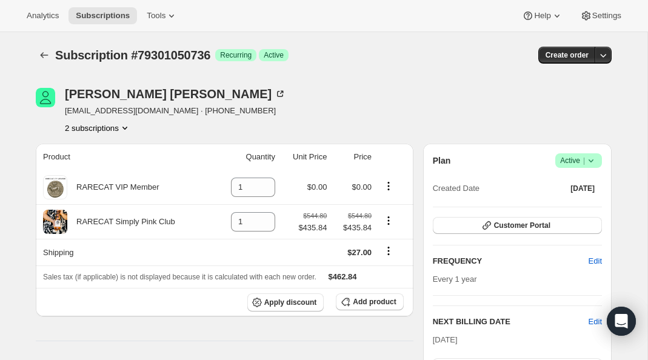
click at [225, 118] on div "Lori Nawn ldnawn@mac.com · +16502088236 2 subscriptions" at bounding box center [237, 111] width 403 height 46
click at [45, 58] on icon "Subscriptions" at bounding box center [44, 55] width 12 height 12
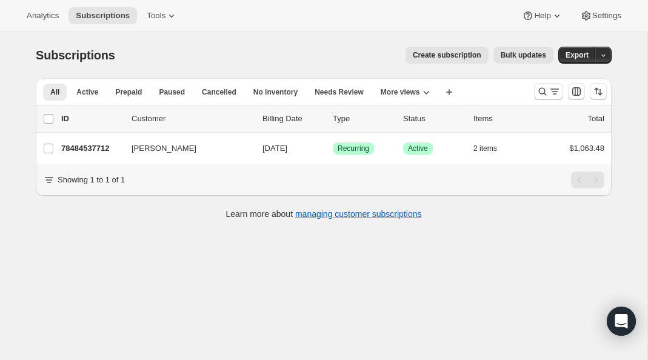
click at [545, 59] on span "Bulk updates" at bounding box center [523, 55] width 45 height 10
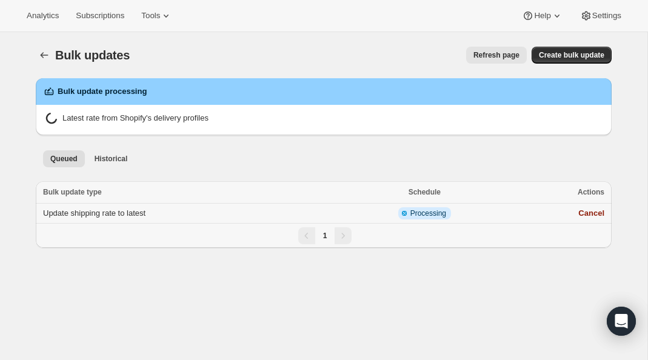
click at [98, 214] on span "Update shipping rate to latest" at bounding box center [94, 213] width 103 height 9
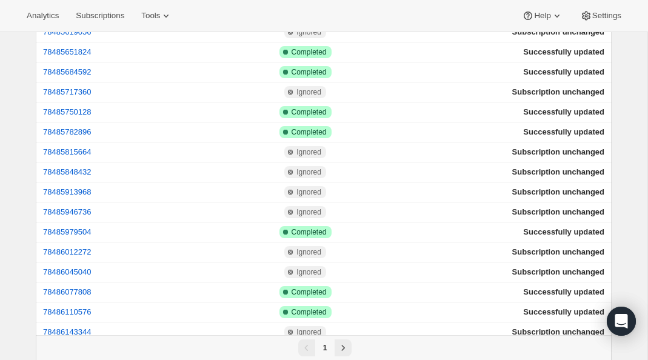
scroll to position [1207, 0]
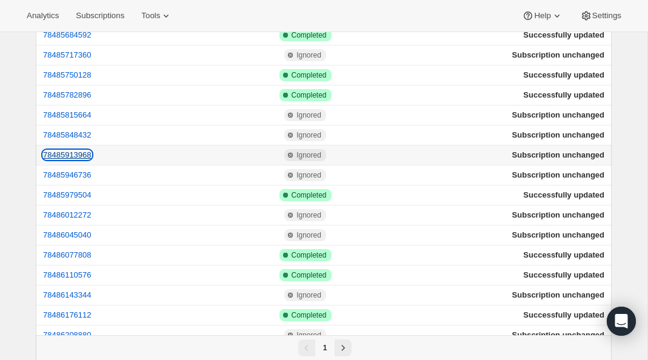
click at [72, 150] on button "78485913968" at bounding box center [67, 154] width 49 height 9
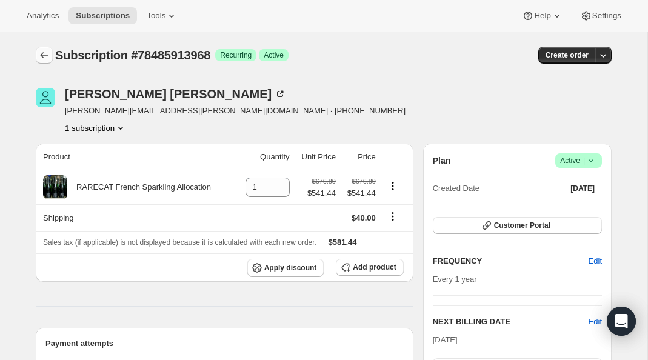
click at [45, 57] on icon "Subscriptions" at bounding box center [44, 55] width 12 height 12
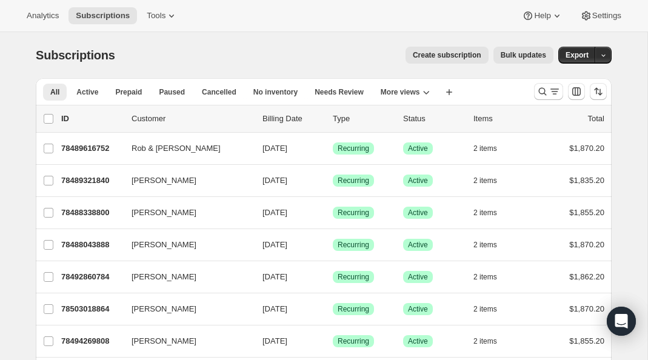
click at [551, 56] on button "Bulk updates" at bounding box center [524, 55] width 60 height 17
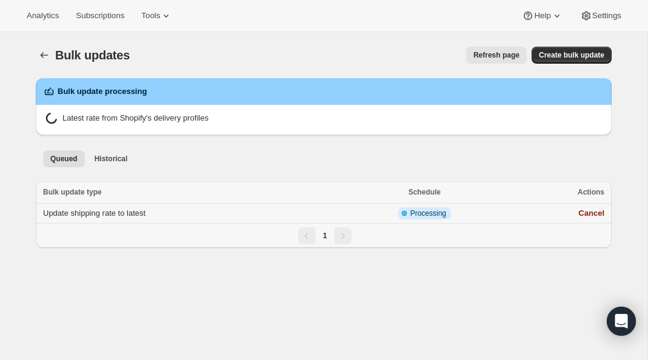
click at [204, 215] on td "Update shipping rate to latest" at bounding box center [190, 214] width 308 height 20
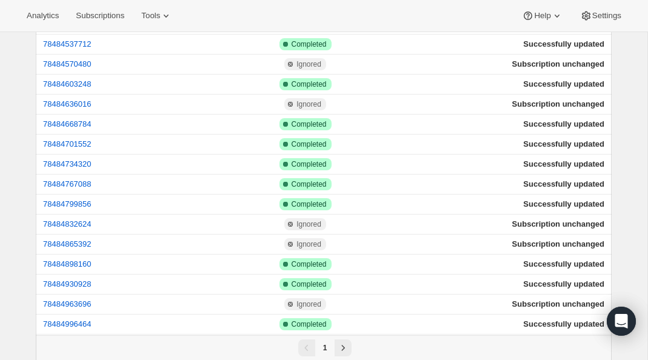
scroll to position [862, 0]
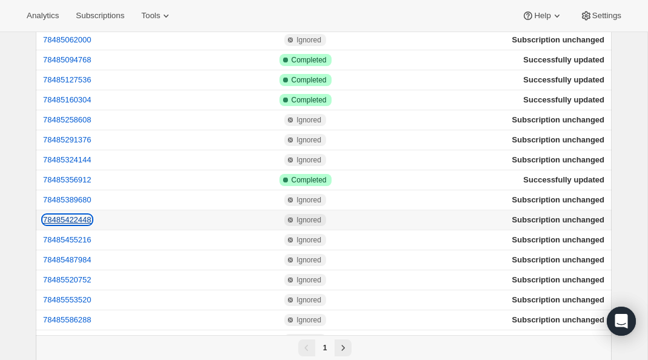
click at [89, 217] on button "78485422448" at bounding box center [67, 219] width 49 height 9
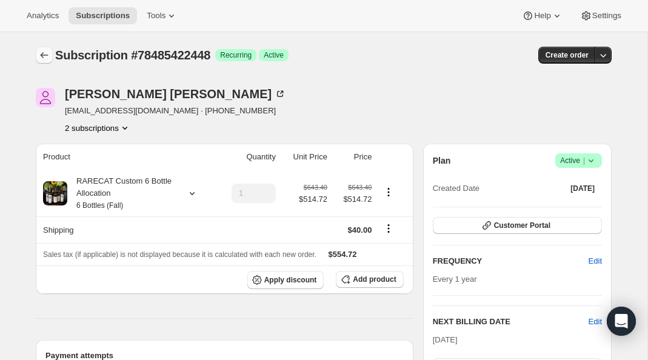
click at [41, 50] on icon "Subscriptions" at bounding box center [44, 55] width 12 height 12
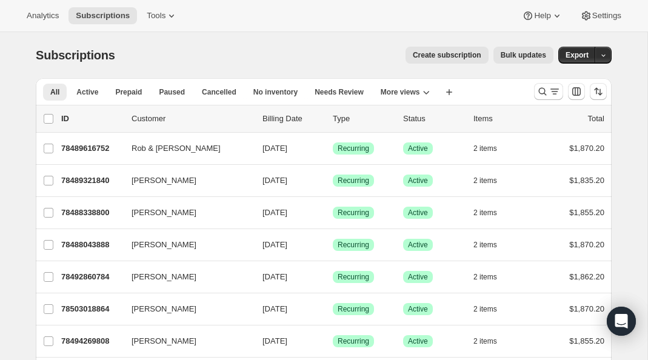
click at [516, 52] on span "Bulk updates" at bounding box center [523, 55] width 45 height 10
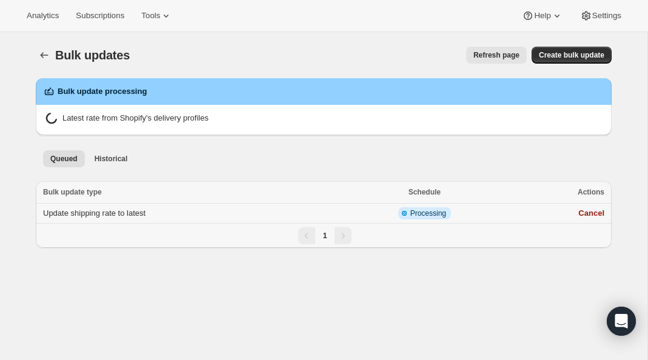
click at [143, 209] on span "Update shipping rate to latest" at bounding box center [94, 213] width 103 height 9
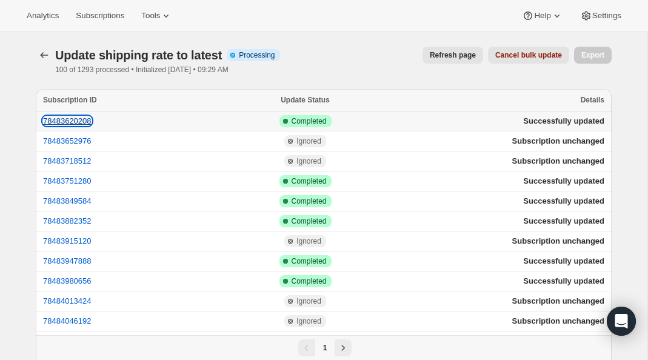
click at [84, 121] on button "78483620208" at bounding box center [67, 120] width 49 height 9
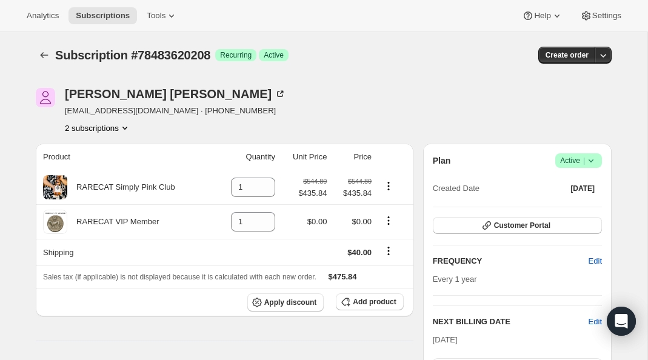
click at [89, 129] on button "2 subscriptions" at bounding box center [98, 128] width 66 height 12
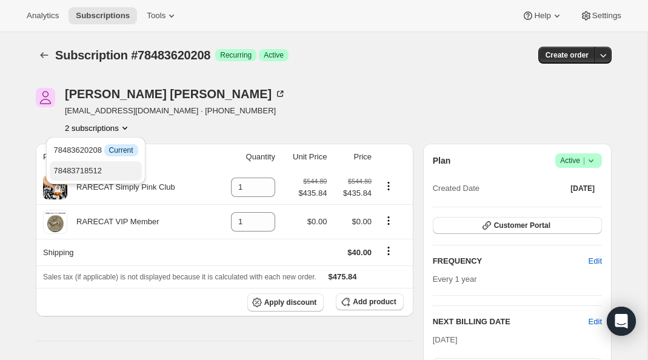
click at [90, 173] on span "78483718512" at bounding box center [77, 170] width 49 height 9
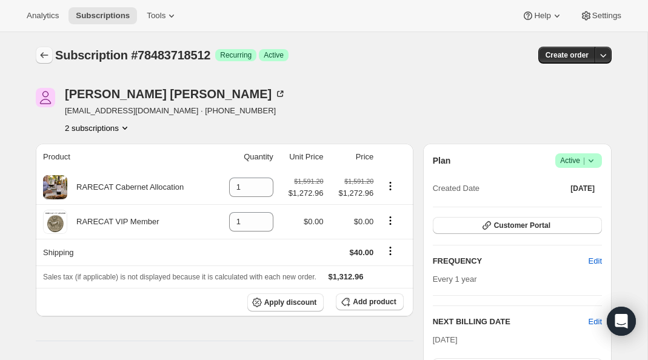
click at [45, 58] on icon "Subscriptions" at bounding box center [44, 55] width 12 height 12
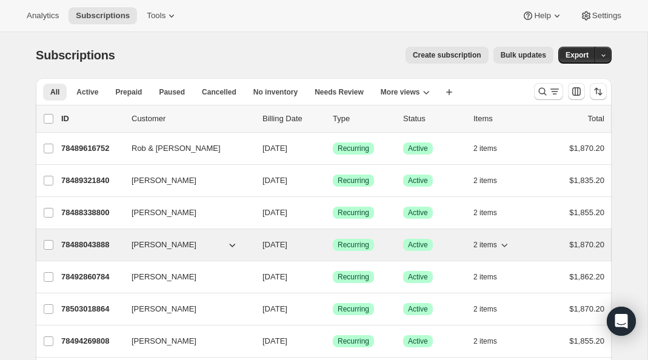
click at [99, 240] on p "78488043888" at bounding box center [91, 245] width 61 height 12
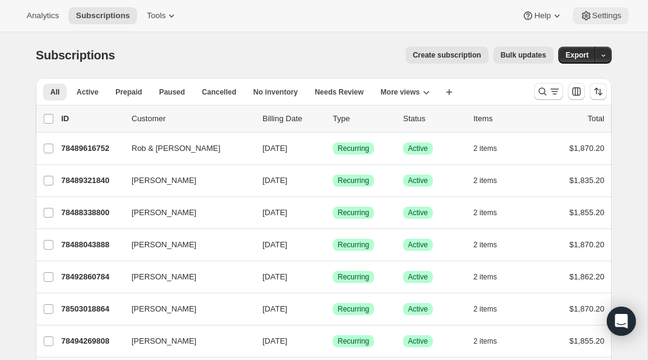
click at [593, 22] on button "Settings" at bounding box center [601, 15] width 56 height 17
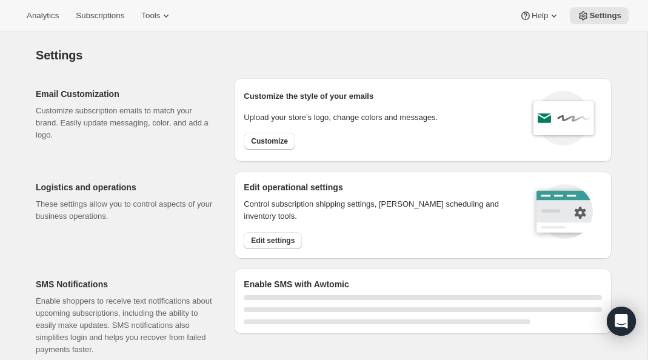
select select "22:00"
select select "09:00"
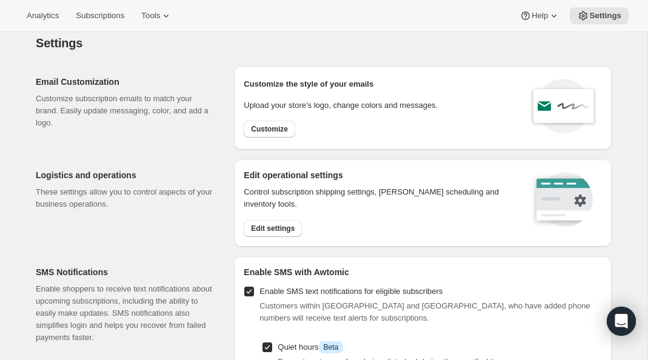
scroll to position [16, 0]
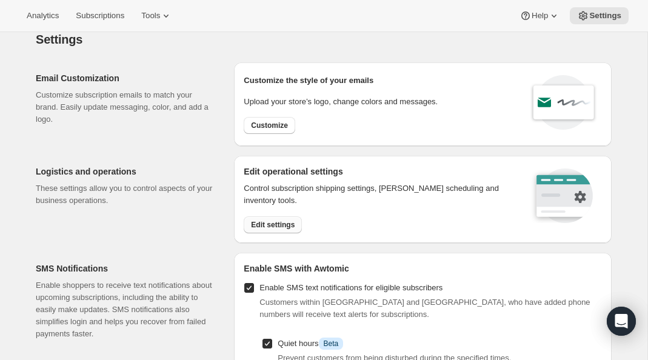
click at [255, 222] on span "Edit settings" at bounding box center [273, 225] width 44 height 10
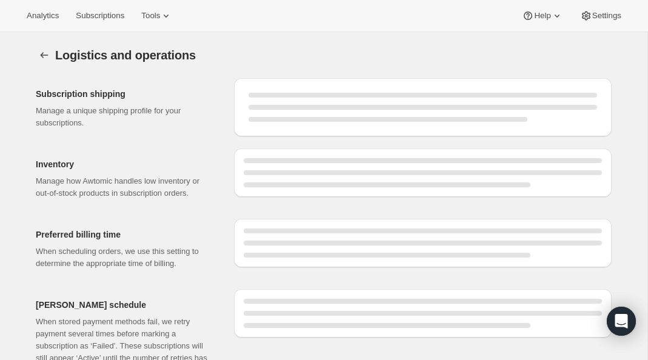
select select "DAY"
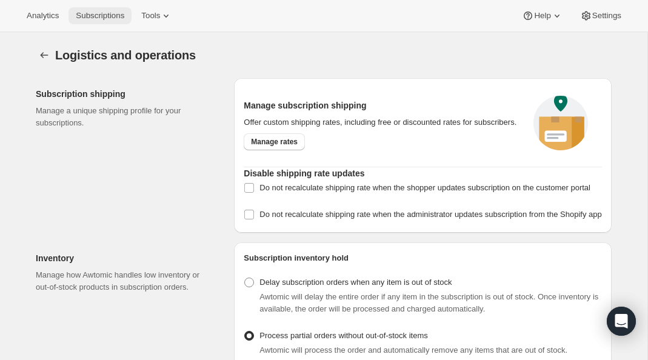
click at [123, 19] on span "Subscriptions" at bounding box center [100, 16] width 49 height 10
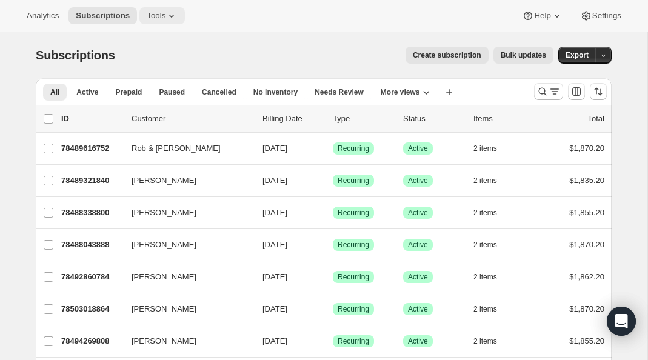
click at [164, 19] on span "Tools" at bounding box center [156, 16] width 19 height 10
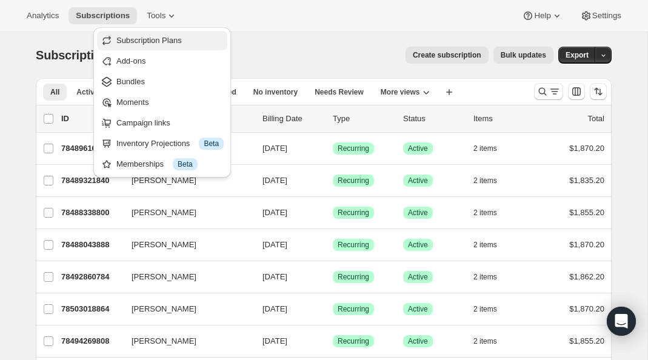
click at [180, 42] on span "Subscription Plans" at bounding box center [149, 40] width 66 height 9
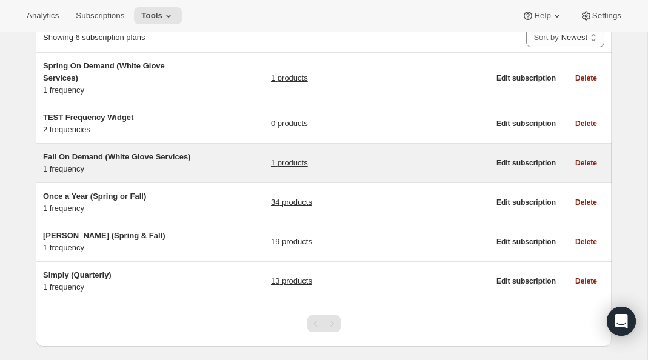
scroll to position [91, 0]
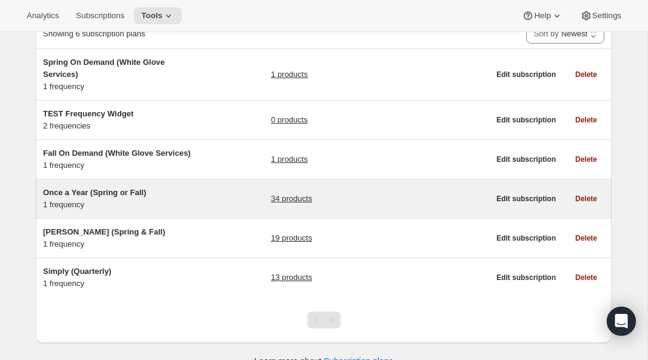
click at [126, 198] on div "Once a Year (Spring or Fall) 1 frequency" at bounding box center [119, 199] width 152 height 24
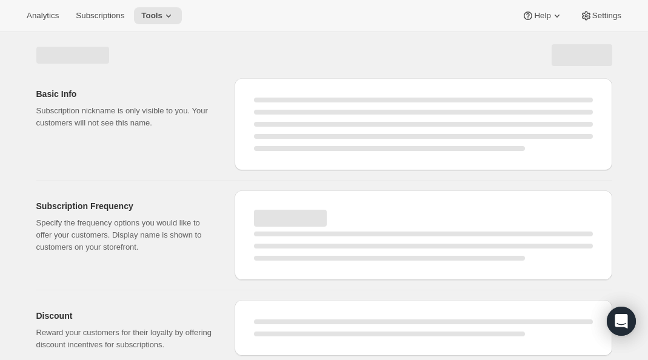
select select "WEEK"
select select "MONTH"
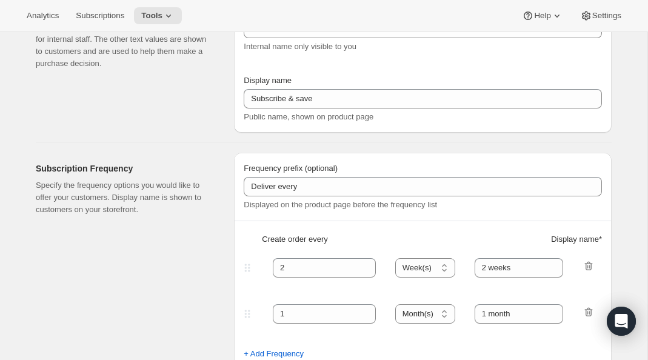
type input "Once a Year (Spring or Fall)"
type input "RARECAT Annual Allocation"
type input "1"
select select "YEAR"
type input "every Spring or Fall"
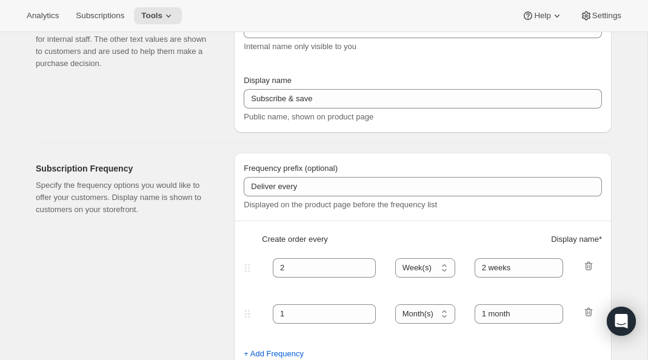
type input "20"
checkbox input "true"
select select "YEARDAY"
select select "3"
select select "15"
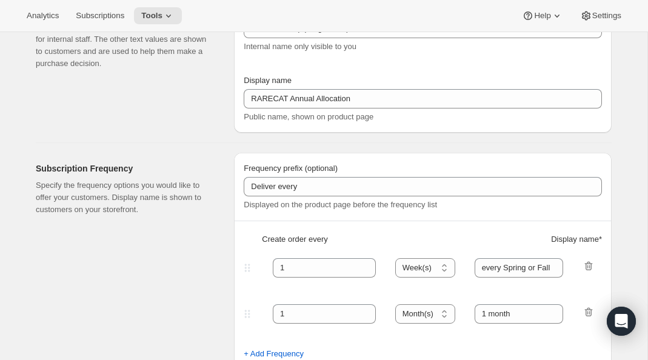
select select "10"
select select "15"
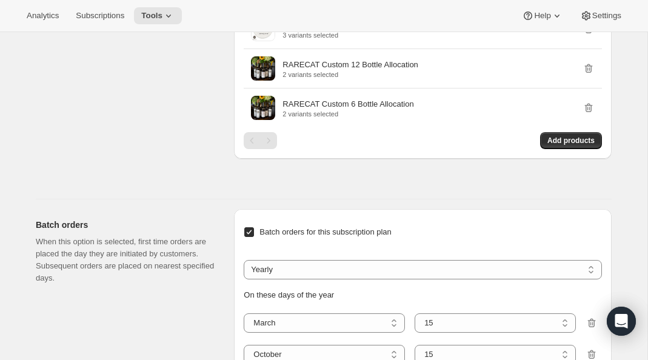
scroll to position [1561, 0]
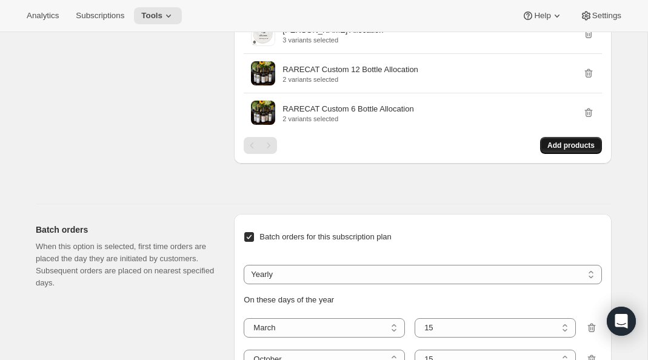
click at [562, 150] on span "Add products" at bounding box center [571, 146] width 47 height 10
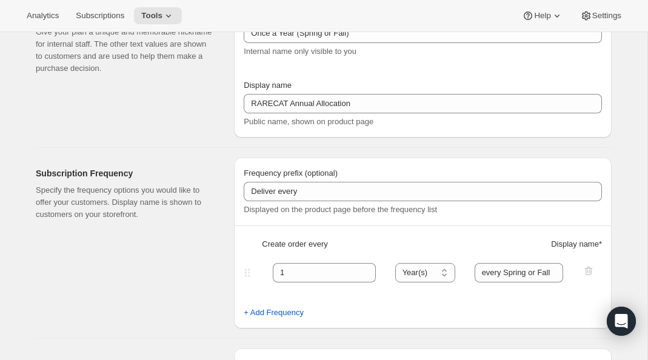
scroll to position [0, 0]
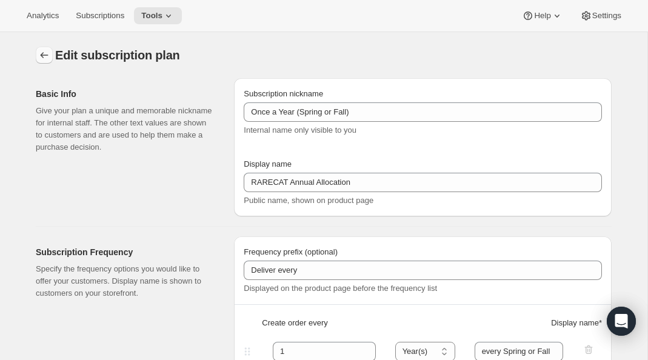
click at [46, 58] on icon "Subscription plans" at bounding box center [44, 55] width 12 height 12
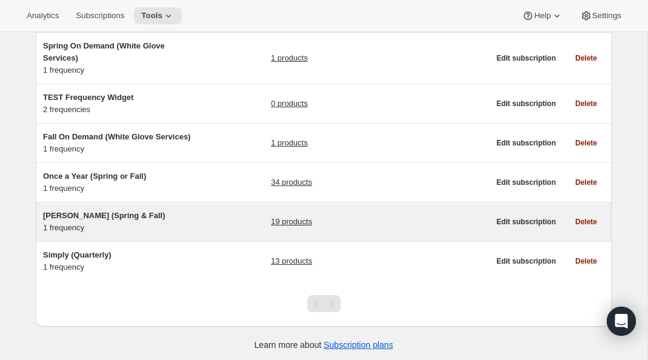
scroll to position [109, 0]
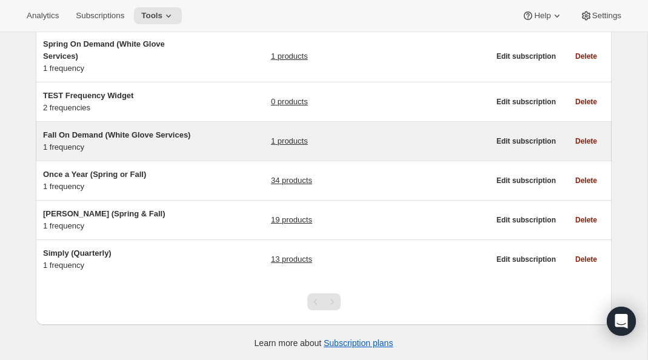
click at [155, 147] on div "Fall On Demand (White Glove Services) 1 frequency" at bounding box center [119, 141] width 152 height 24
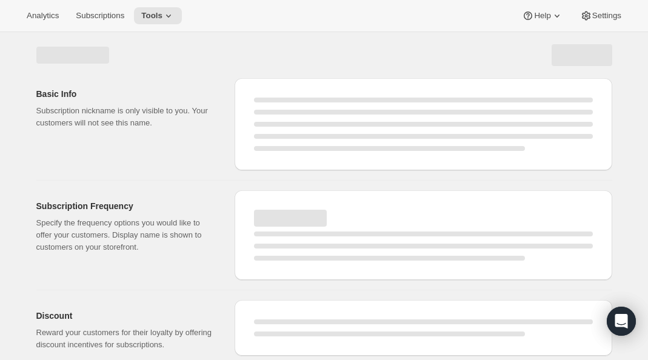
select select "WEEK"
select select "MONTH"
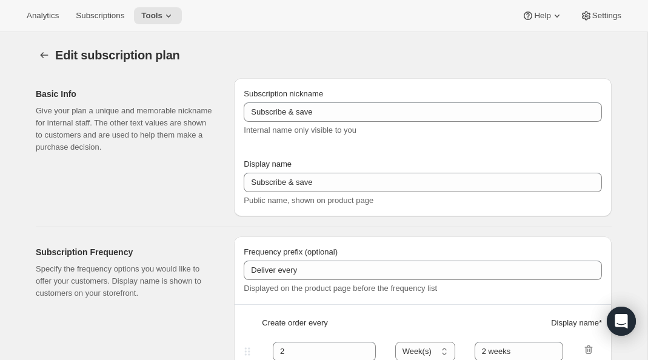
type input "Fall On Demand (White Glove Services)"
type input "Join Membership"
type input "Deliveries"
type input "50"
select select "YEAR"
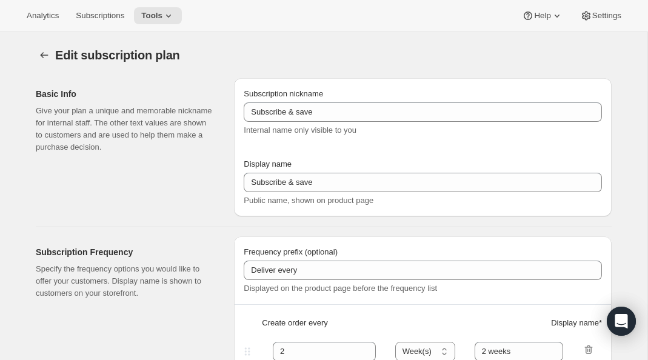
type input "on demand"
type input "20"
type input "Welcome to your RARECAT Membership, your club is being customized."
checkbox input "true"
select select "YEARDAY"
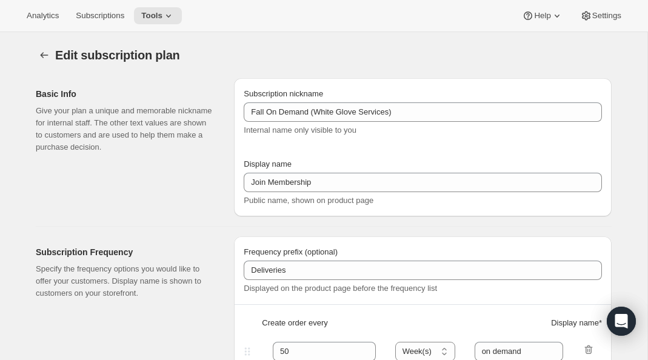
select select "10"
select select "15"
click at [47, 57] on icon "Subscription plans" at bounding box center [44, 55] width 12 height 12
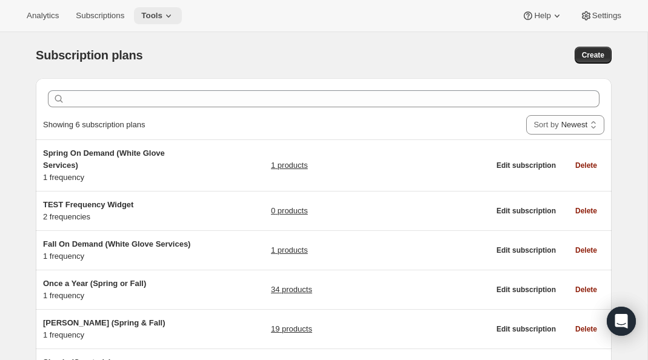
click at [172, 20] on icon at bounding box center [169, 16] width 12 height 12
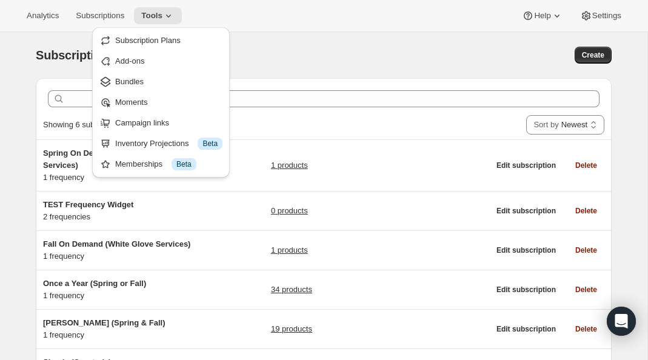
click at [266, 47] on div "Subscription plans" at bounding box center [195, 55] width 318 height 17
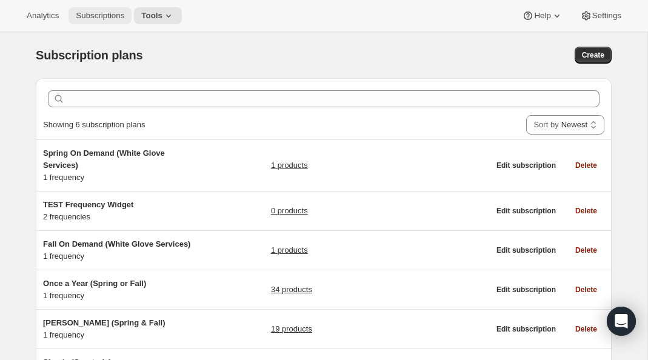
click at [113, 16] on span "Subscriptions" at bounding box center [100, 16] width 49 height 10
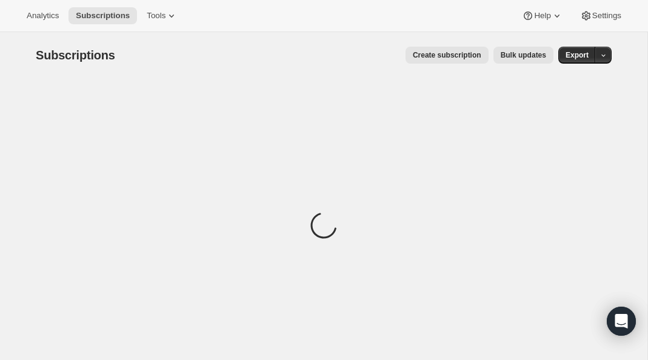
click at [512, 58] on span "Bulk updates" at bounding box center [523, 55] width 45 height 10
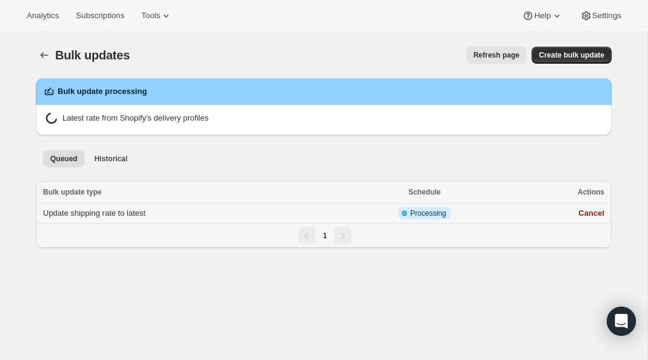
click at [146, 213] on span "Update shipping rate to latest" at bounding box center [94, 213] width 103 height 9
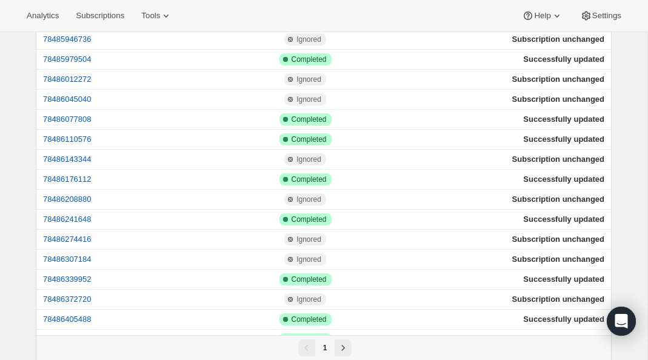
scroll to position [1360, 0]
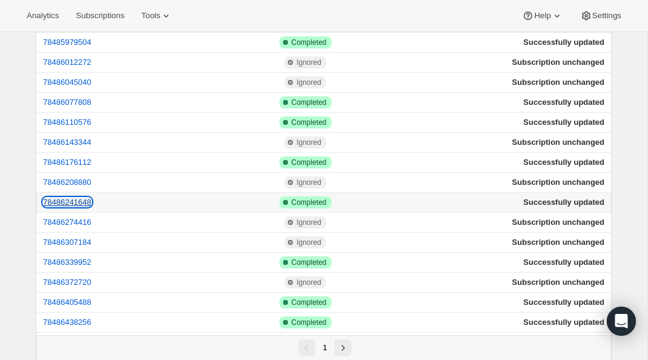
click at [69, 200] on button "78486241648" at bounding box center [67, 202] width 49 height 9
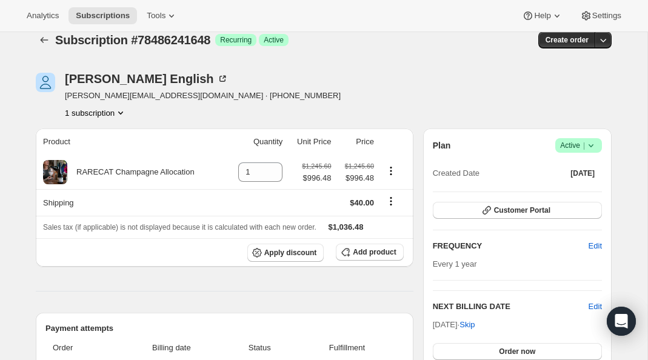
scroll to position [17, 0]
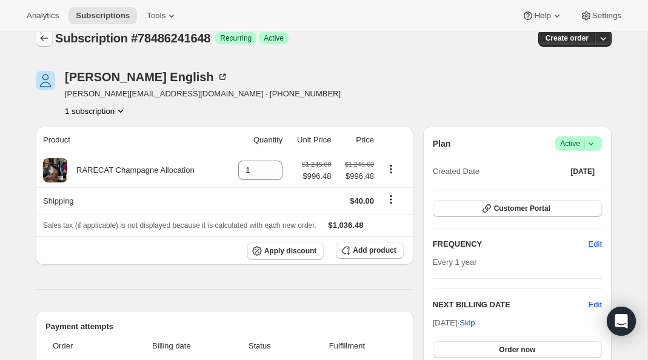
click at [47, 36] on icon "Subscriptions" at bounding box center [44, 38] width 12 height 12
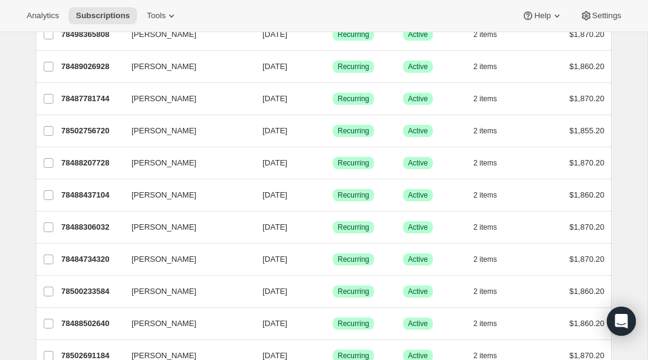
scroll to position [340, 0]
click at [163, 21] on button "Tools" at bounding box center [162, 15] width 45 height 17
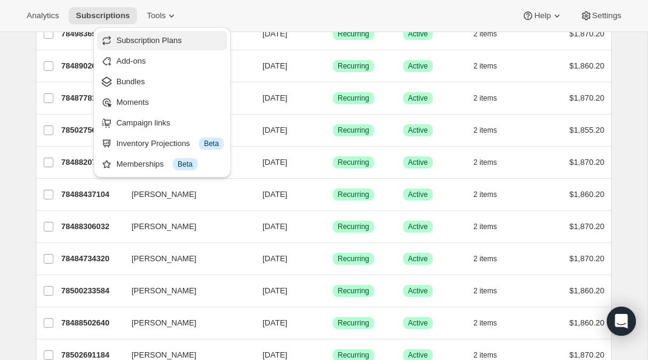
click at [180, 42] on span "Subscription Plans" at bounding box center [149, 40] width 66 height 9
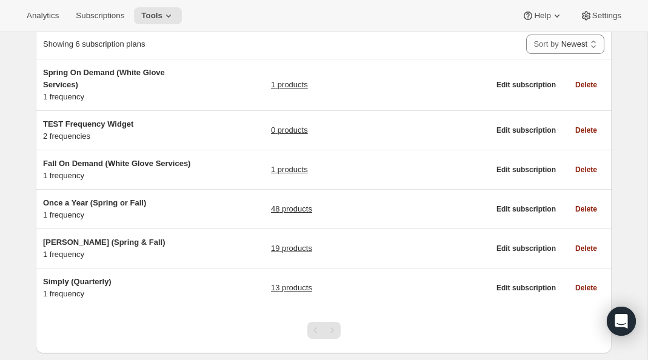
scroll to position [109, 0]
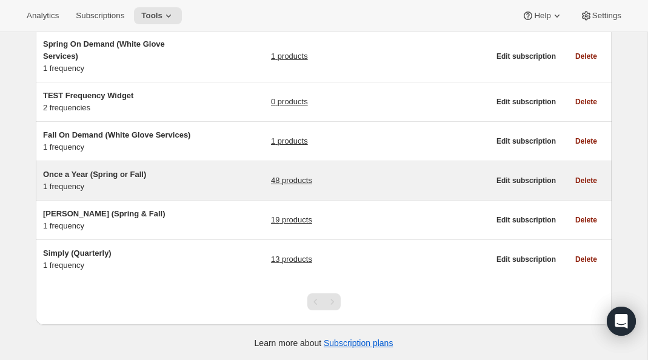
click at [127, 175] on span "Once a Year (Spring or Fall)" at bounding box center [94, 174] width 103 height 9
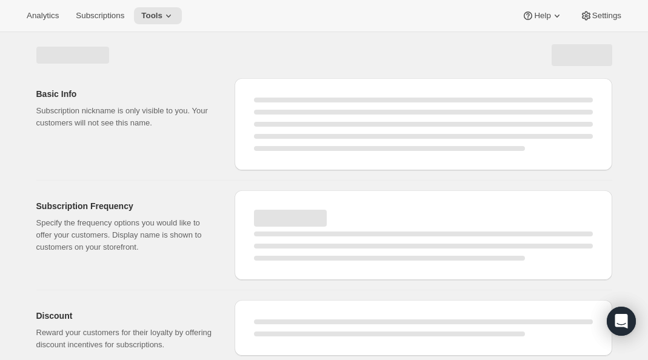
select select "WEEK"
select select "MONTH"
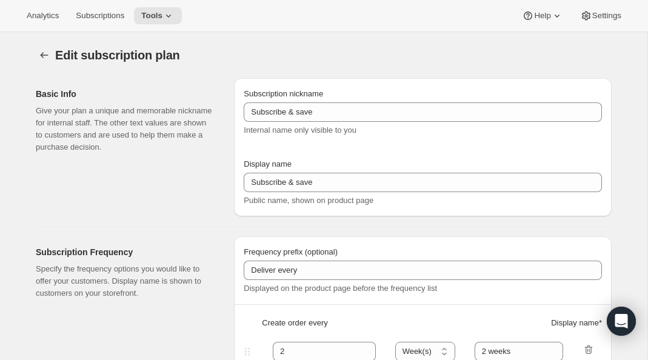
type input "Once a Year (Spring or Fall)"
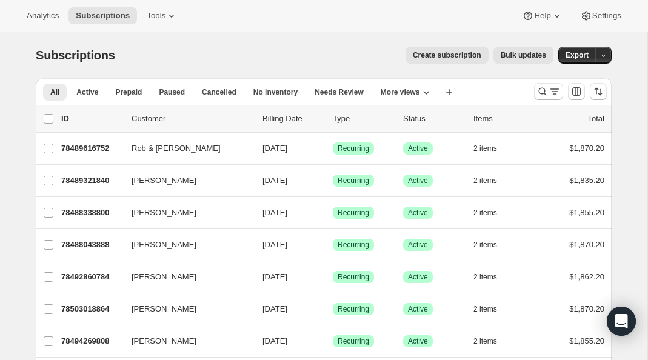
click at [513, 50] on span "Bulk updates" at bounding box center [523, 55] width 45 height 10
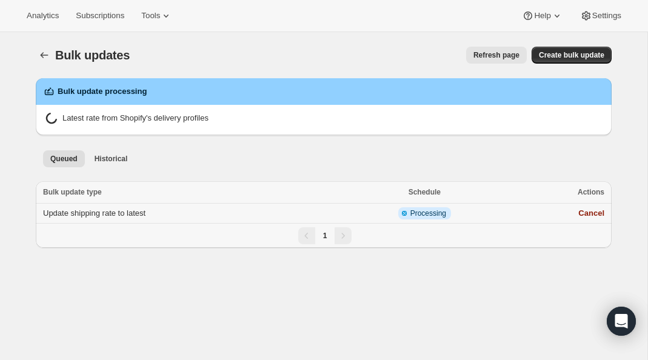
click at [166, 217] on td "Update shipping rate to latest" at bounding box center [190, 214] width 308 height 20
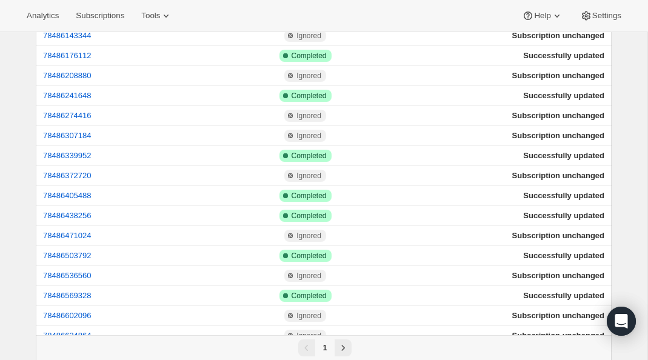
scroll to position [1738, 0]
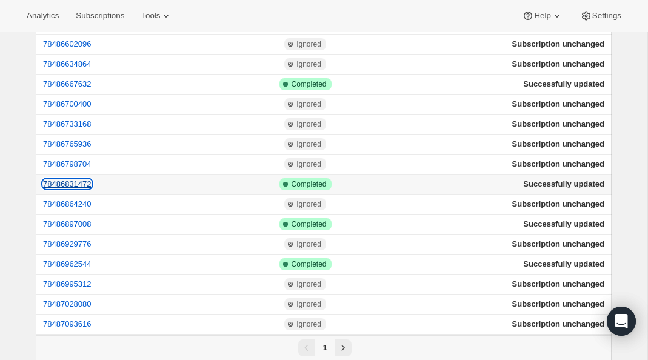
click at [82, 182] on button "78486831472" at bounding box center [67, 184] width 49 height 9
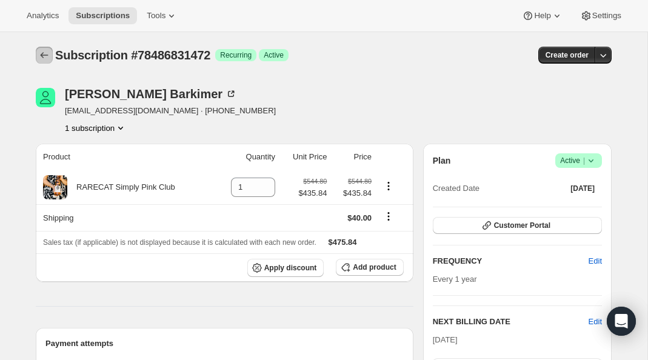
click at [41, 52] on icon "Subscriptions" at bounding box center [44, 55] width 12 height 12
